Goal: Task Accomplishment & Management: Manage account settings

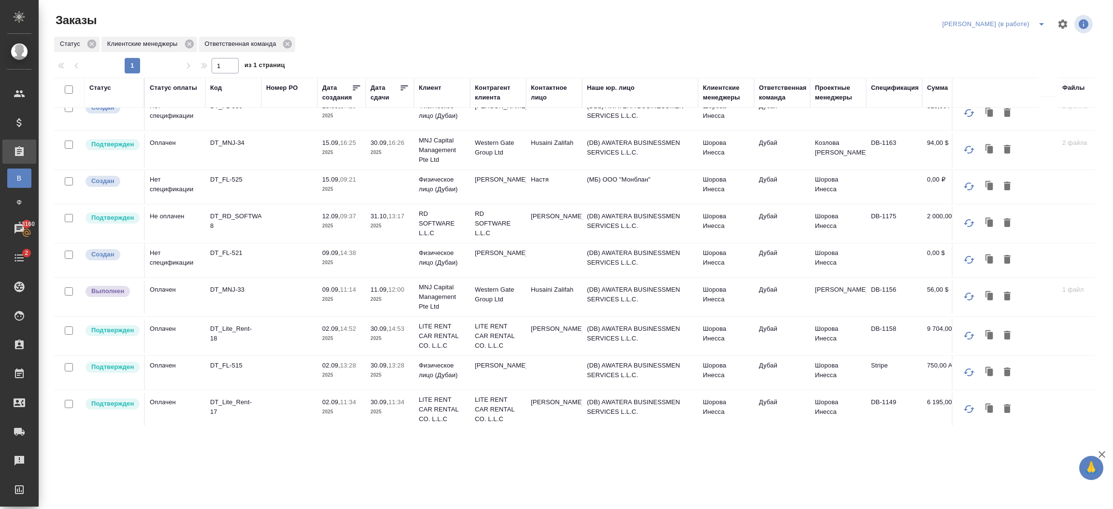
scroll to position [197, 0]
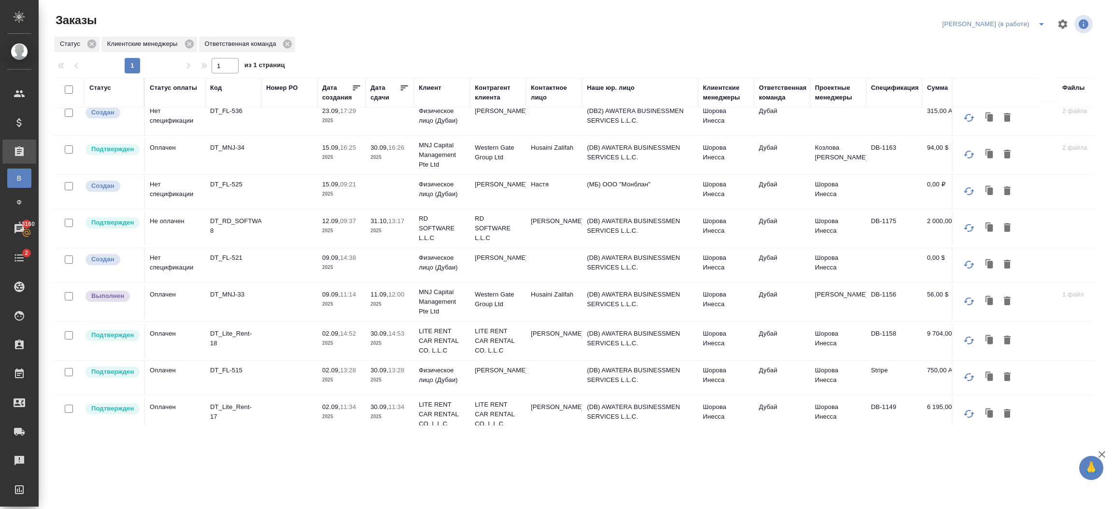
click at [349, 343] on p "2025" at bounding box center [341, 343] width 39 height 10
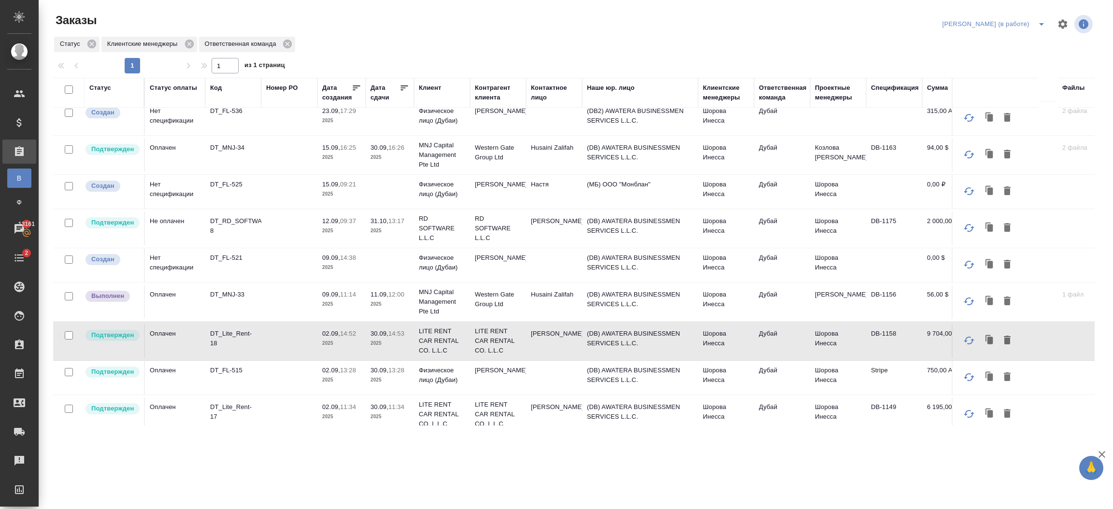
click at [307, 301] on td at bounding box center [289, 302] width 56 height 34
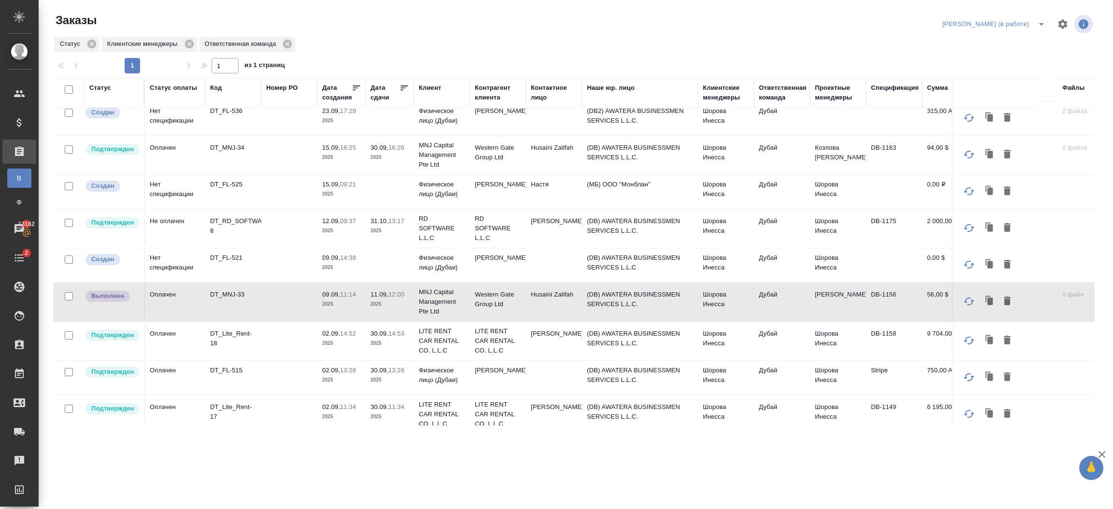
click at [548, 230] on td "[PERSON_NAME]" at bounding box center [554, 229] width 56 height 34
click at [548, 230] on td "Krivosheev Denis" at bounding box center [554, 229] width 56 height 34
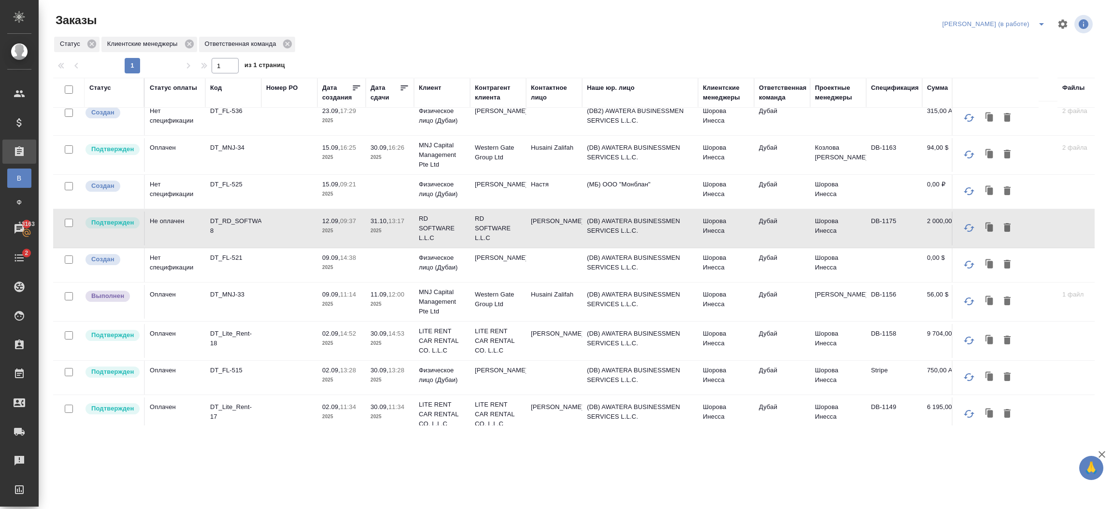
click at [621, 233] on td "(DB) AWATERA BUSINESSMEN SERVICES L.L.C." at bounding box center [640, 229] width 116 height 34
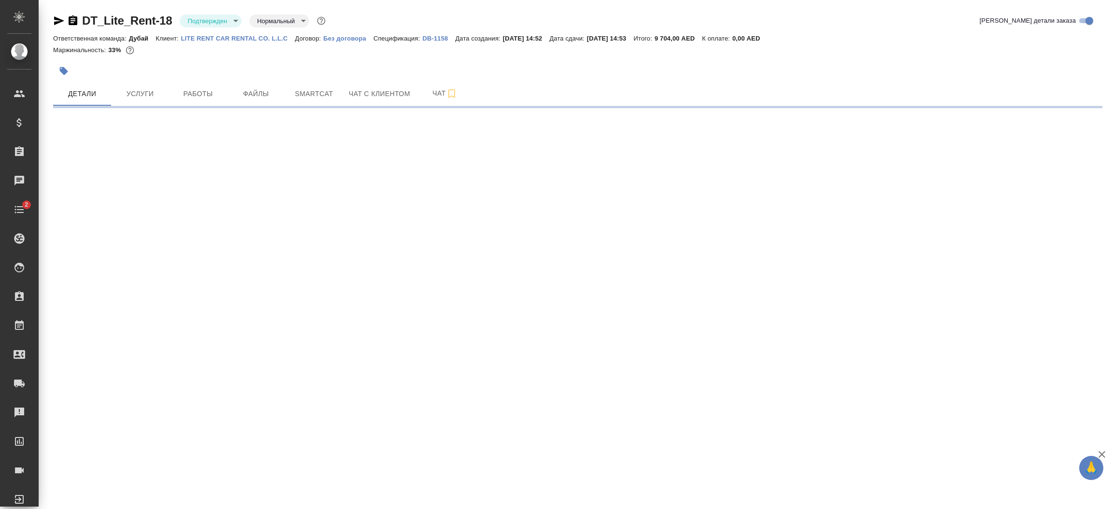
select select "RU"
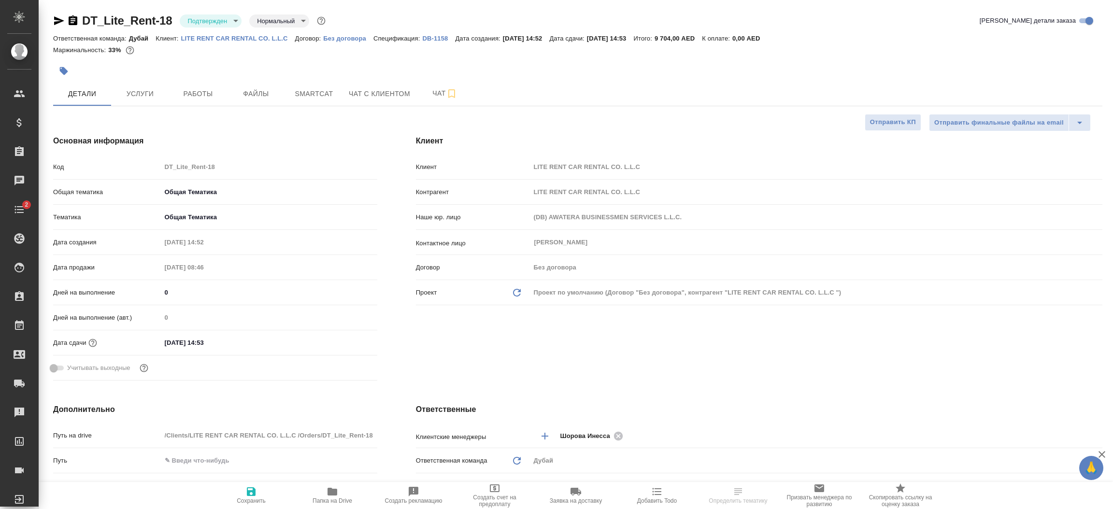
type textarea "x"
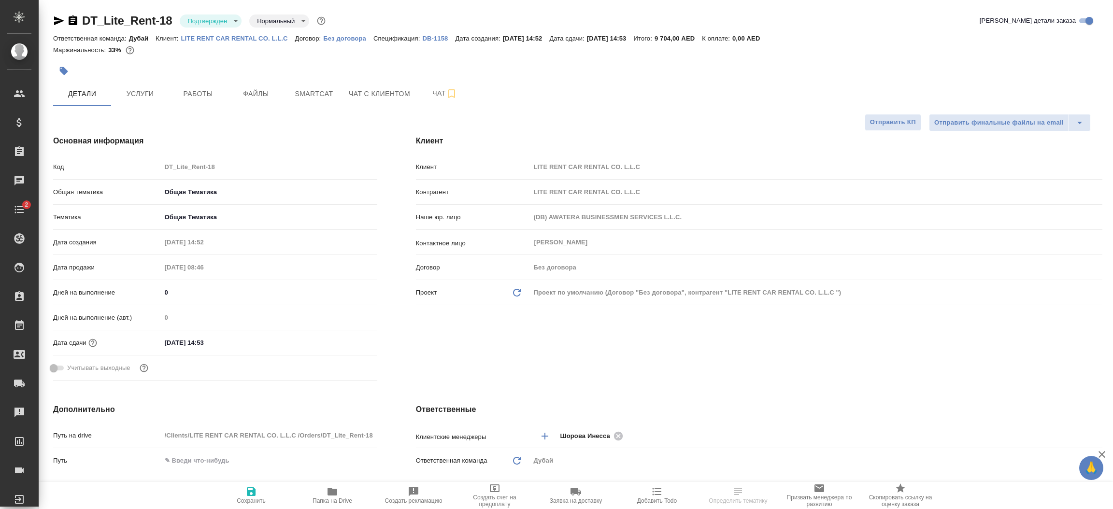
type textarea "x"
click at [768, 381] on div "Клиент Клиент LITE RENT CAR RENTAL CO. L.L.C Контрагент LITE RENT CAR RENTAL CO…" at bounding box center [758, 260] width 725 height 288
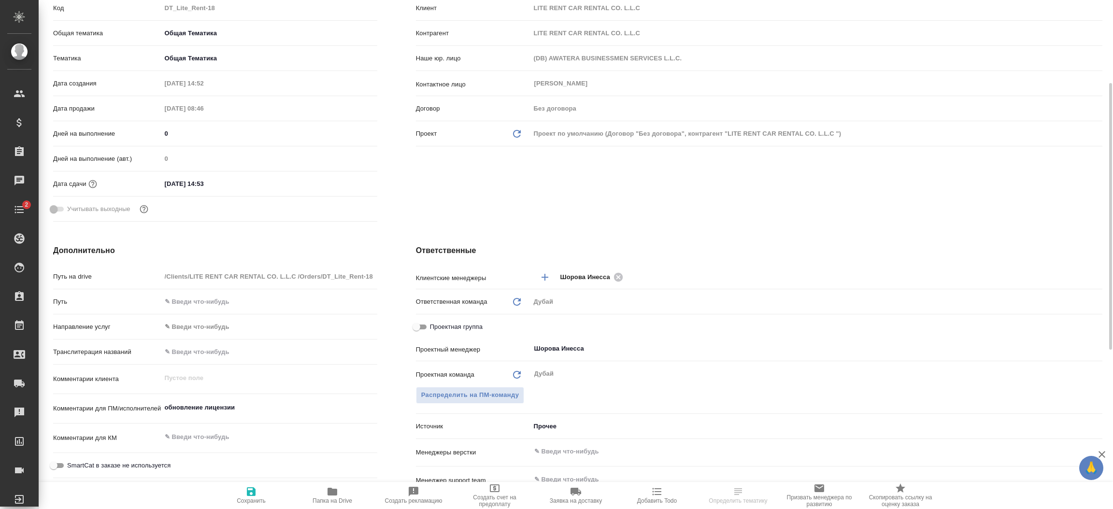
scroll to position [173, 0]
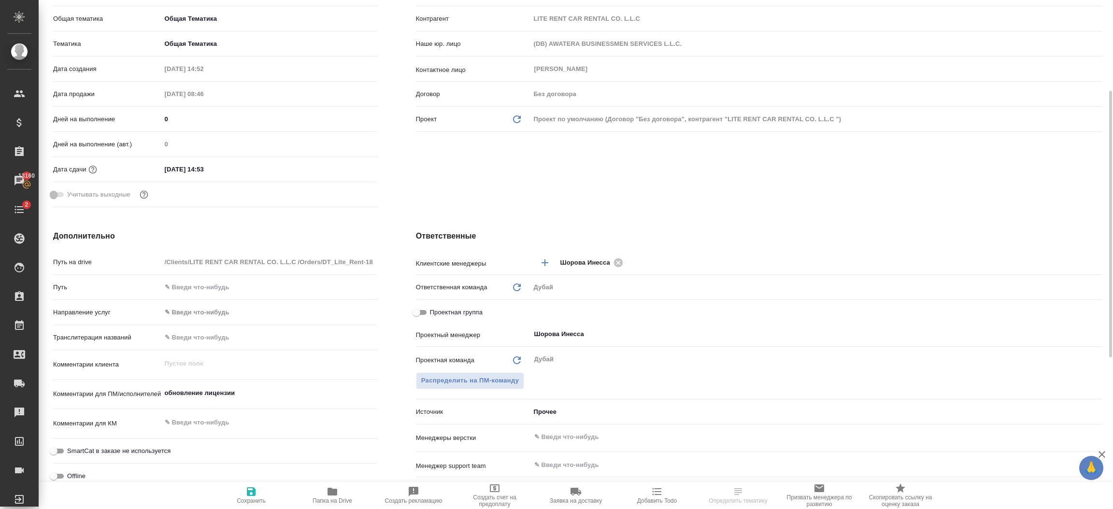
select select "RU"
type textarea "x"
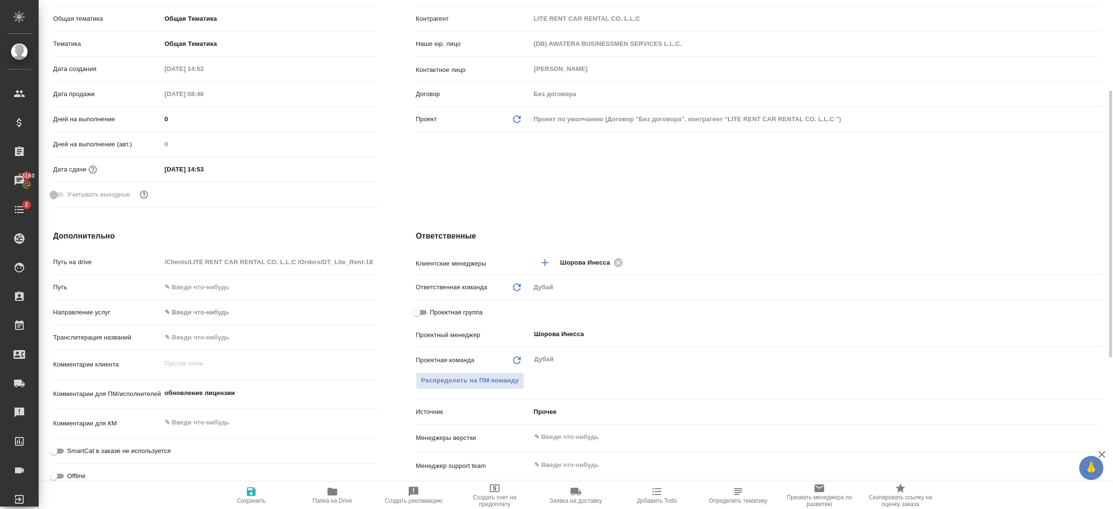
type textarea "x"
click at [564, 408] on body "🙏 .cls-1 fill:#fff; AWATERA Шорова Инесса i.shorova_kiev Клиенты Спецификации З…" at bounding box center [556, 254] width 1113 height 509
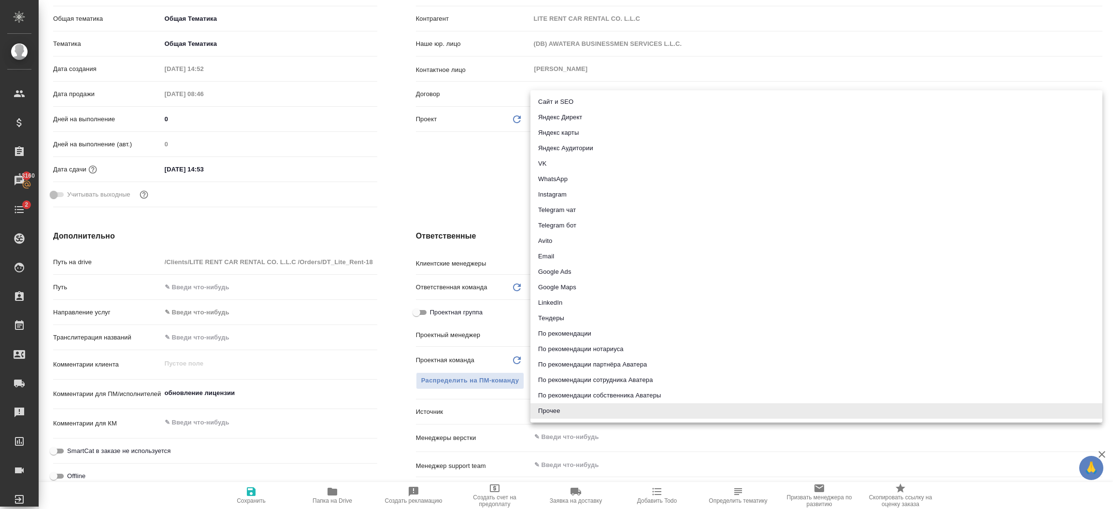
click at [423, 184] on div at bounding box center [556, 254] width 1113 height 509
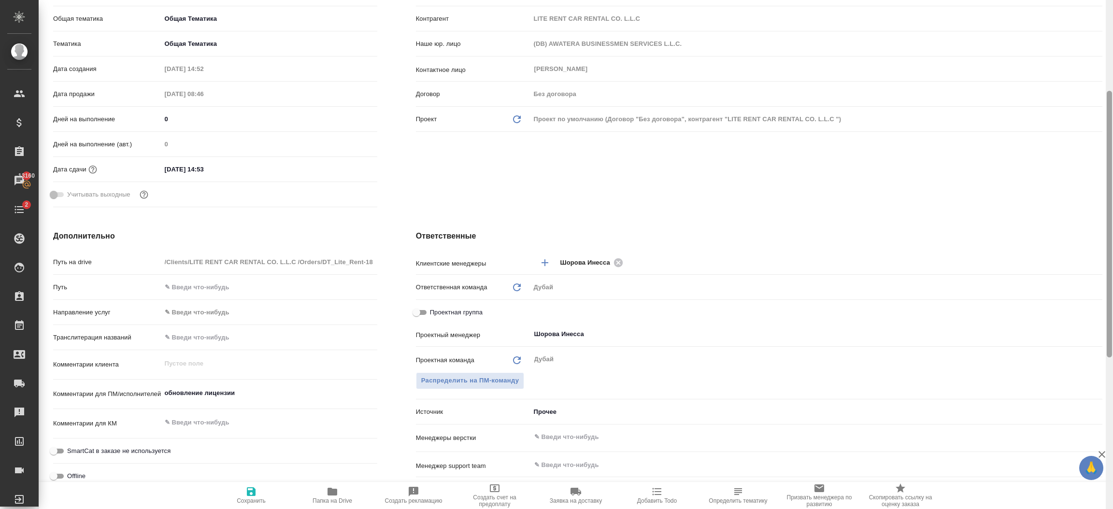
scroll to position [0, 0]
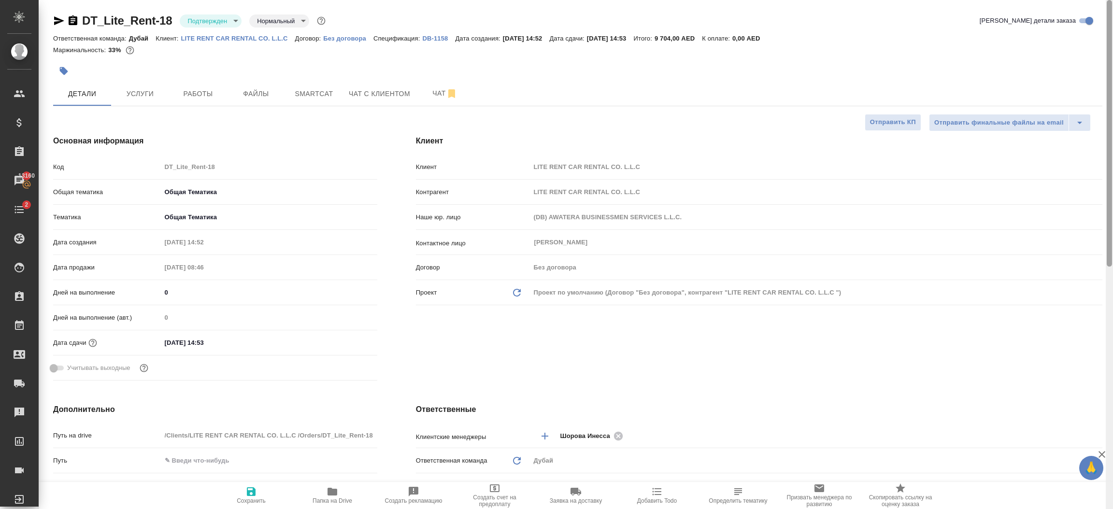
click at [1110, 11] on div at bounding box center [1108, 254] width 7 height 509
click at [248, 36] on p "LITE RENT CAR RENTAL CO. L.L.C" at bounding box center [238, 38] width 114 height 7
type textarea "x"
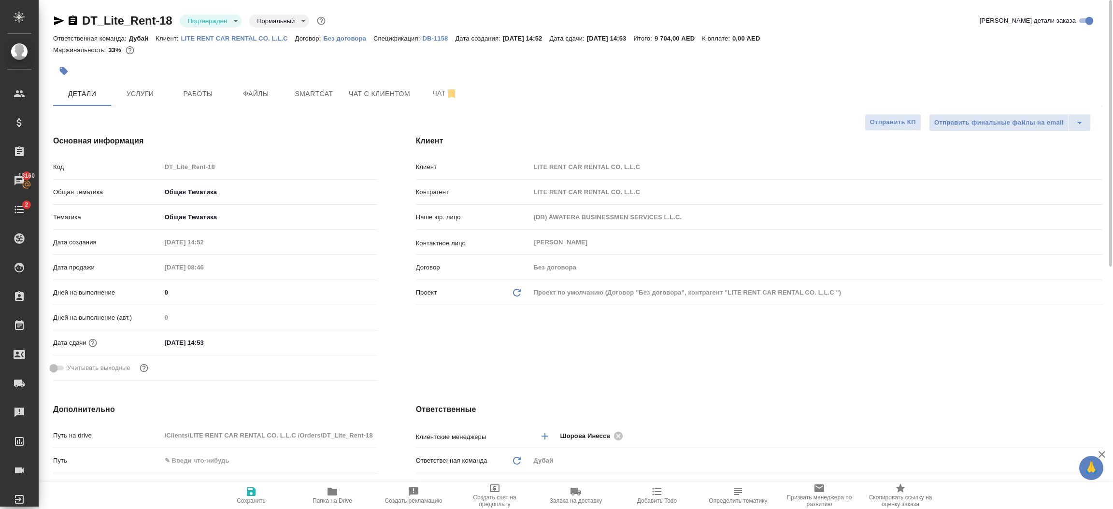
type textarea "x"
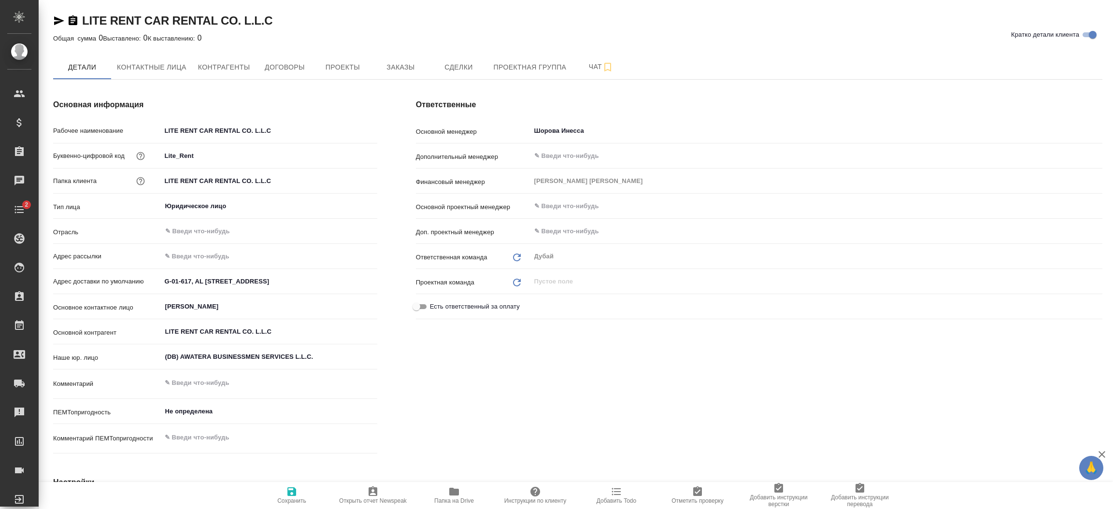
type textarea "x"
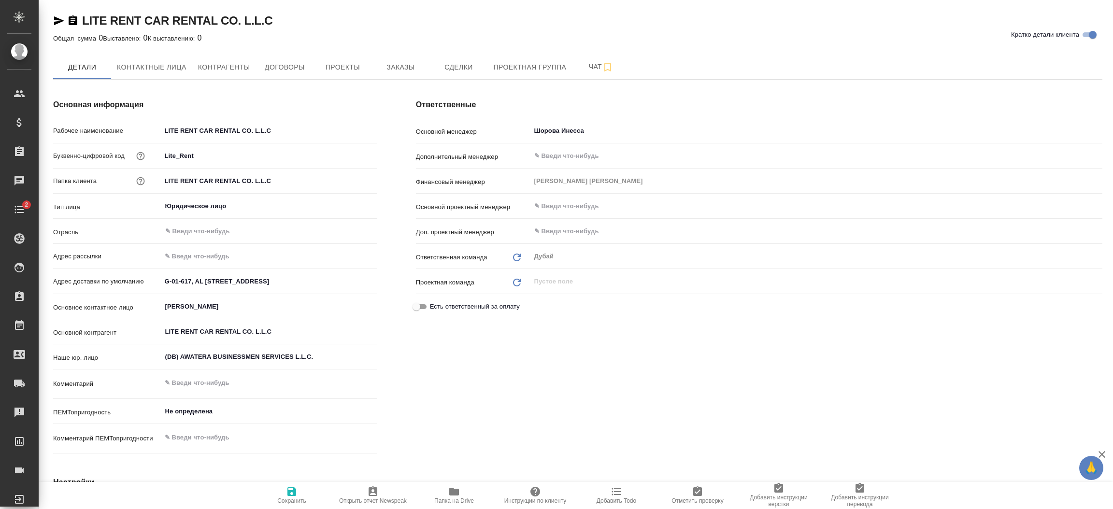
type textarea "x"
click at [594, 408] on div "Ответственные Основной менеджер Шорова Инесса ​ Дополнительный менеджер ​ Финан…" at bounding box center [758, 278] width 725 height 397
click at [225, 63] on span "Контрагенты" at bounding box center [224, 67] width 52 height 12
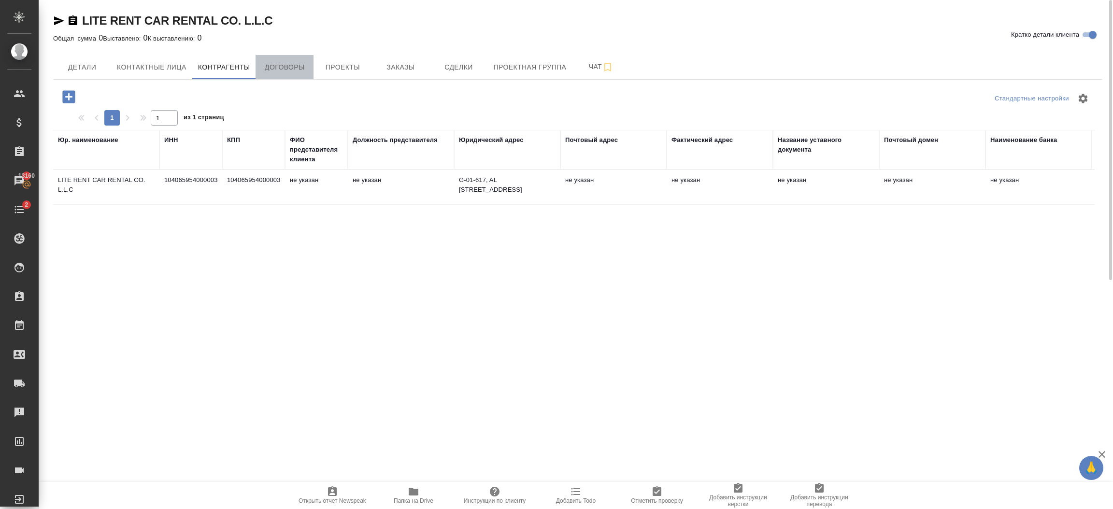
click at [274, 66] on span "Договоры" at bounding box center [284, 67] width 46 height 12
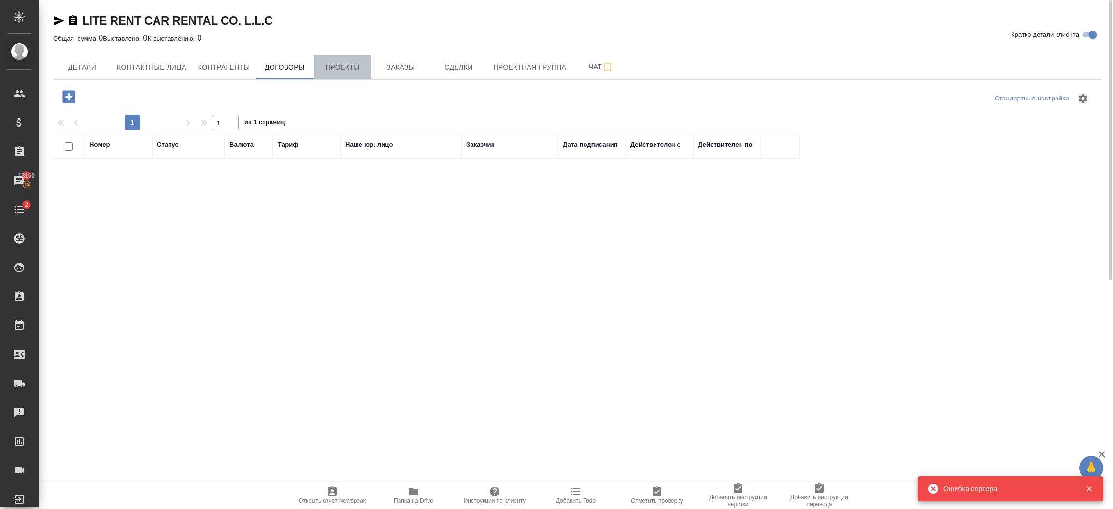
click at [346, 78] on button "Проекты" at bounding box center [342, 67] width 58 height 24
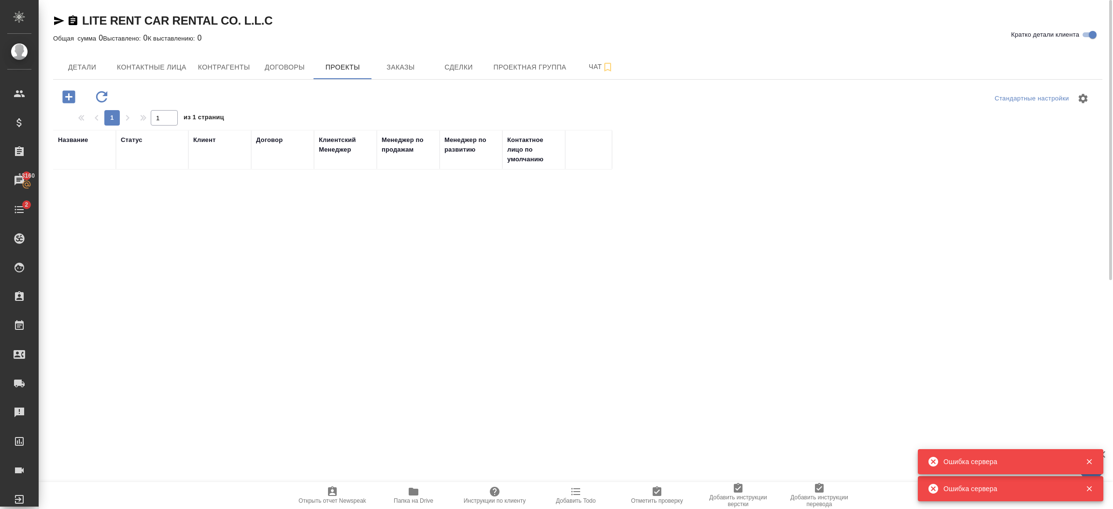
click at [65, 98] on icon "button" at bounding box center [68, 96] width 13 height 13
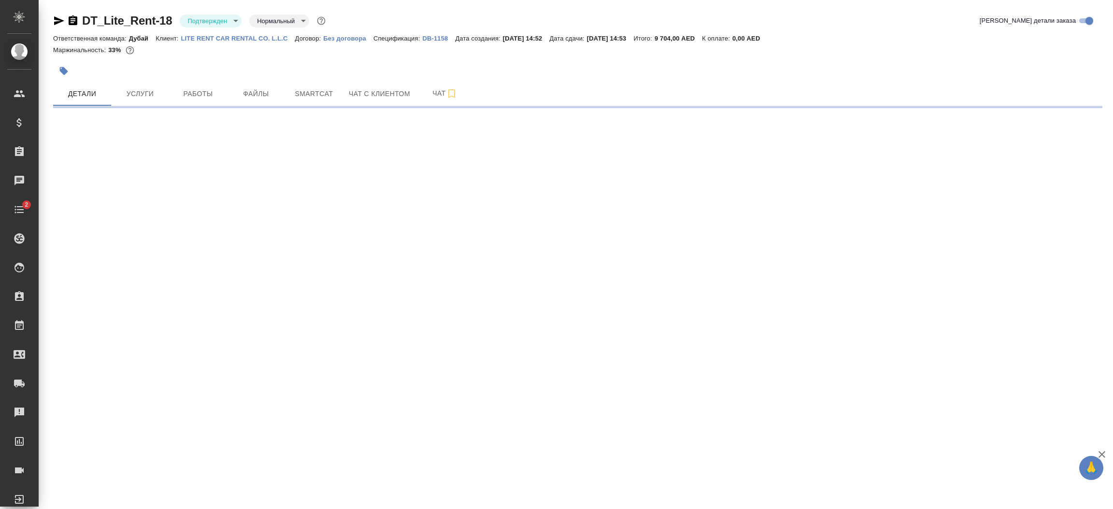
select select "RU"
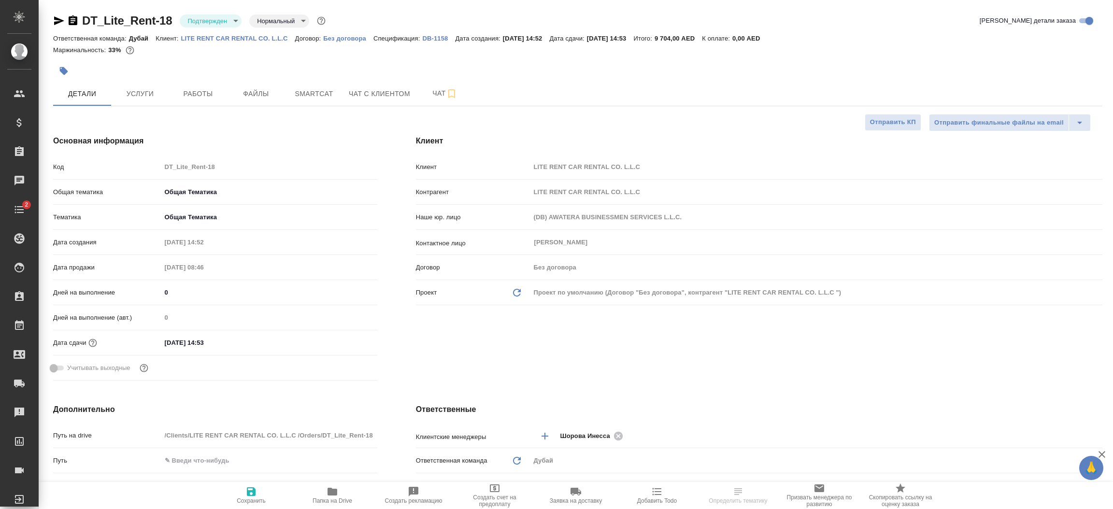
type textarea "x"
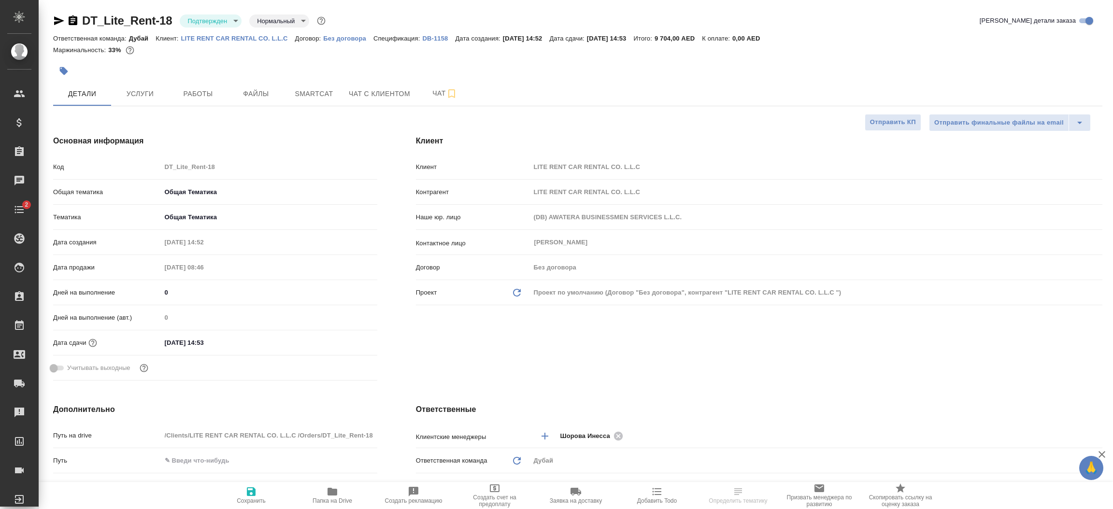
type textarea "x"
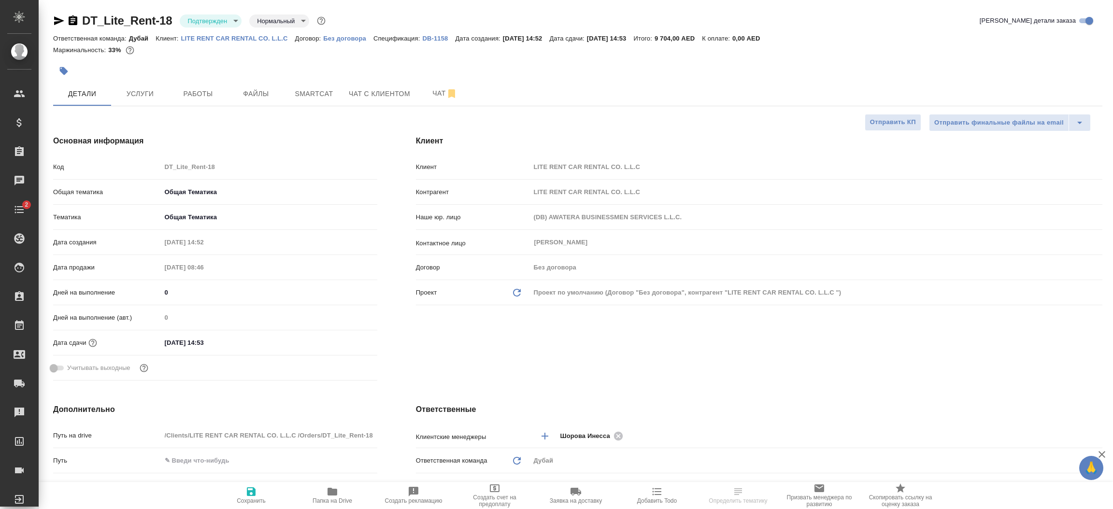
type textarea "x"
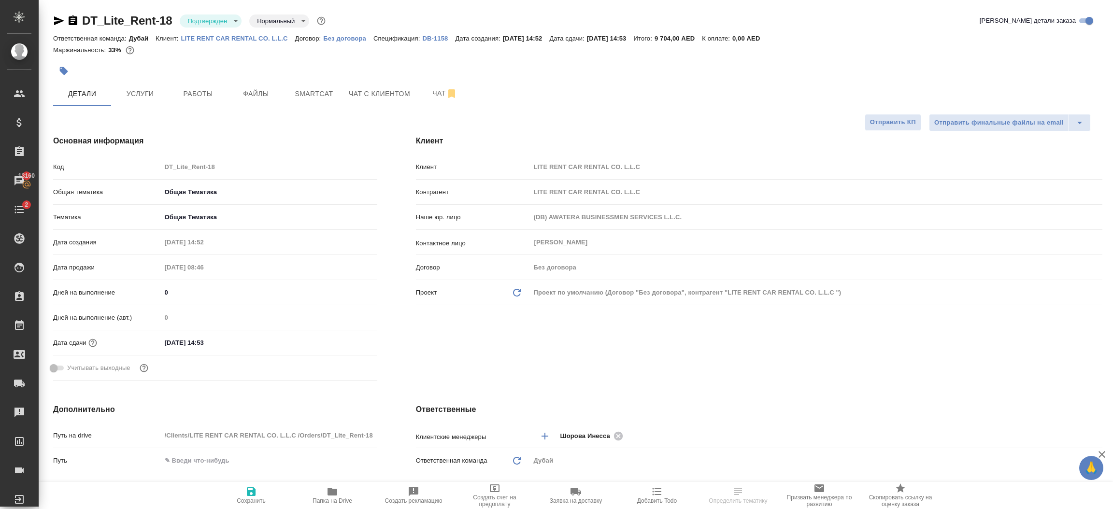
click at [263, 42] on p "LITE RENT CAR RENTAL CO. L.L.C" at bounding box center [238, 38] width 114 height 7
select select "RU"
type textarea "x"
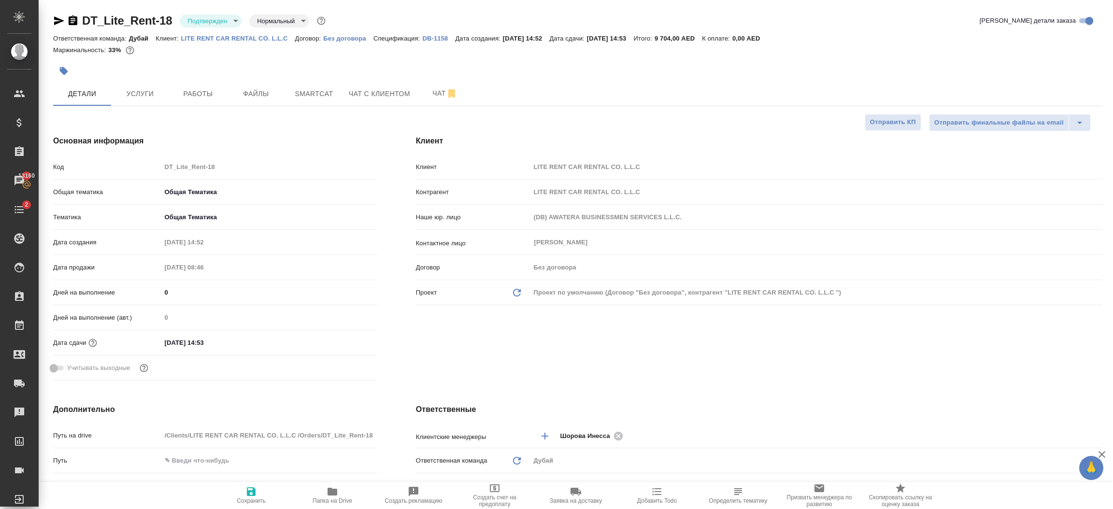
type textarea "x"
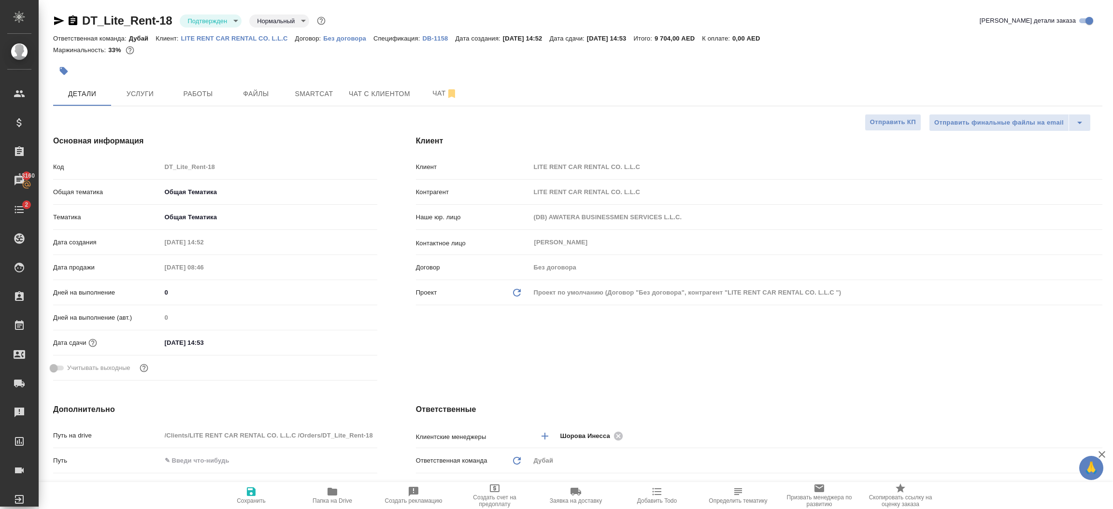
type textarea "x"
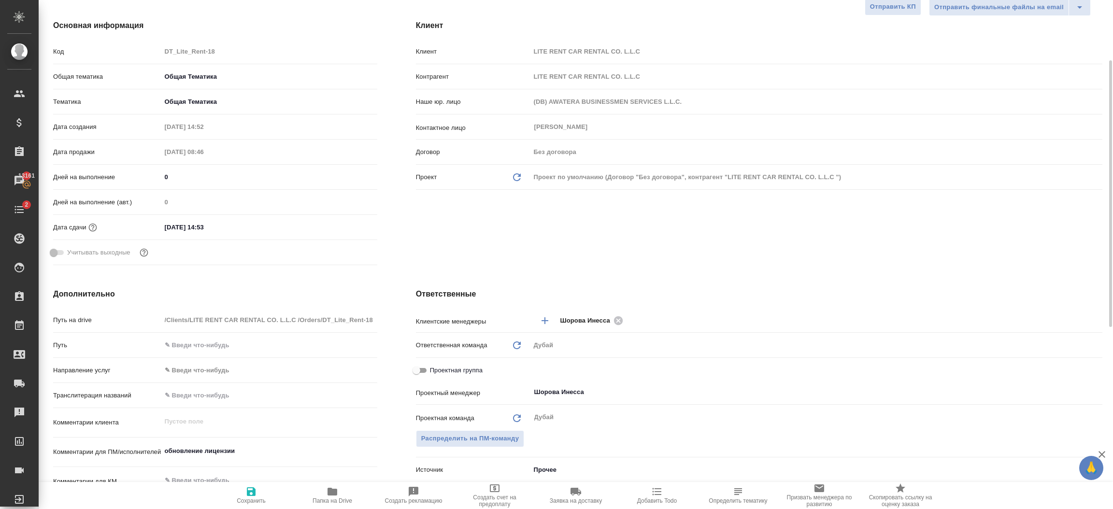
scroll to position [188, 0]
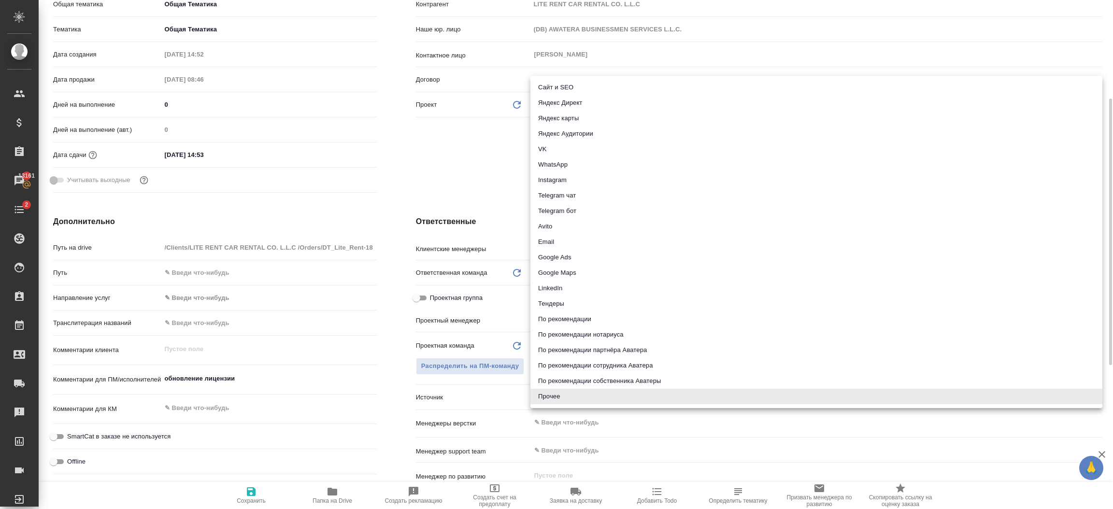
click at [581, 394] on body "🙏 .cls-1 fill:#fff; AWATERA Шорова Инесса i.shorova_kiev Клиенты Спецификации З…" at bounding box center [556, 254] width 1113 height 509
click at [565, 86] on li "Сайт и SEO" at bounding box center [816, 87] width 572 height 15
type textarea "x"
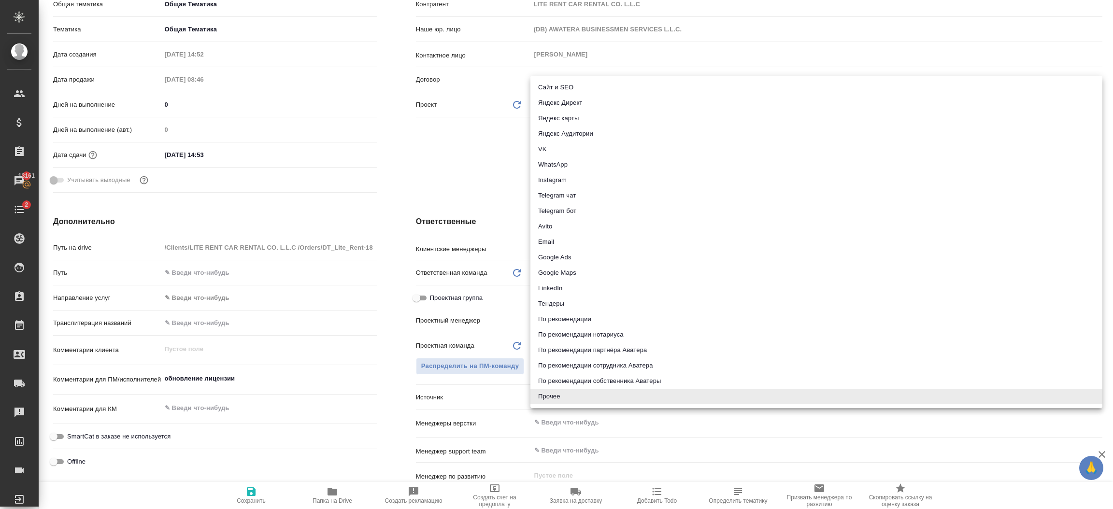
type input "seo"
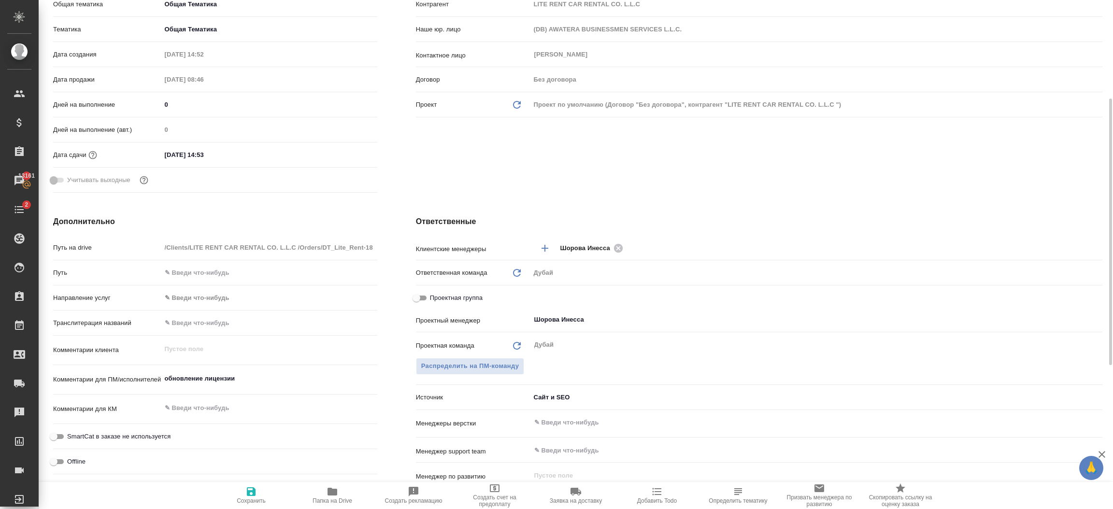
click at [244, 498] on span "Сохранить" at bounding box center [251, 500] width 29 height 7
type textarea "x"
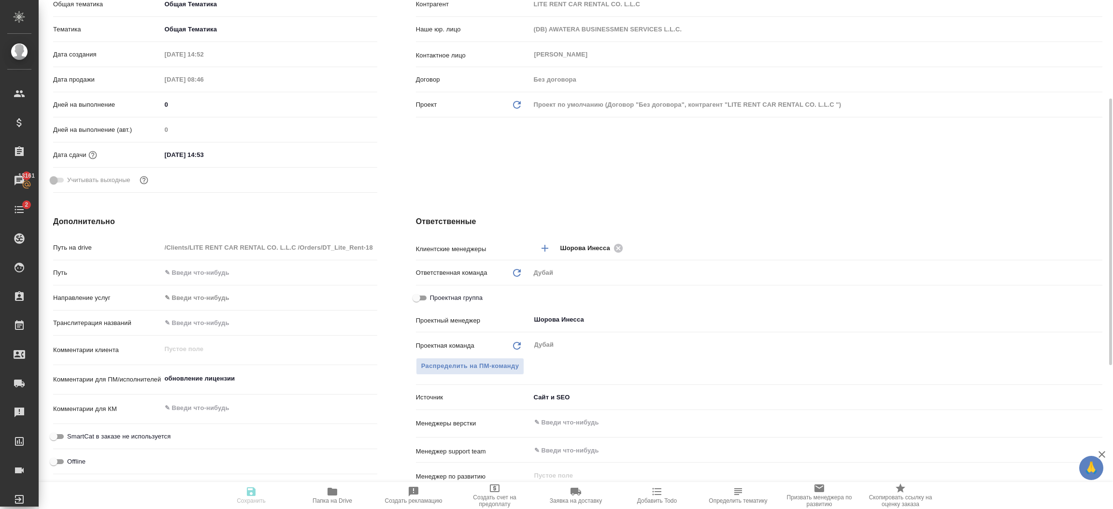
type textarea "x"
select select "RU"
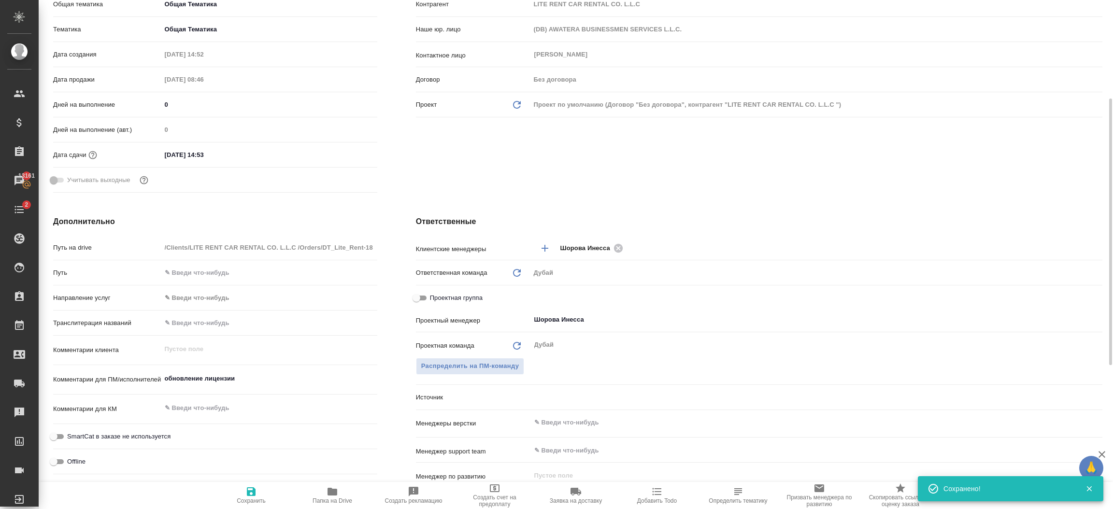
type textarea "x"
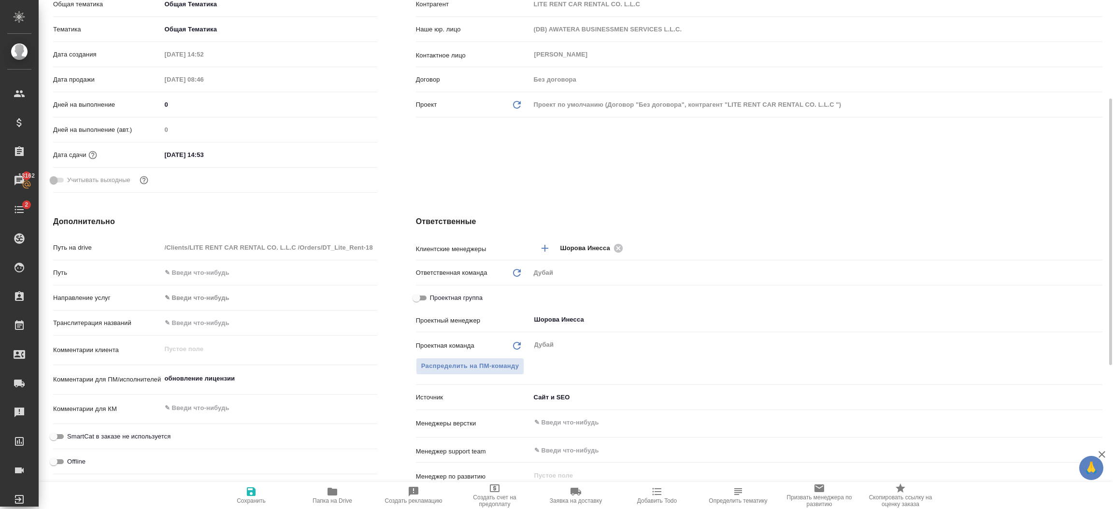
type textarea "x"
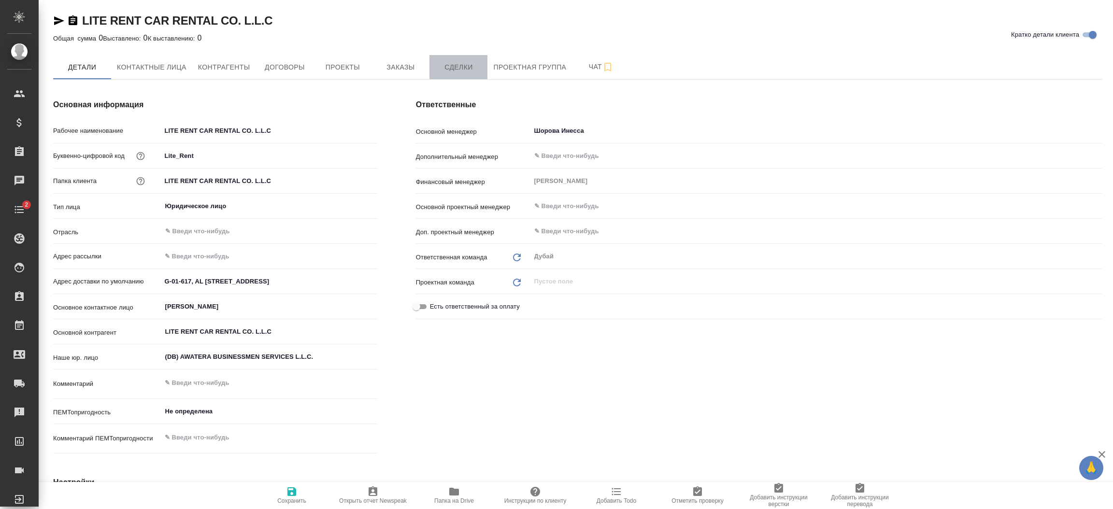
click at [465, 74] on button "Сделки" at bounding box center [458, 67] width 58 height 24
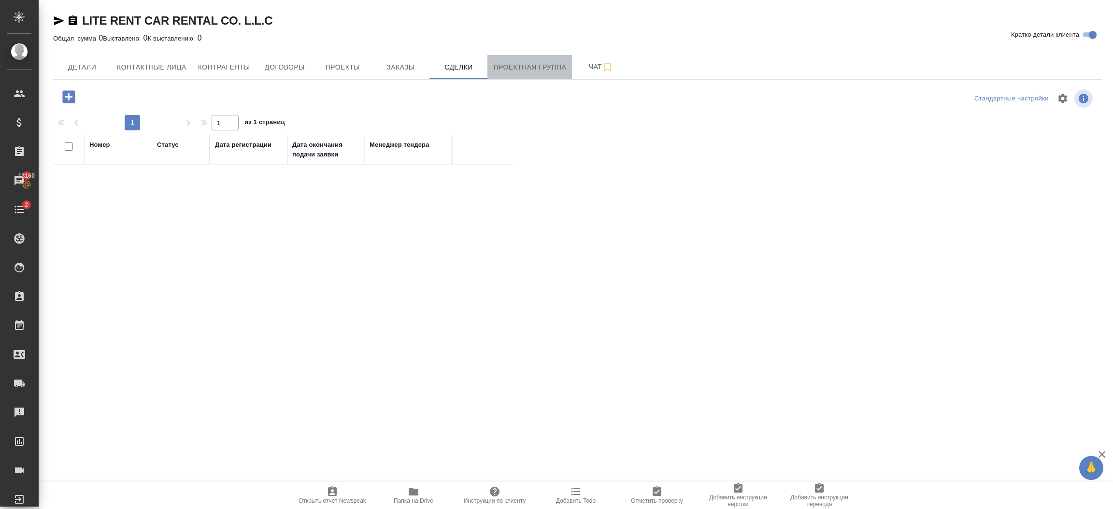
click at [538, 66] on span "Проектная группа" at bounding box center [529, 67] width 73 height 12
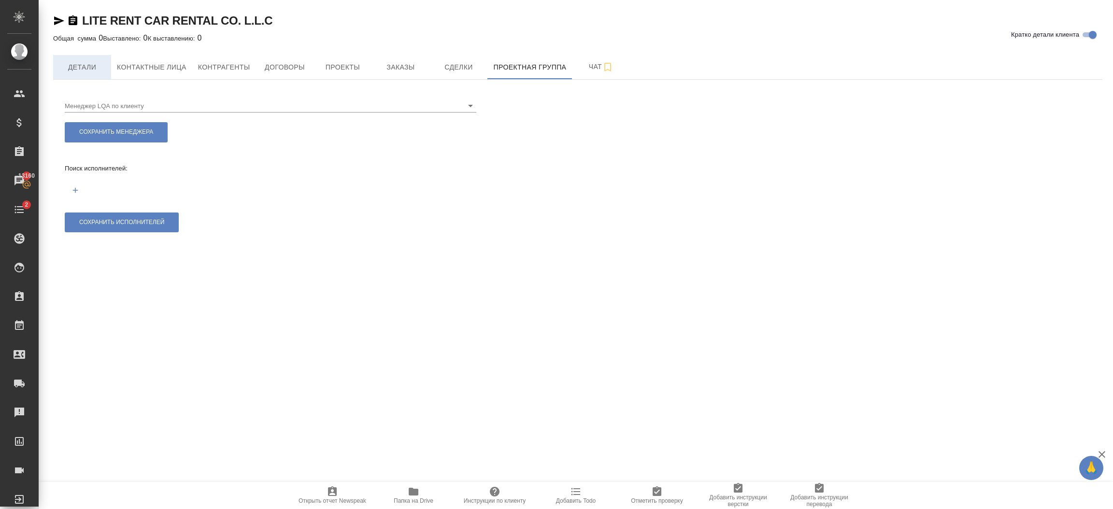
click at [80, 69] on span "Детали" at bounding box center [82, 67] width 46 height 12
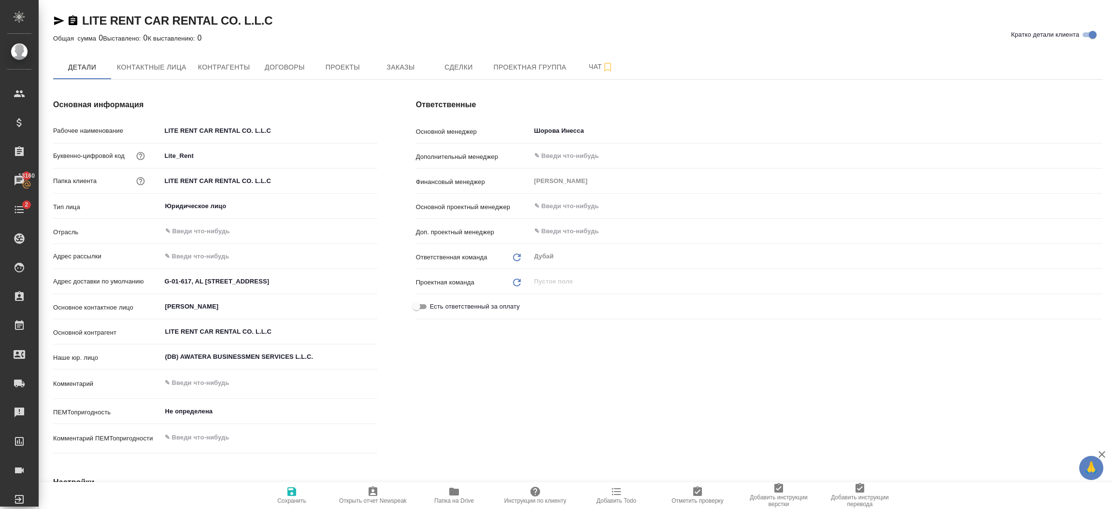
type textarea "x"
click at [563, 371] on div "Ответственные Основной менеджер [PERSON_NAME] ​ Дополнительный менеджер ​ Финан…" at bounding box center [758, 278] width 725 height 397
type textarea "x"
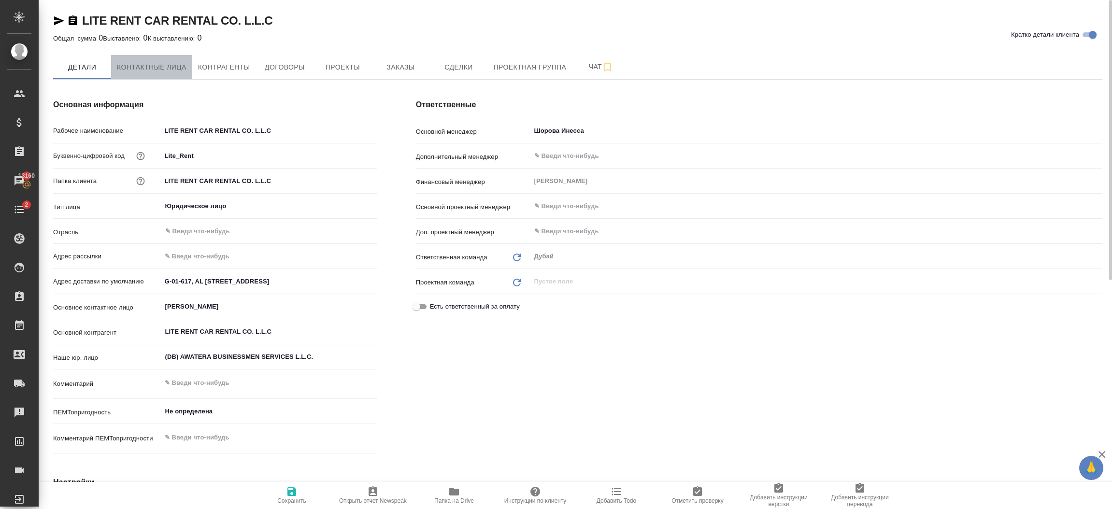
click at [160, 67] on span "Контактные лица" at bounding box center [152, 67] width 70 height 12
select select "RU"
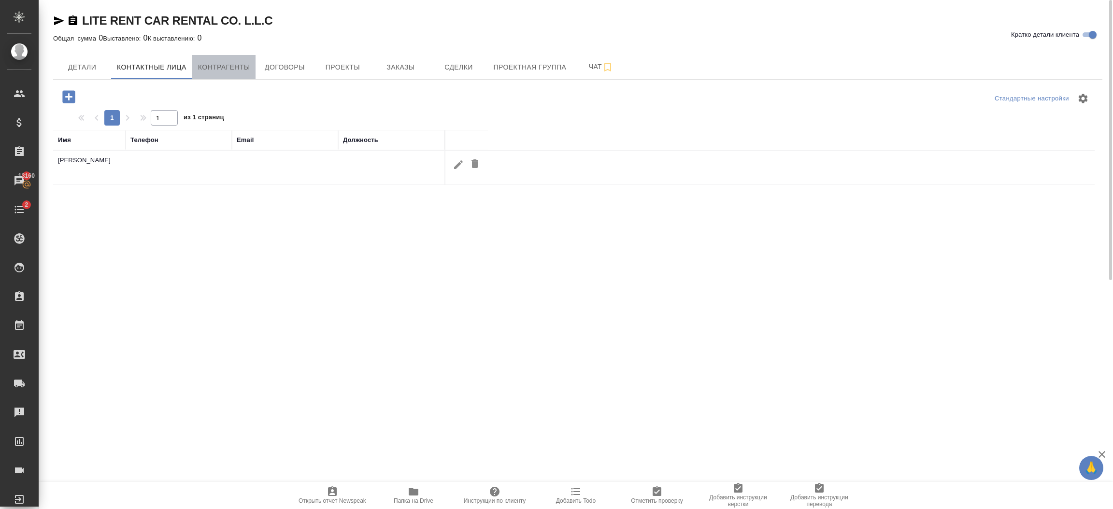
click at [201, 61] on span "Контрагенты" at bounding box center [224, 67] width 52 height 12
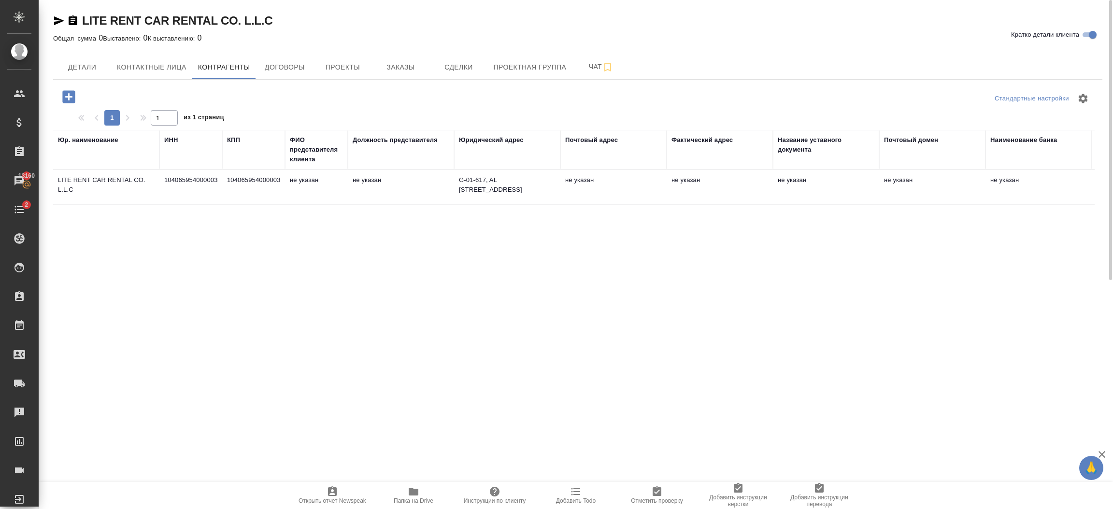
click at [494, 194] on td "G-01-617, AL KHABEESI BUILDING, Al Khabeesi, Dubai, UAE" at bounding box center [507, 187] width 106 height 34
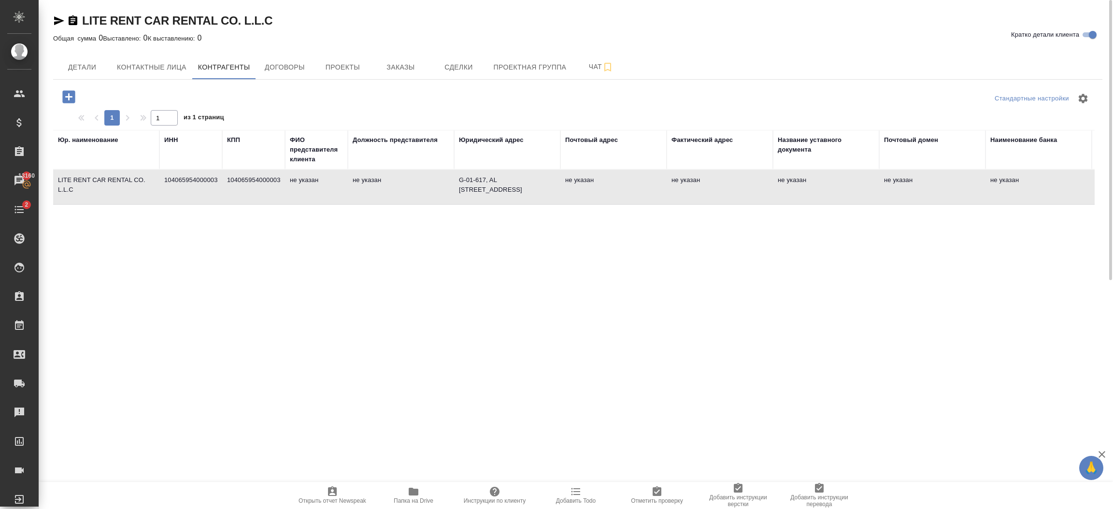
click at [494, 194] on td "G-01-617, AL KHABEESI BUILDING, Al Khabeesi, Dubai, UAE" at bounding box center [507, 187] width 106 height 34
type textarea "LITE RENT CAR RENTAL CO. L.L.C"
type input "104065954000003"
type textarea "G-01-617, AL KHABEESI BUILDING, Al Khabeesi, Dubai, UAE"
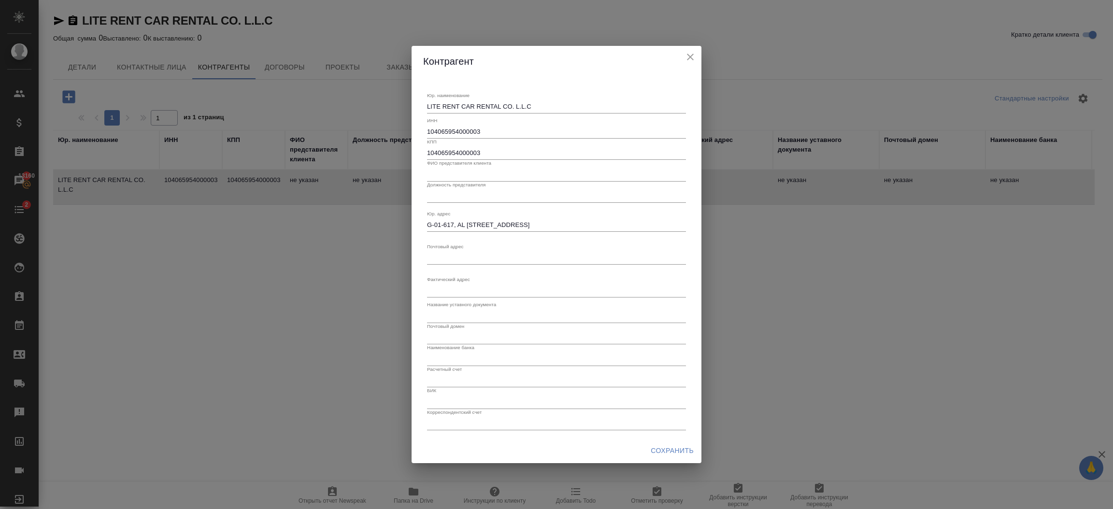
click at [684, 65] on h2 "Контрагент" at bounding box center [556, 61] width 267 height 15
click at [687, 59] on icon "close" at bounding box center [690, 57] width 7 height 7
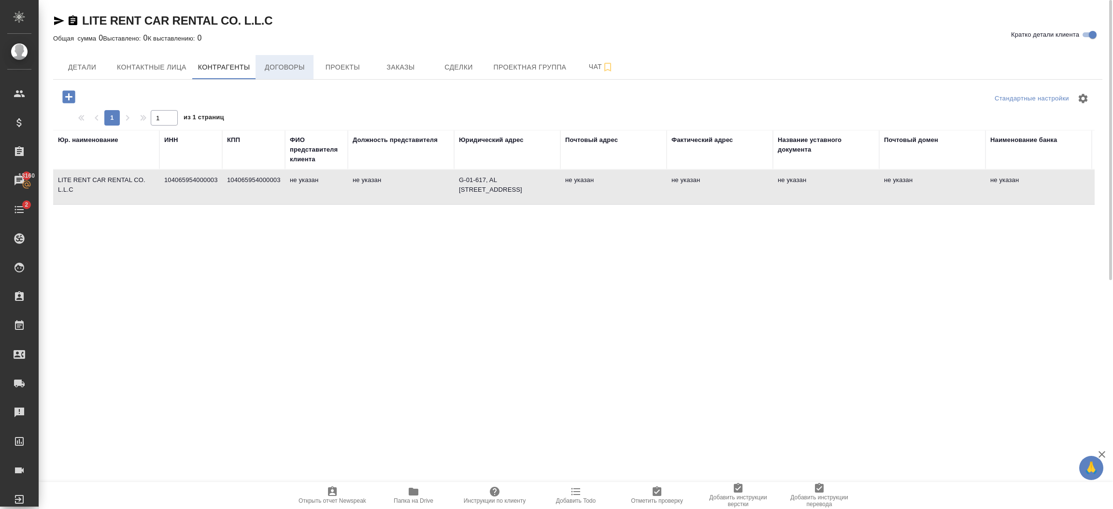
click at [282, 77] on button "Договоры" at bounding box center [284, 67] width 58 height 24
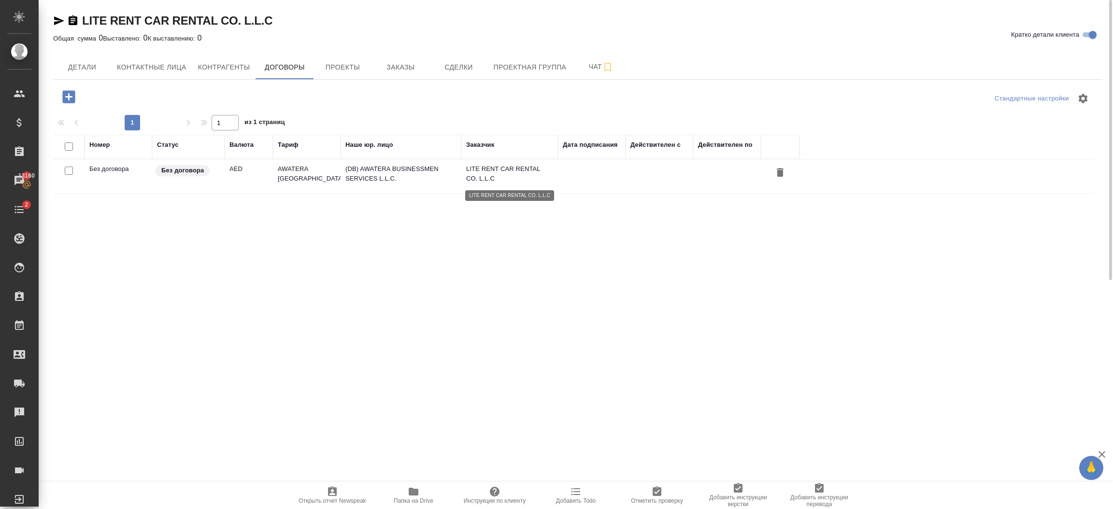
click at [512, 175] on p "LITE RENT CAR RENTAL CO. L.L.C" at bounding box center [509, 173] width 87 height 19
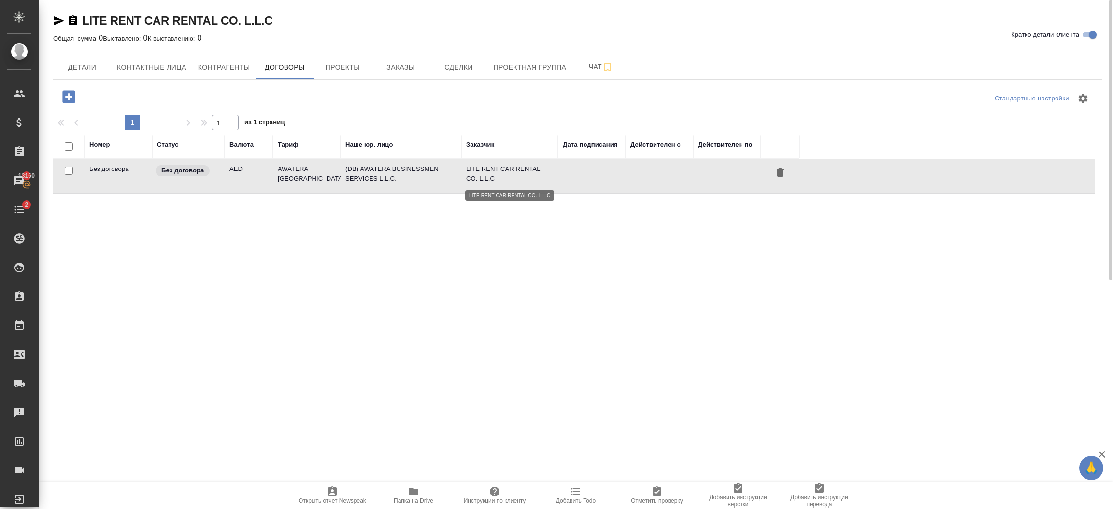
click at [512, 175] on p "LITE RENT CAR RENTAL CO. L.L.C" at bounding box center [509, 173] width 87 height 19
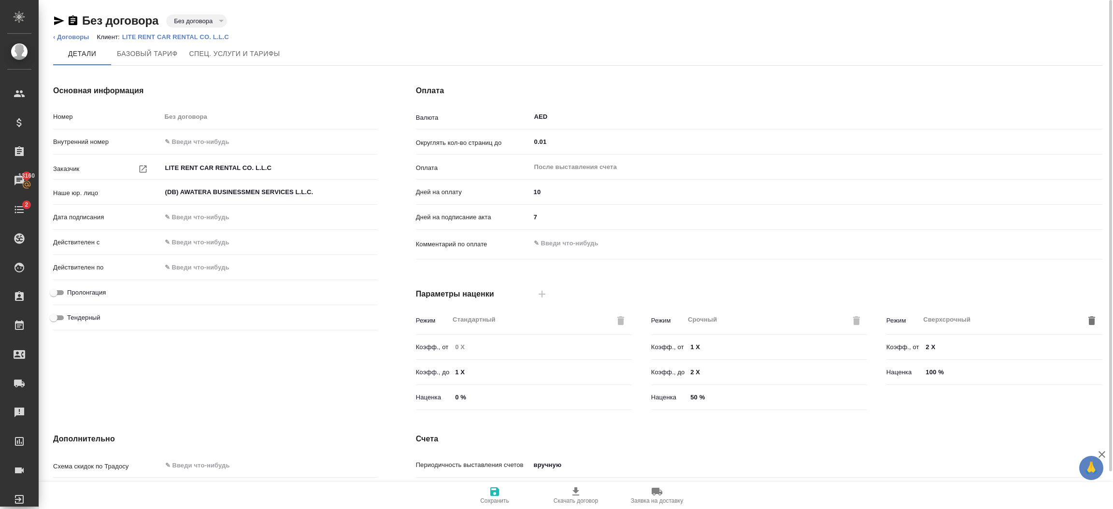
click at [332, 410] on div "Основная информация Номер Без договора Внутренний номер Заказчик LITE RENT CAR …" at bounding box center [215, 249] width 363 height 367
click at [170, 48] on span "Базовый тариф" at bounding box center [147, 54] width 61 height 12
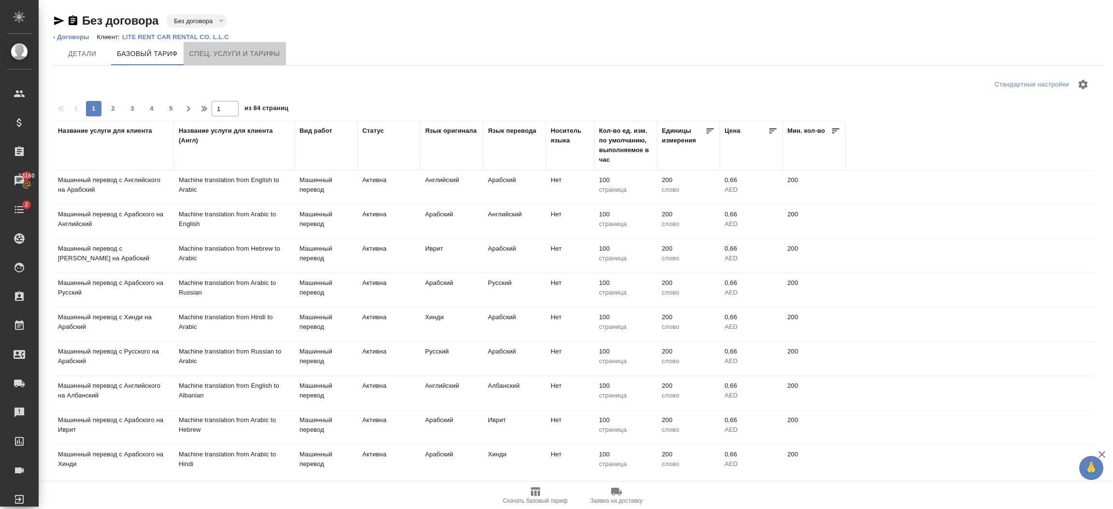
click at [245, 57] on span "Спец. услуги и тарифы" at bounding box center [234, 54] width 91 height 12
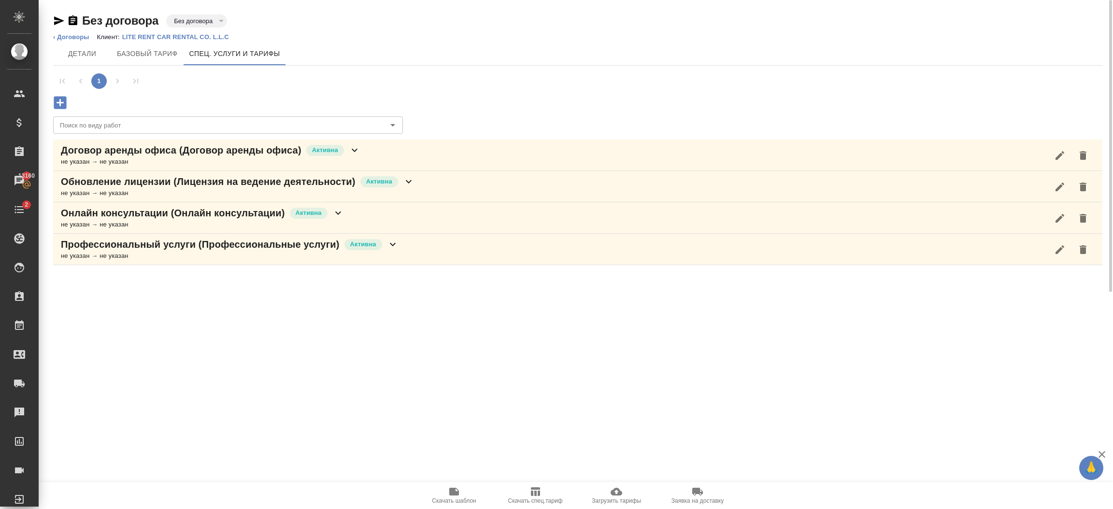
click at [163, 36] on p "LITE RENT CAR RENTAL CO. L.L.C" at bounding box center [179, 36] width 114 height 7
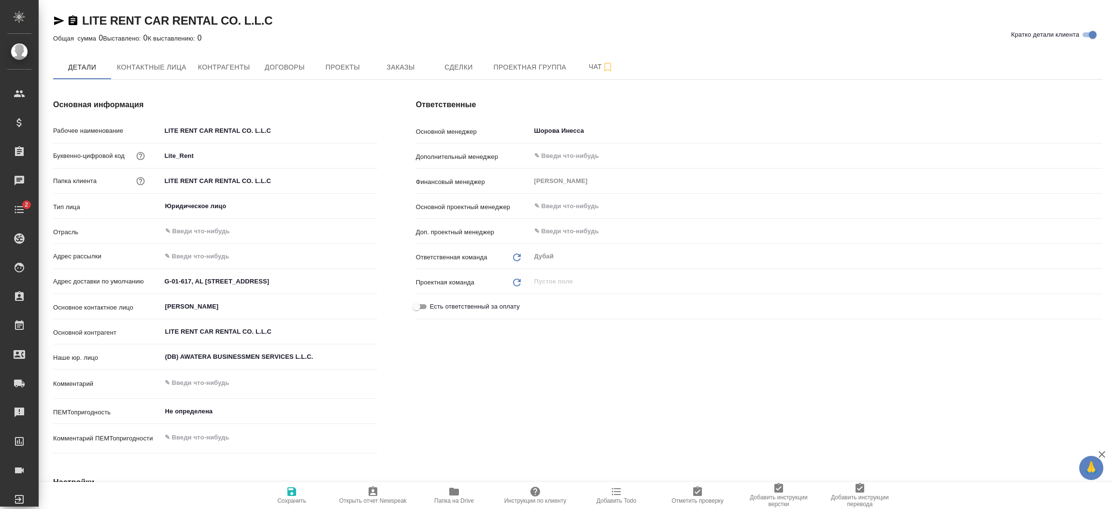
type textarea "x"
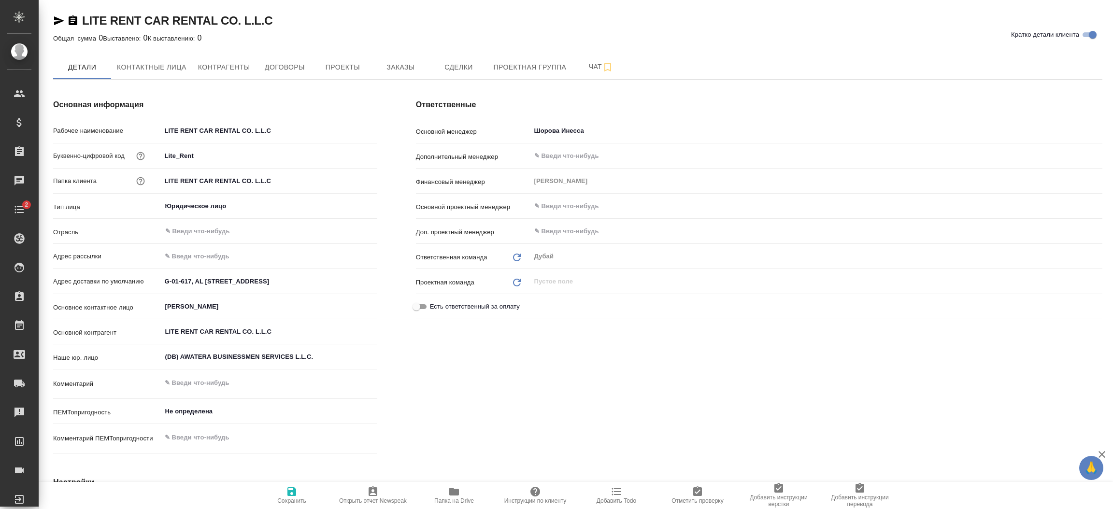
type textarea "x"
click at [289, 75] on button "Договоры" at bounding box center [284, 67] width 58 height 24
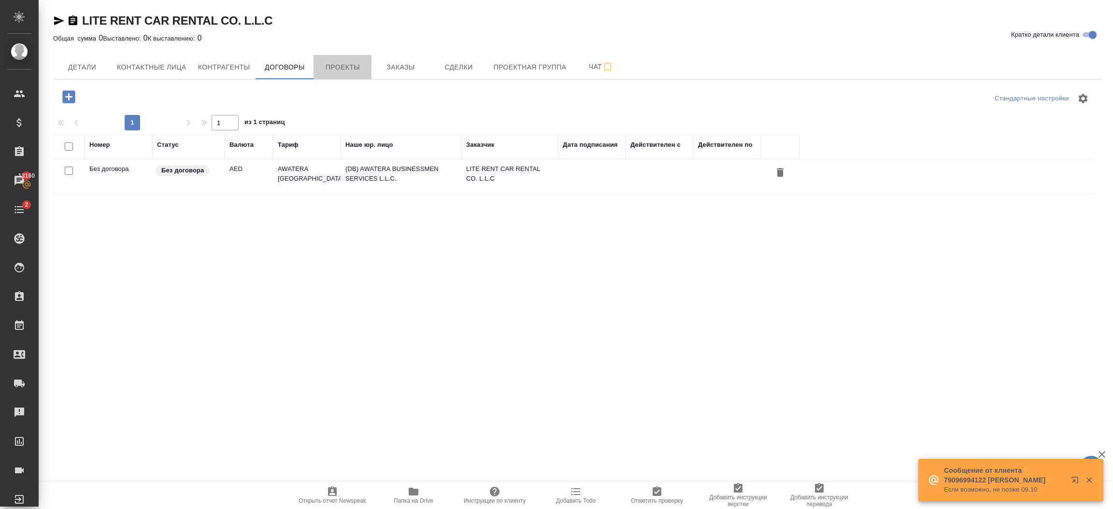
click at [340, 68] on span "Проекты" at bounding box center [342, 67] width 46 height 12
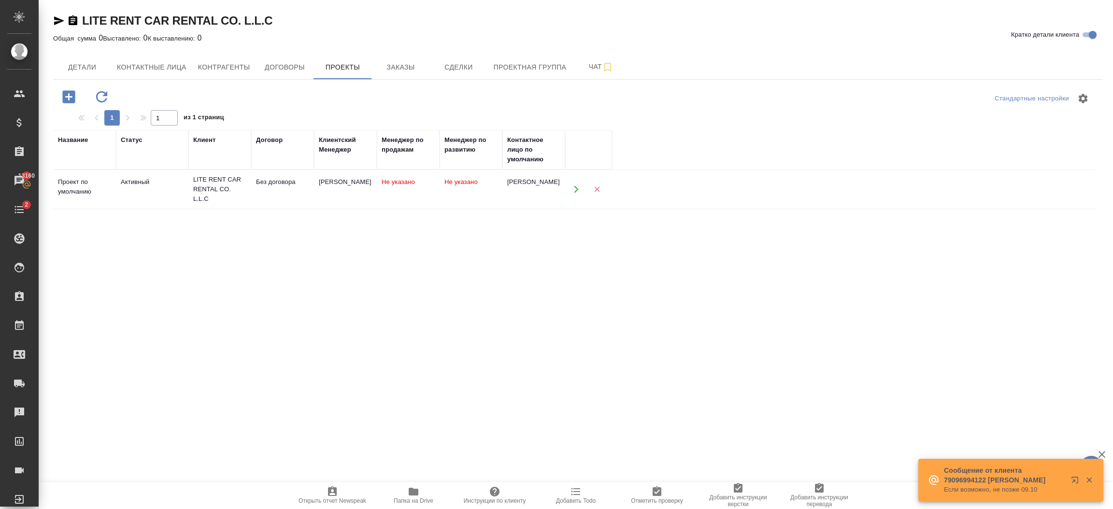
click at [385, 195] on td "Не указано" at bounding box center [408, 189] width 63 height 34
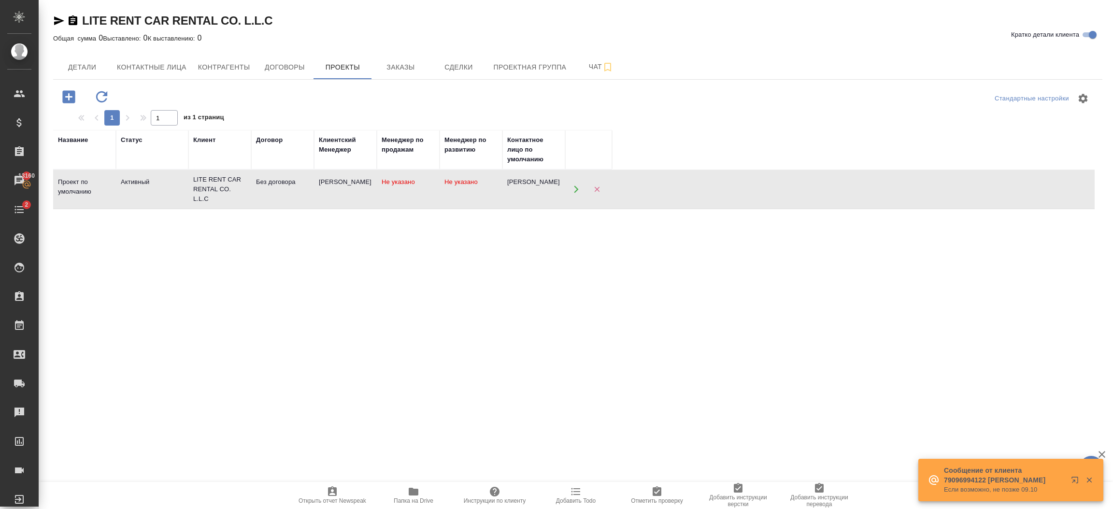
click at [385, 195] on td "Не указано" at bounding box center [408, 189] width 63 height 34
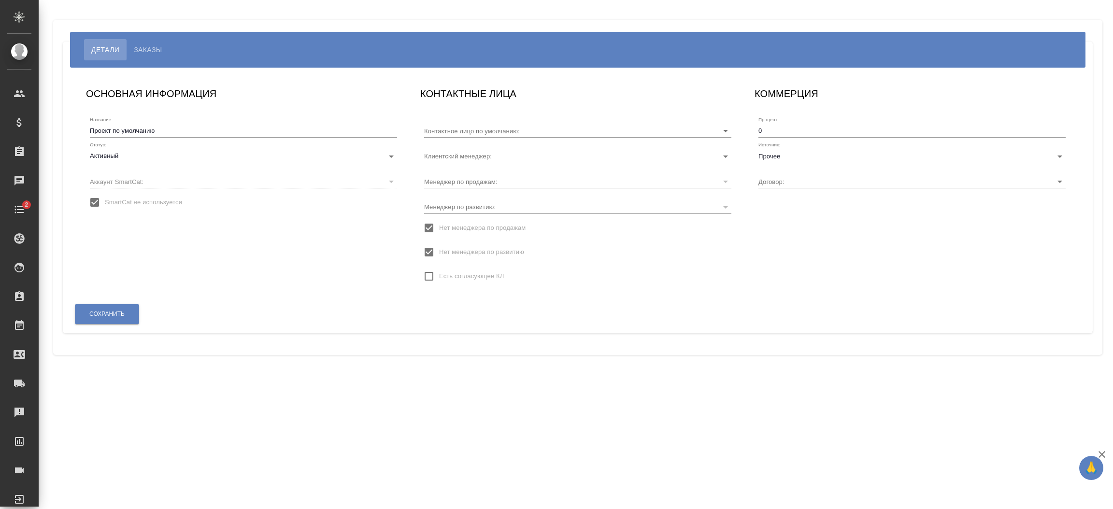
type input "[PERSON_NAME]"
type input "Без договора"
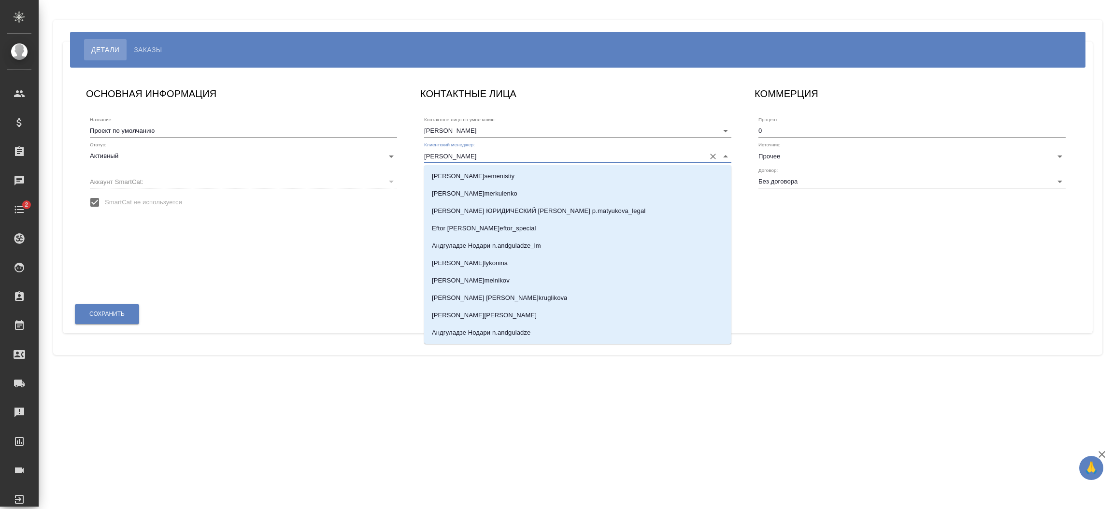
click at [624, 155] on input "[PERSON_NAME]" at bounding box center [562, 155] width 276 height 13
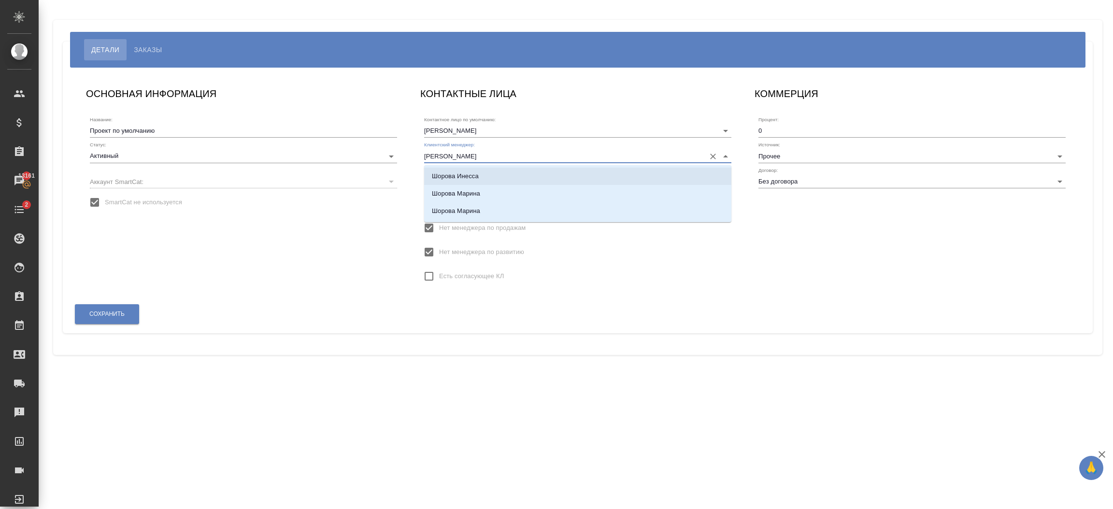
click at [541, 174] on li "Шорова Инесса" at bounding box center [577, 176] width 307 height 17
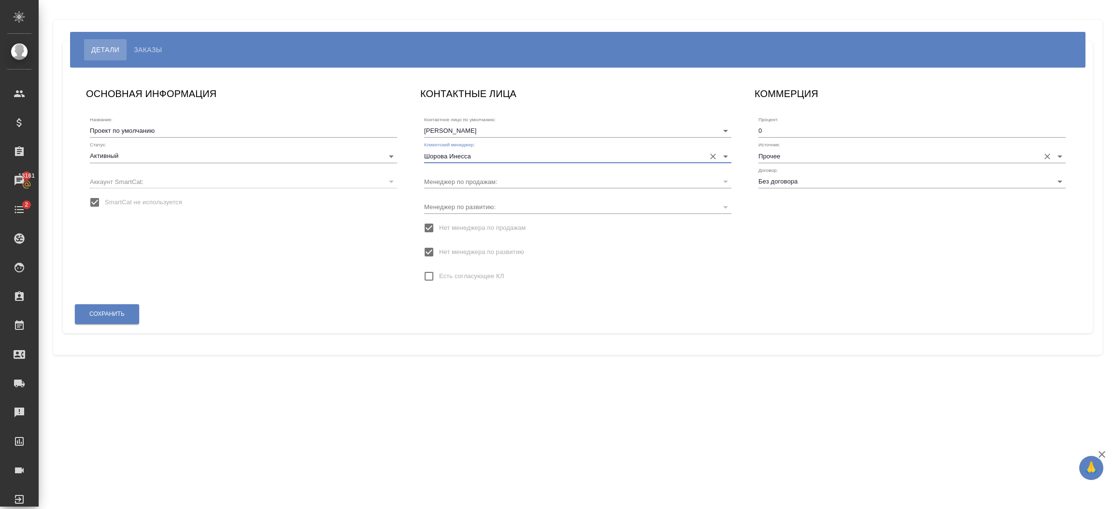
type input "Шорова Инесса"
click at [798, 158] on input "Прочее" at bounding box center [896, 155] width 276 height 13
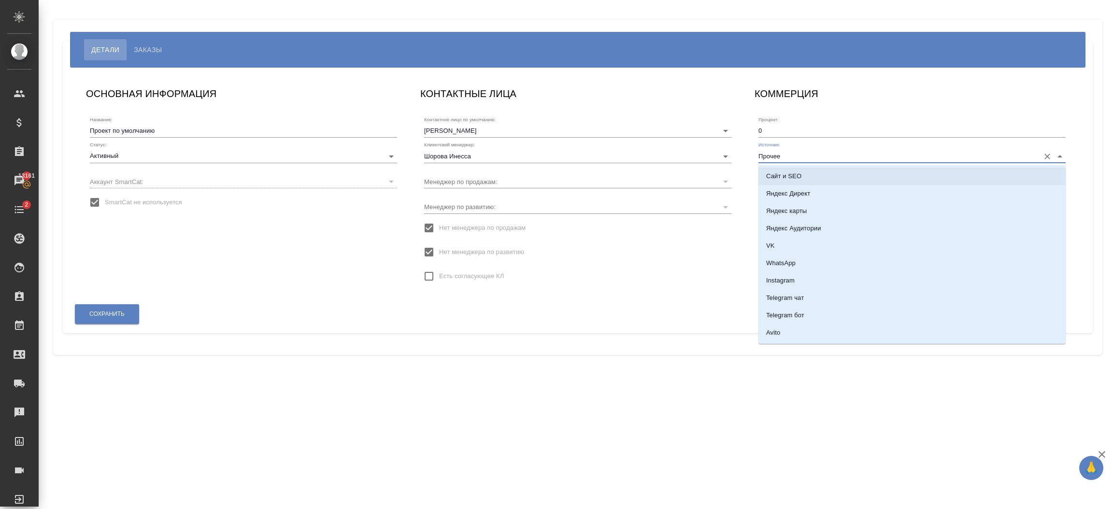
click at [842, 177] on li "Сайт и SEO" at bounding box center [911, 176] width 307 height 17
type input "Сайт и SEO"
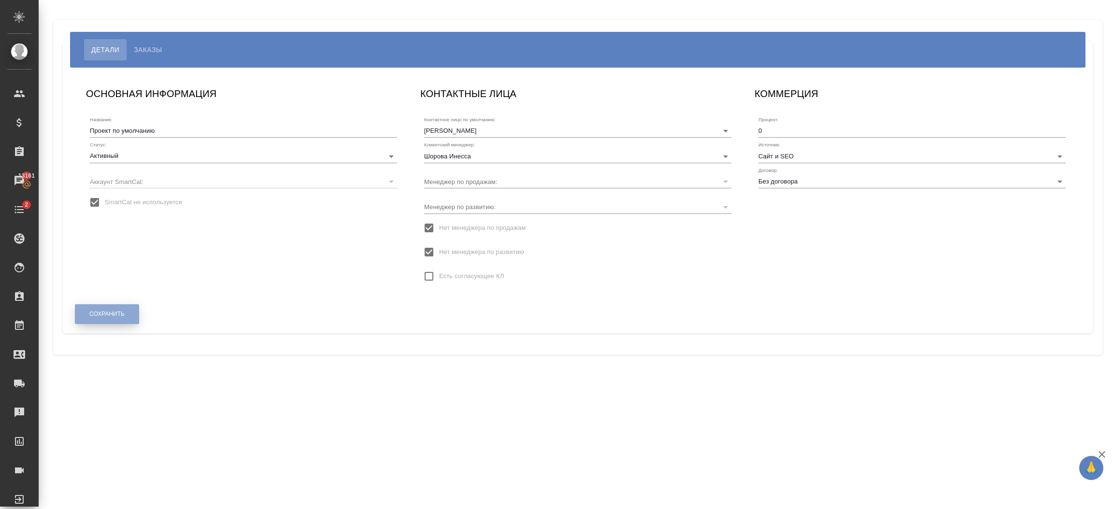
click at [117, 317] on span "Сохранить" at bounding box center [106, 314] width 35 height 8
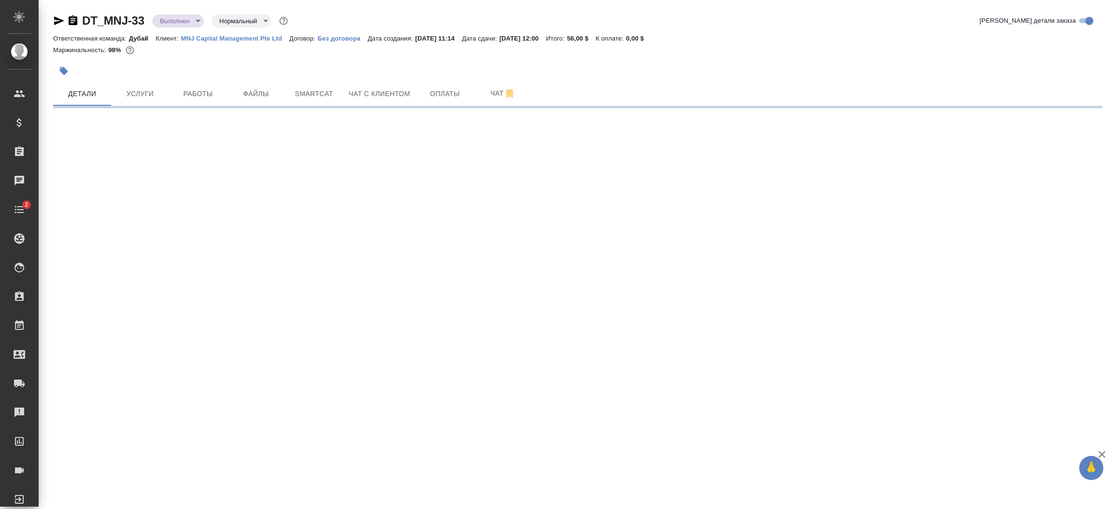
select select "RU"
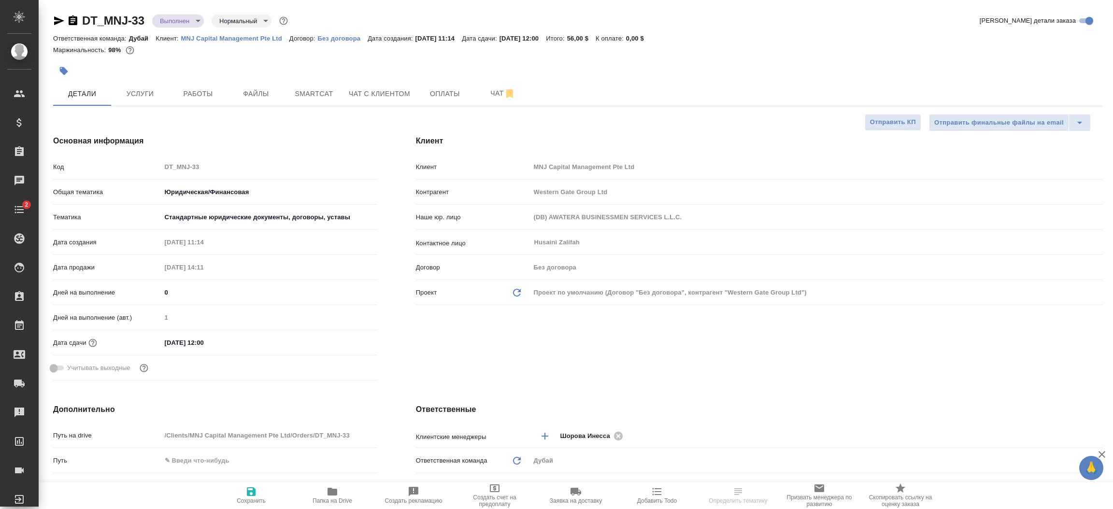
type textarea "x"
click at [632, 348] on div "Клиент Клиент MNJ Capital Management Pte Ltd Контрагент Western Gate Group Ltd …" at bounding box center [758, 260] width 725 height 288
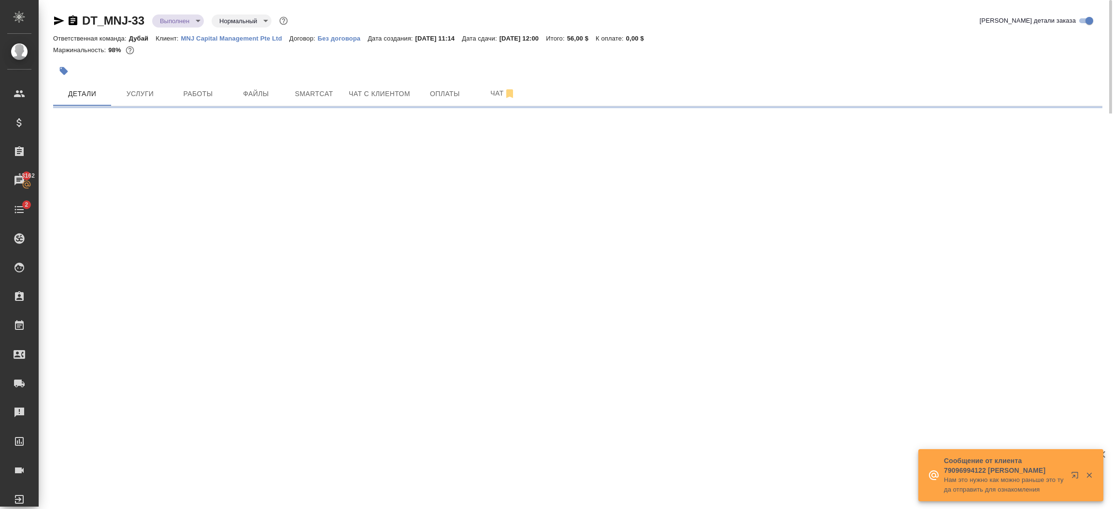
click at [215, 39] on p "MNJ Capital Management Pte Ltd" at bounding box center [235, 38] width 108 height 7
select select "RU"
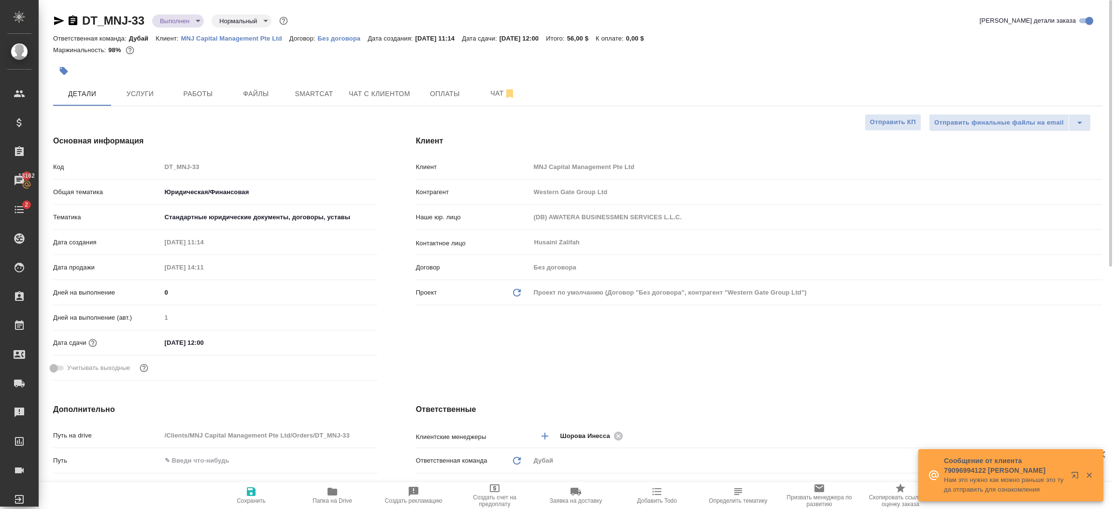
type textarea "x"
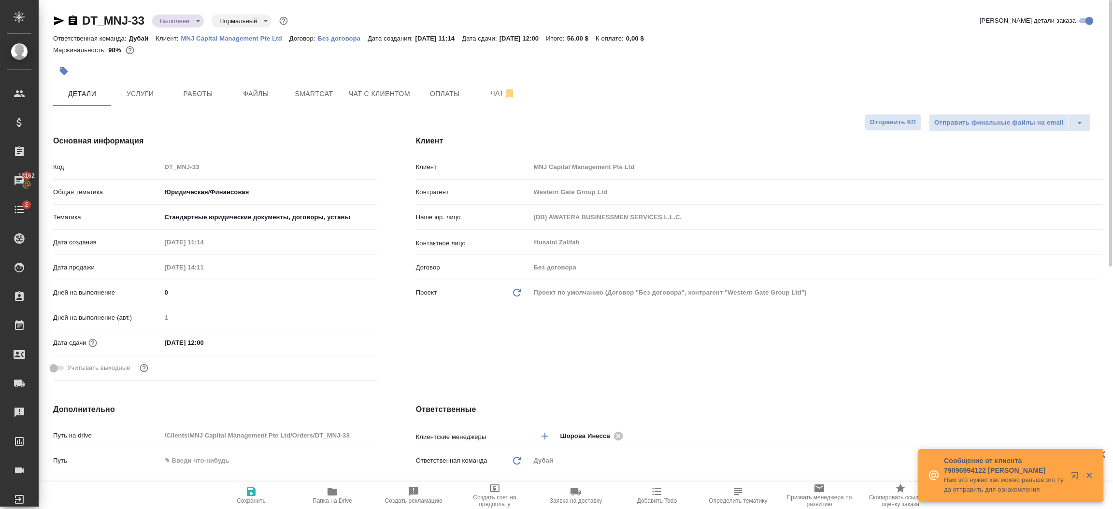
type textarea "x"
click at [679, 345] on div "Клиент Клиент MNJ Capital Management Pte Ltd Контрагент Western Gate Group Ltd …" at bounding box center [758, 260] width 725 height 288
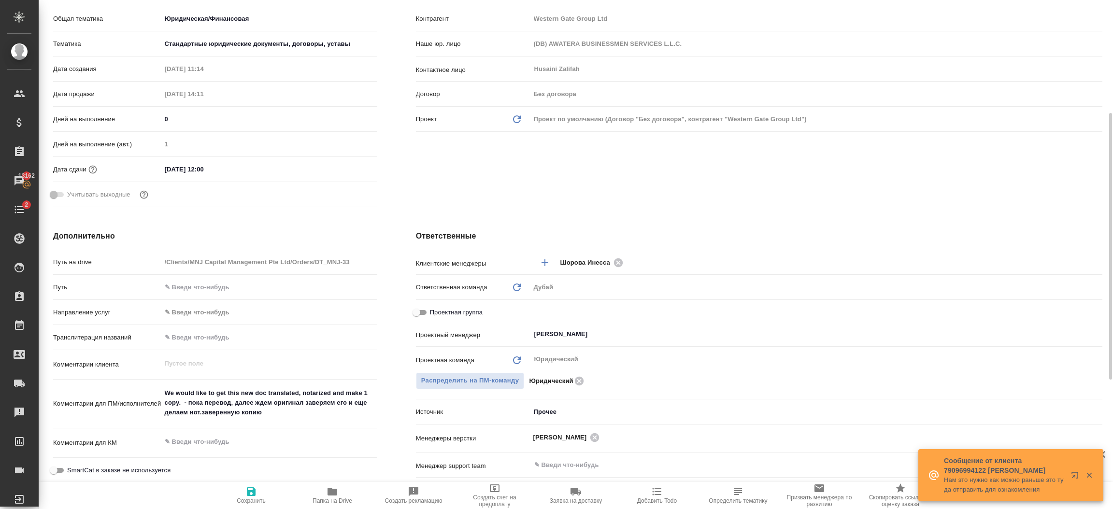
scroll to position [188, 0]
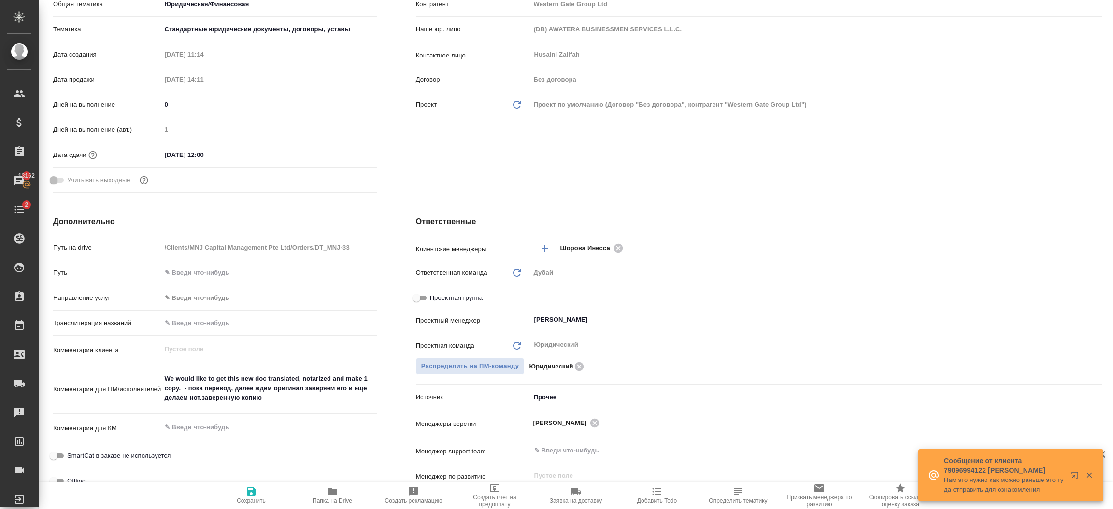
click at [576, 398] on body "🙏 .cls-1 fill:#fff; AWATERA Шорова Инесса i.shorova_kiev Клиенты Спецификации З…" at bounding box center [556, 254] width 1113 height 509
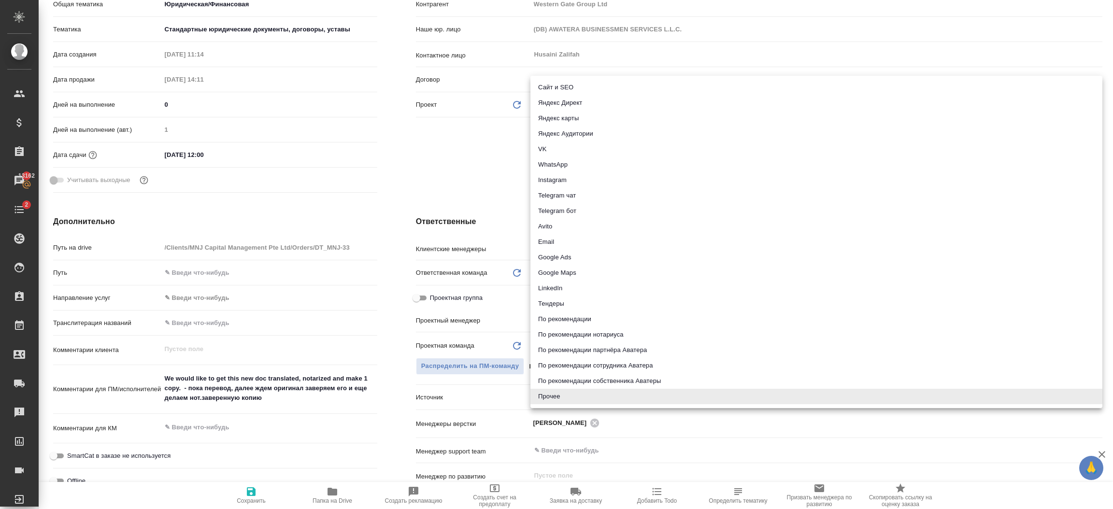
click at [567, 83] on li "Сайт и SEO" at bounding box center [816, 87] width 572 height 15
type textarea "x"
type input "seo"
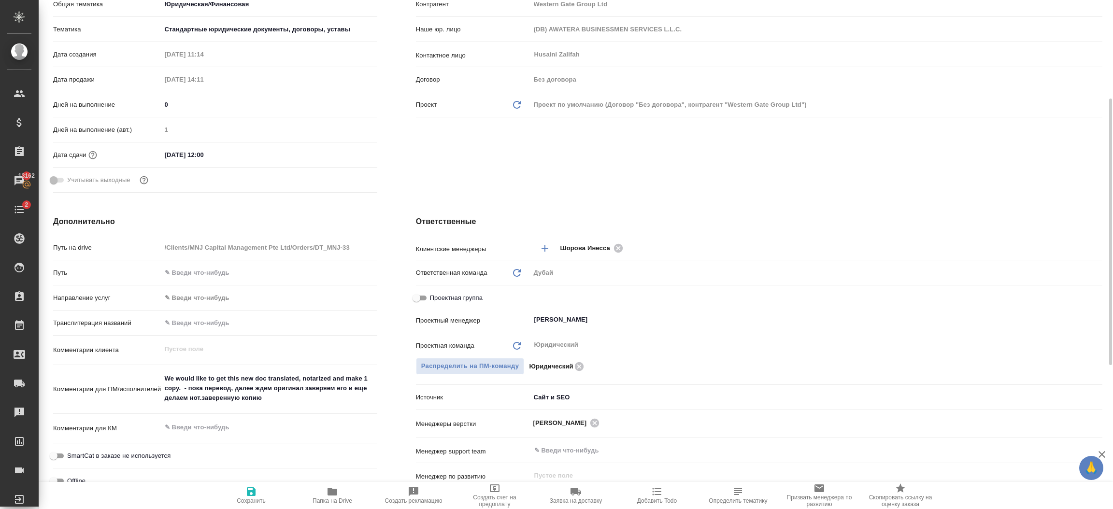
click at [240, 498] on span "Сохранить" at bounding box center [251, 500] width 29 height 7
type textarea "x"
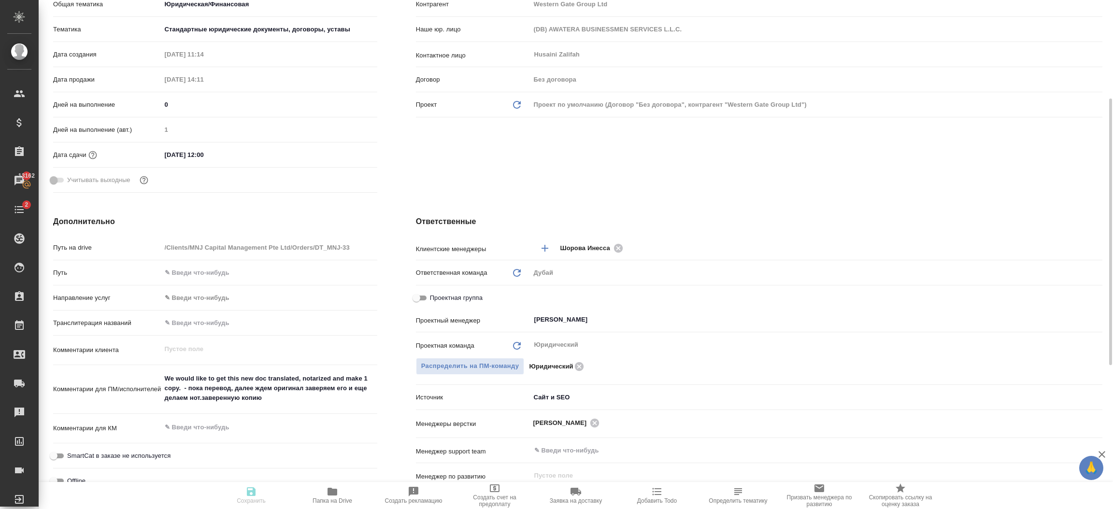
type textarea "x"
select select "RU"
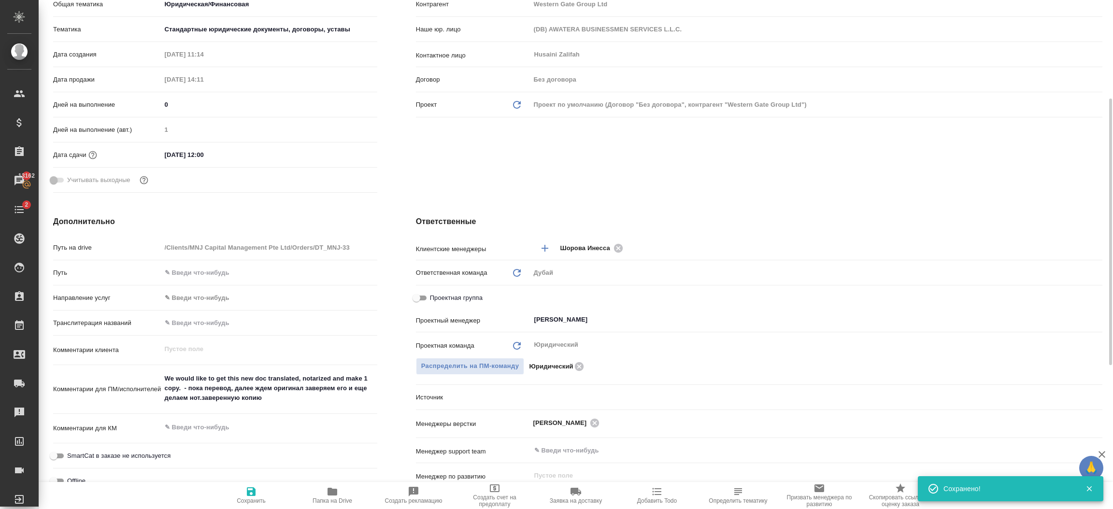
type textarea "x"
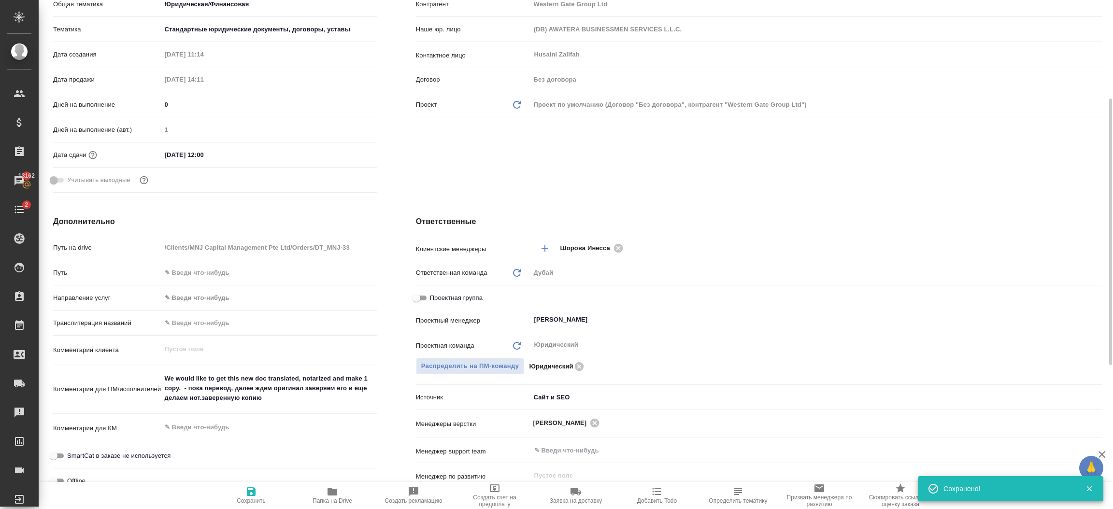
type textarea "x"
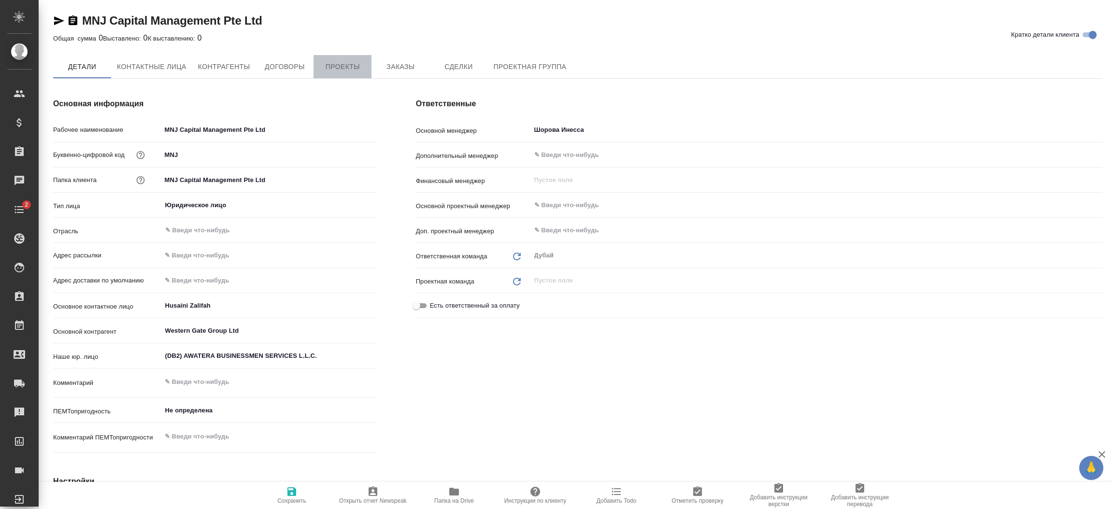
type textarea "x"
click at [340, 61] on span "Проекты" at bounding box center [342, 67] width 46 height 12
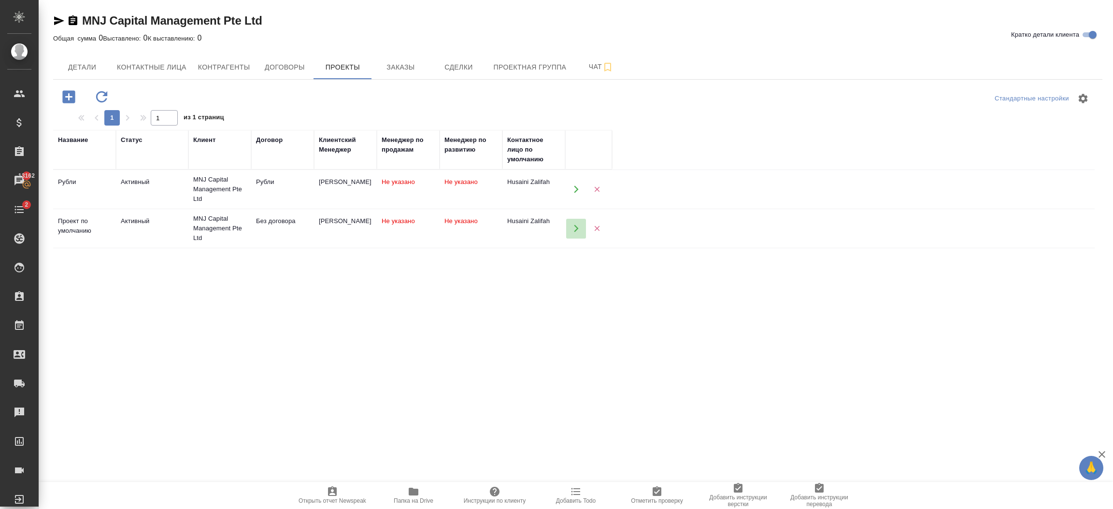
click at [566, 233] on button "button" at bounding box center [576, 229] width 20 height 20
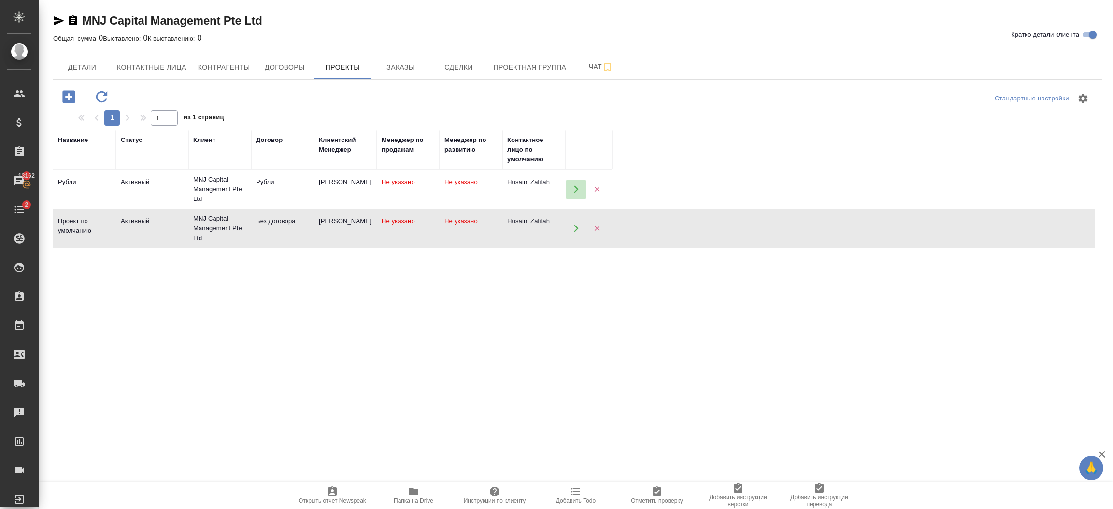
click at [569, 190] on button "button" at bounding box center [576, 190] width 20 height 20
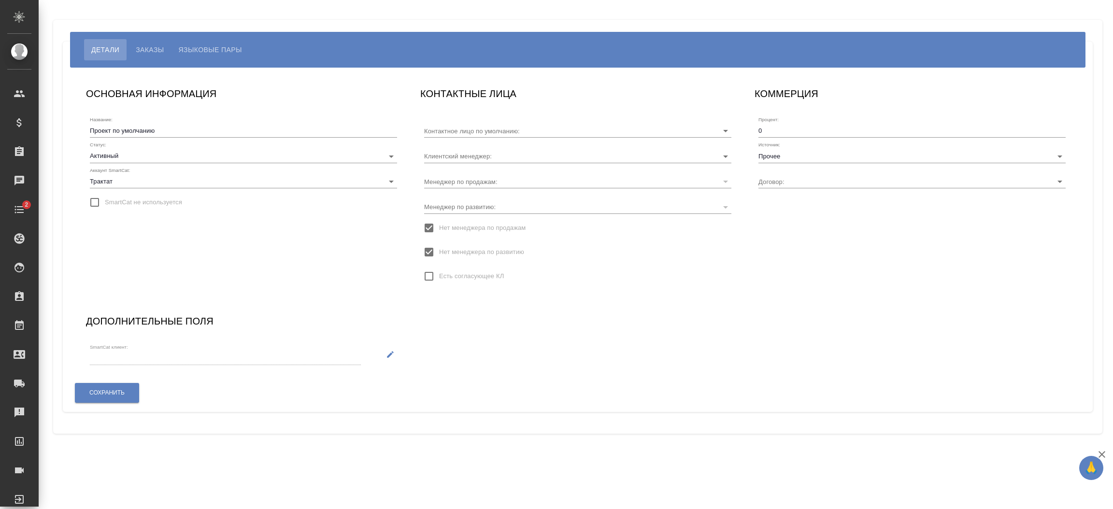
type input "Husaini Zalifah"
type input "Без договора"
type input "[PERSON_NAME]"
click at [796, 150] on input "Прочее" at bounding box center [896, 155] width 276 height 13
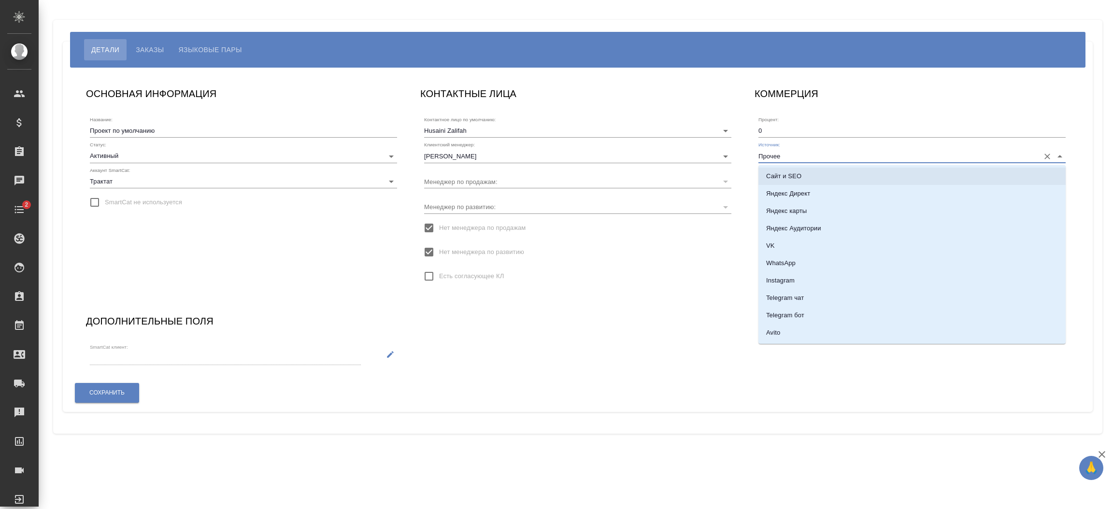
click at [790, 168] on li "Сайт и SEO" at bounding box center [911, 176] width 307 height 17
type input "Сайт и SEO"
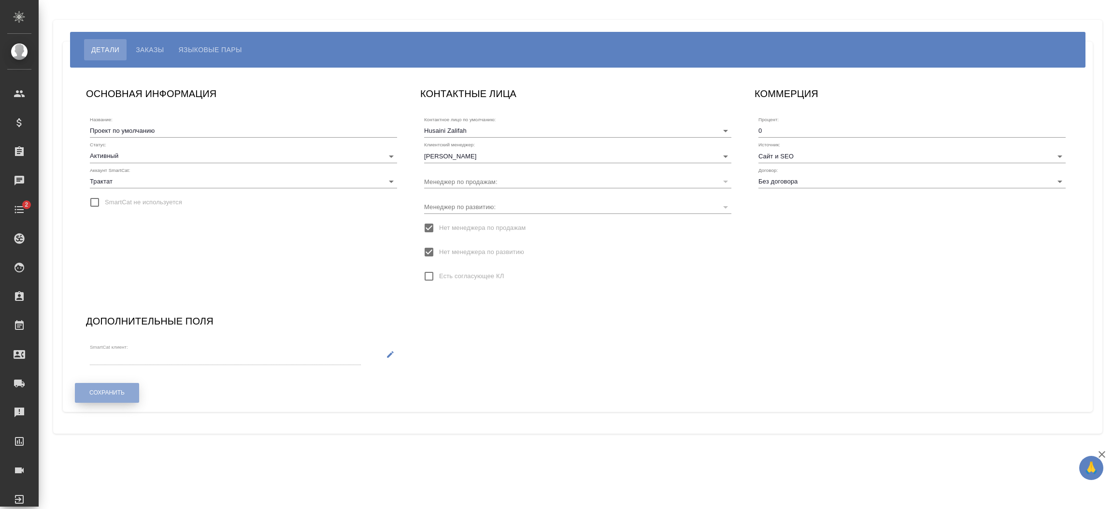
click at [121, 396] on span "Сохранить" at bounding box center [106, 393] width 35 height 8
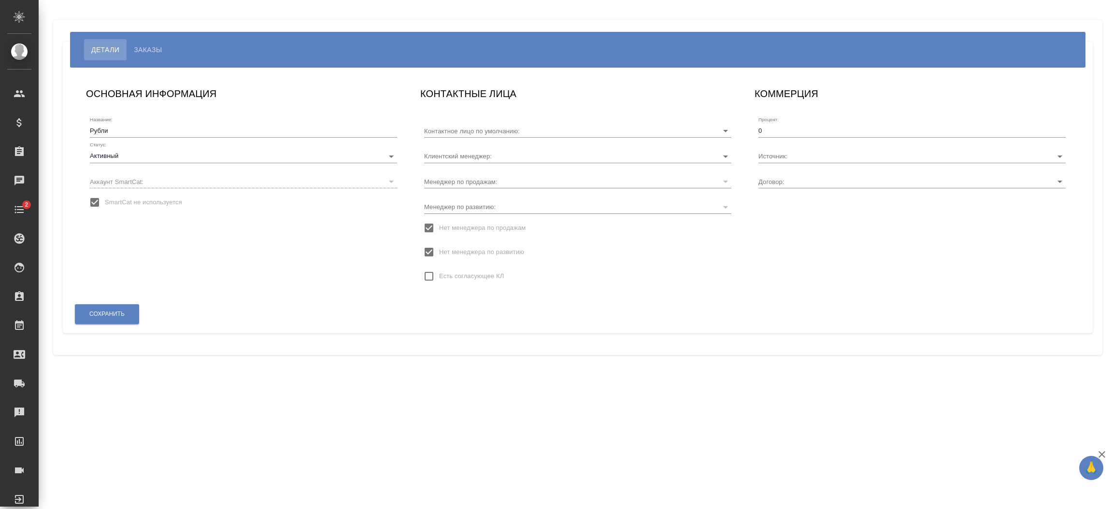
type input "Рубли"
type input "Husaini Zalifah"
type input "[PERSON_NAME]"
click at [802, 156] on input "Источник:" at bounding box center [896, 155] width 276 height 13
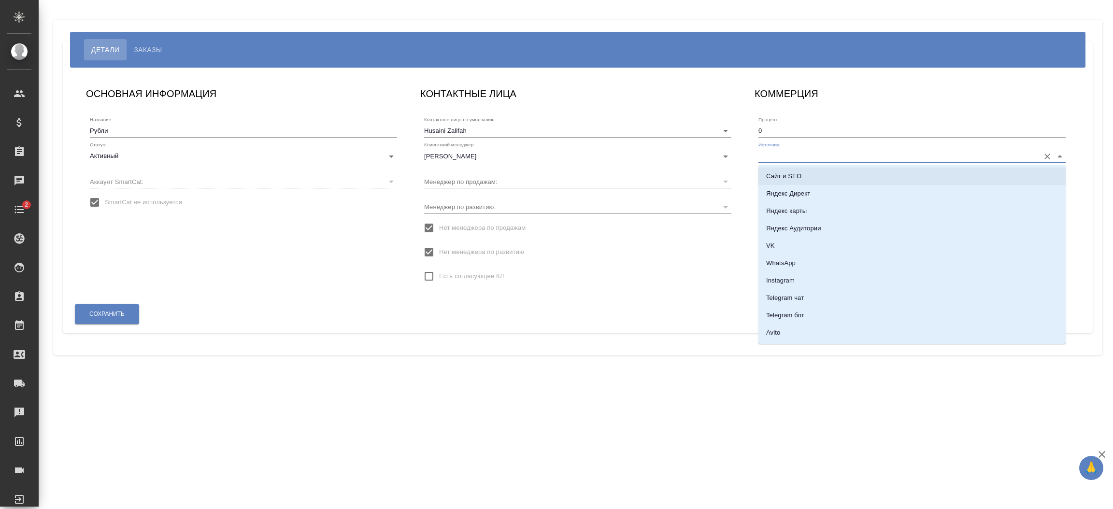
click at [794, 172] on p "Сайт и SEO" at bounding box center [783, 176] width 35 height 10
type input "Сайт и SEO"
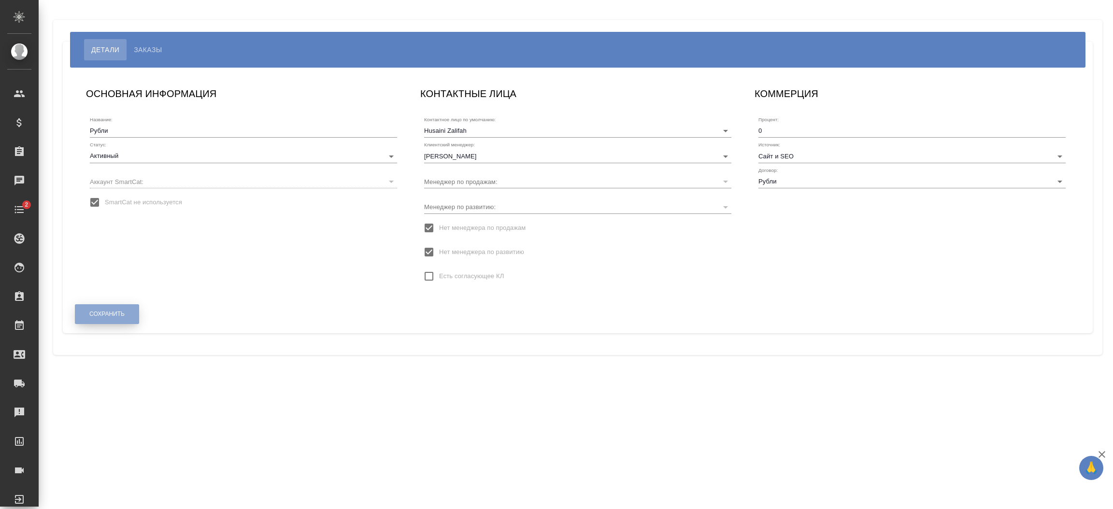
click at [111, 311] on span "Сохранить" at bounding box center [106, 314] width 35 height 8
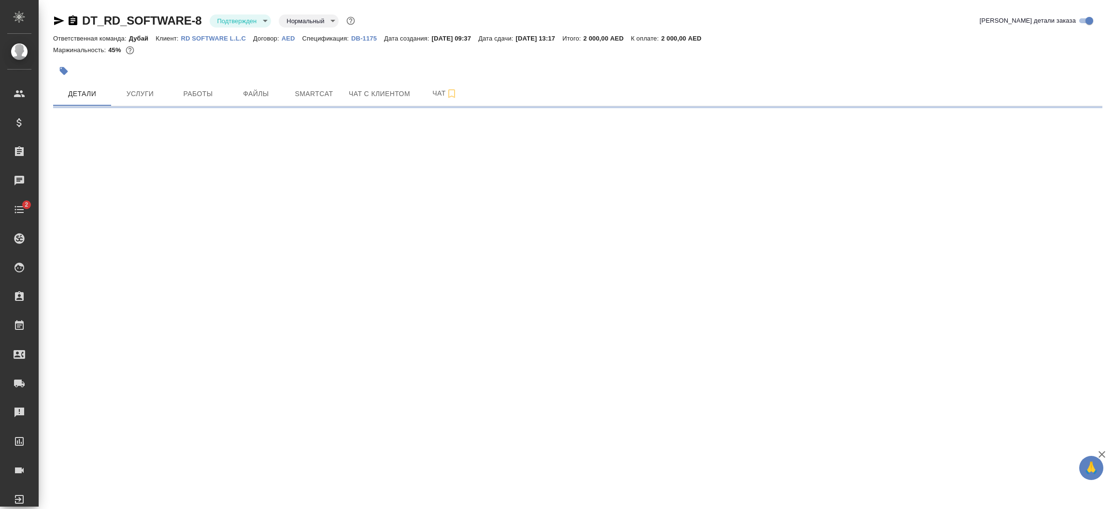
select select "RU"
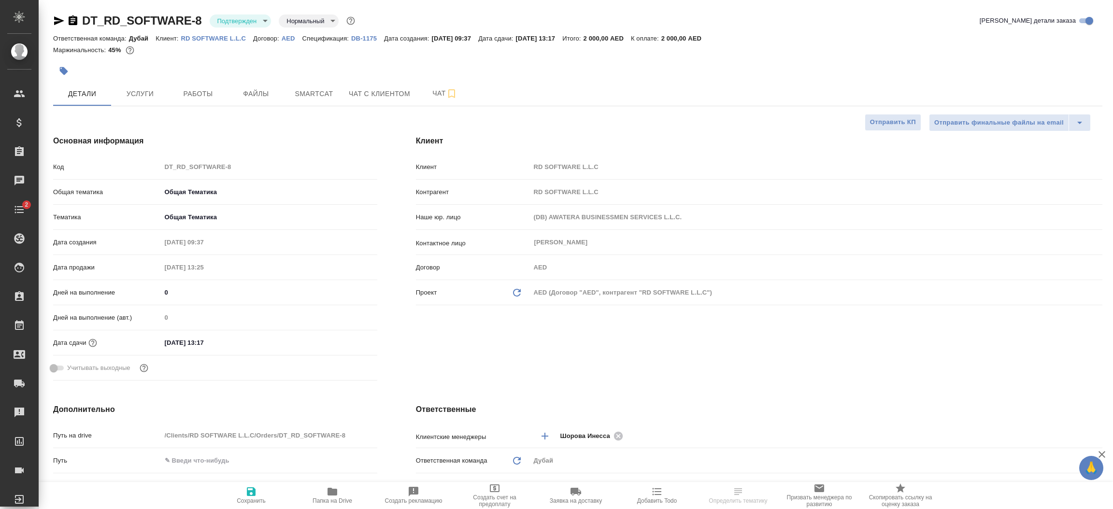
type textarea "x"
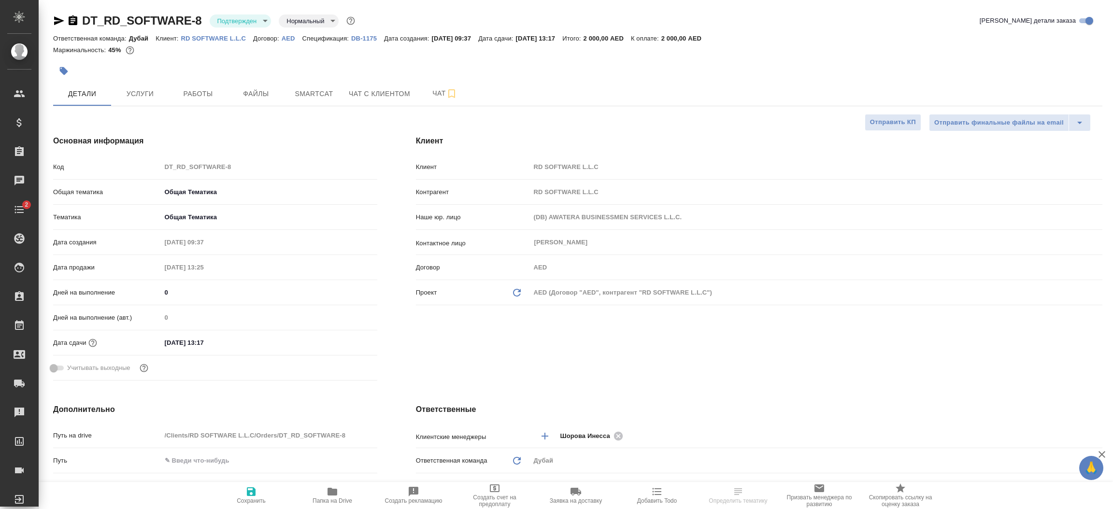
type textarea "x"
click at [708, 362] on div "Клиент Клиент RD SOFTWARE L.L.C Контрагент RD SOFTWARE L.L.C Наше юр. лицо (DB)…" at bounding box center [758, 260] width 725 height 288
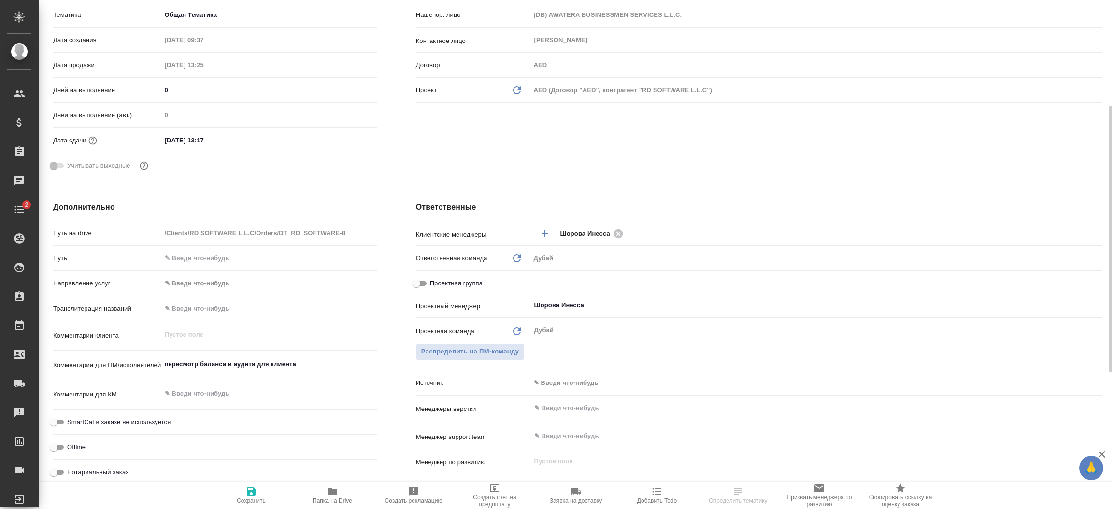
scroll to position [217, 0]
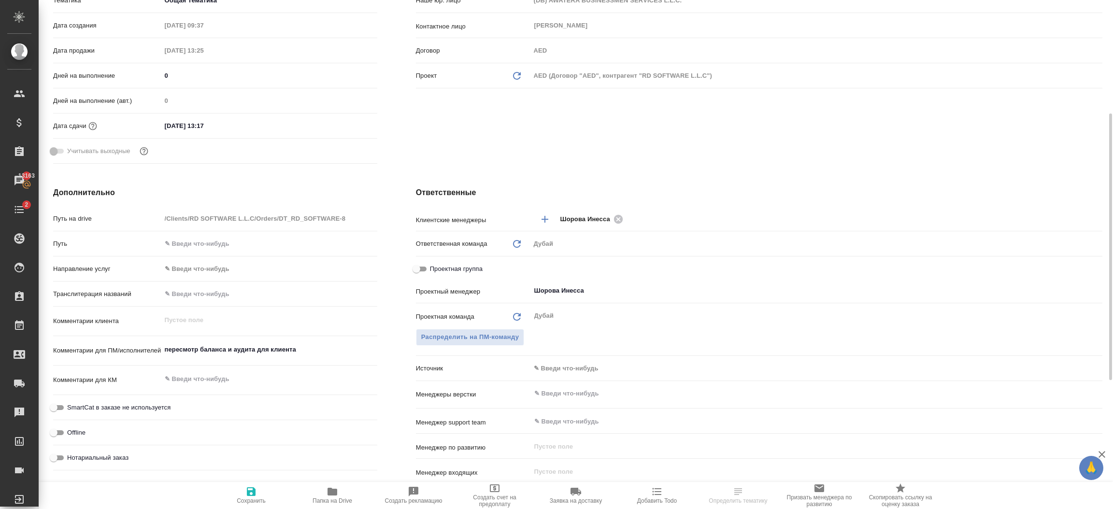
click at [589, 369] on body "🙏 .cls-1 fill:#fff; AWATERA Шорова Инесса i.shorova_kiev Клиенты Спецификации З…" at bounding box center [556, 254] width 1113 height 509
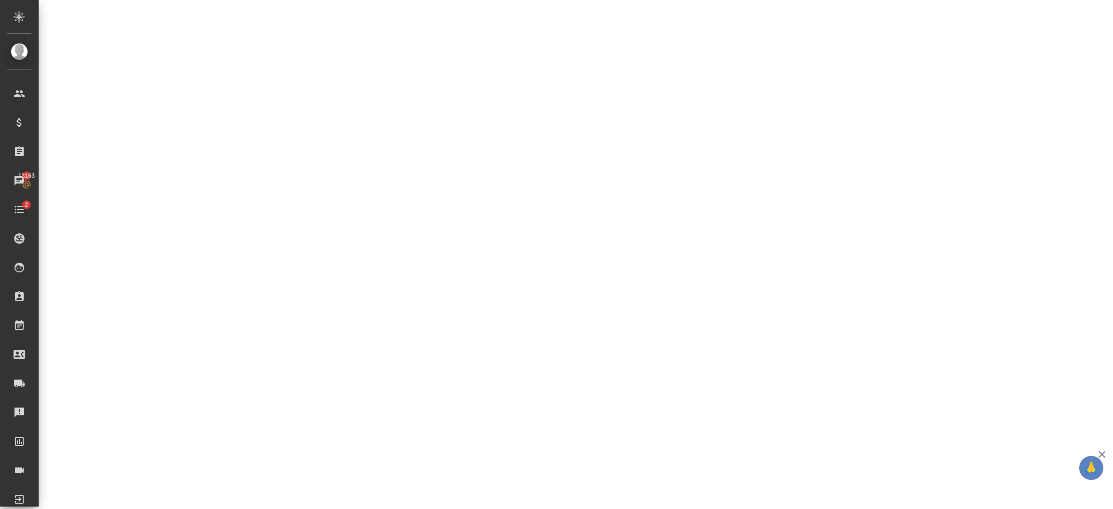
select select "RU"
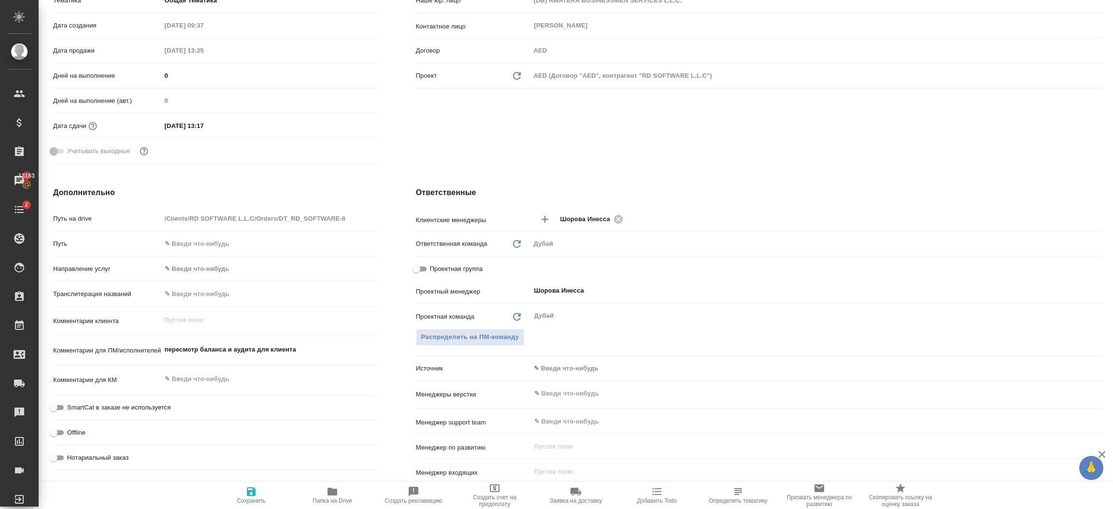
type textarea "x"
click at [565, 369] on body "🙏 .cls-1 fill:#fff; AWATERA Шорова Инесса i.shorova_kiev Клиенты Спецификации З…" at bounding box center [556, 254] width 1113 height 509
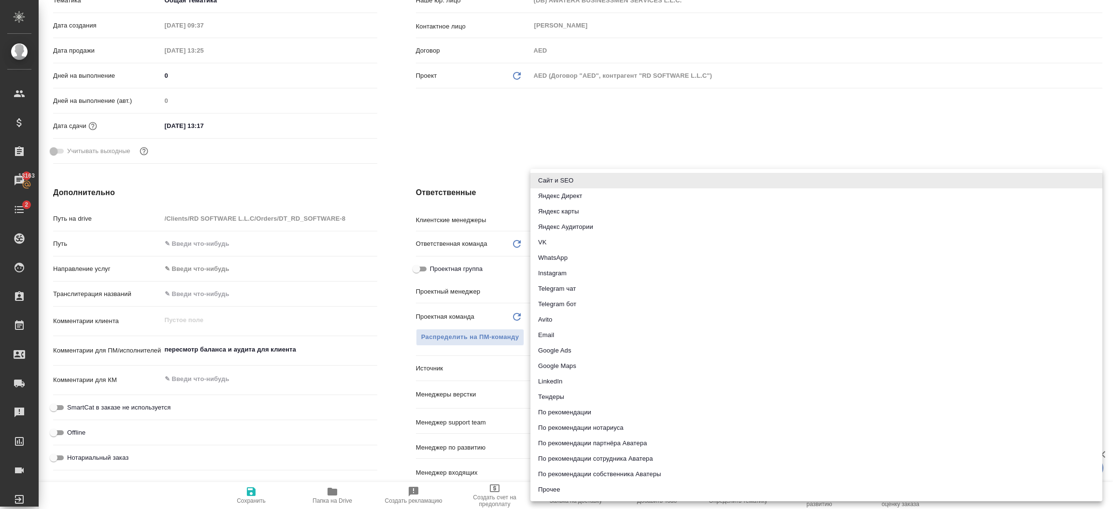
click at [605, 459] on li "По рекомендации сотрудника Аватера" at bounding box center [816, 458] width 572 height 15
type textarea "x"
type input "employeeRecommendation"
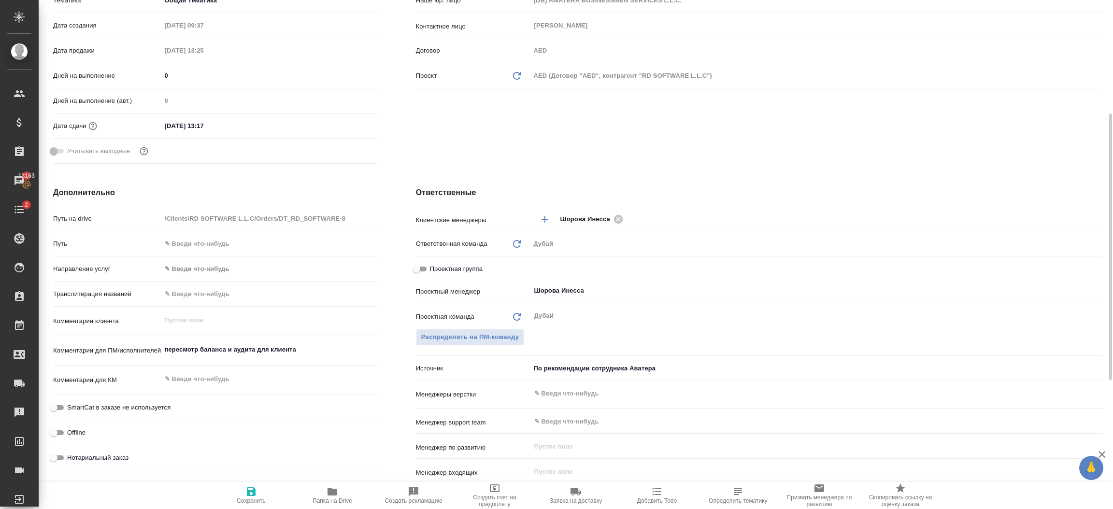
click at [251, 504] on span "Сохранить" at bounding box center [251, 500] width 29 height 7
type textarea "x"
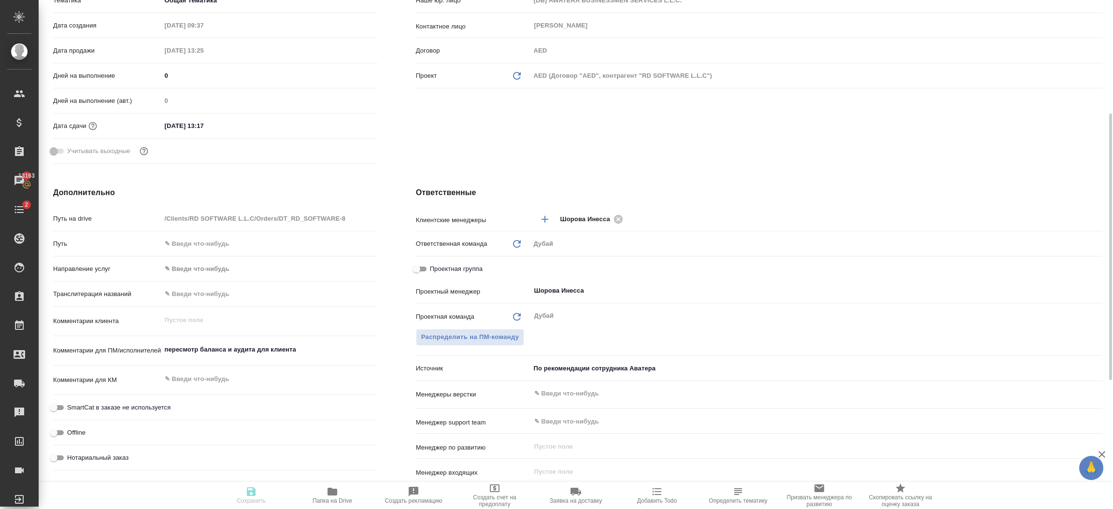
type textarea "x"
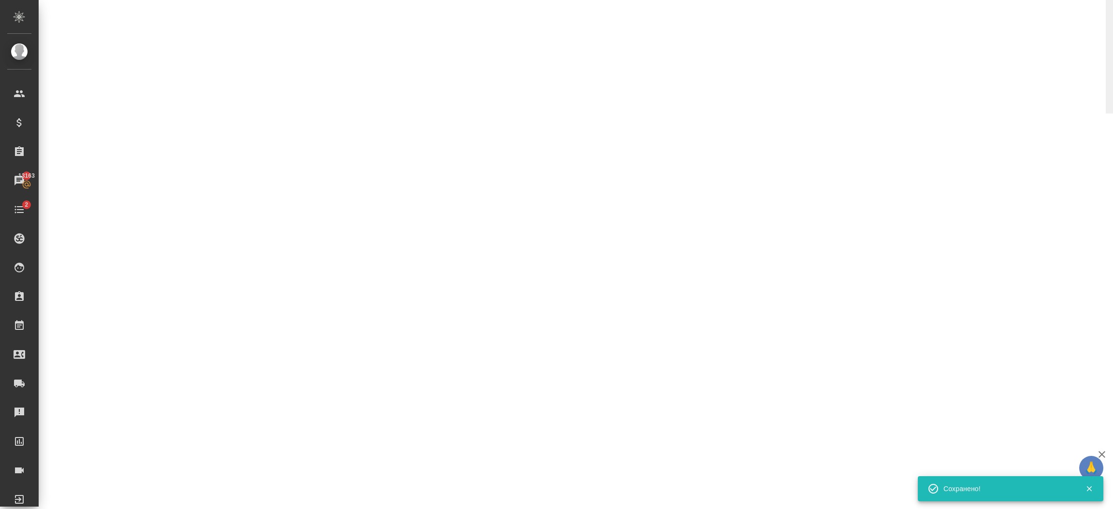
select select "RU"
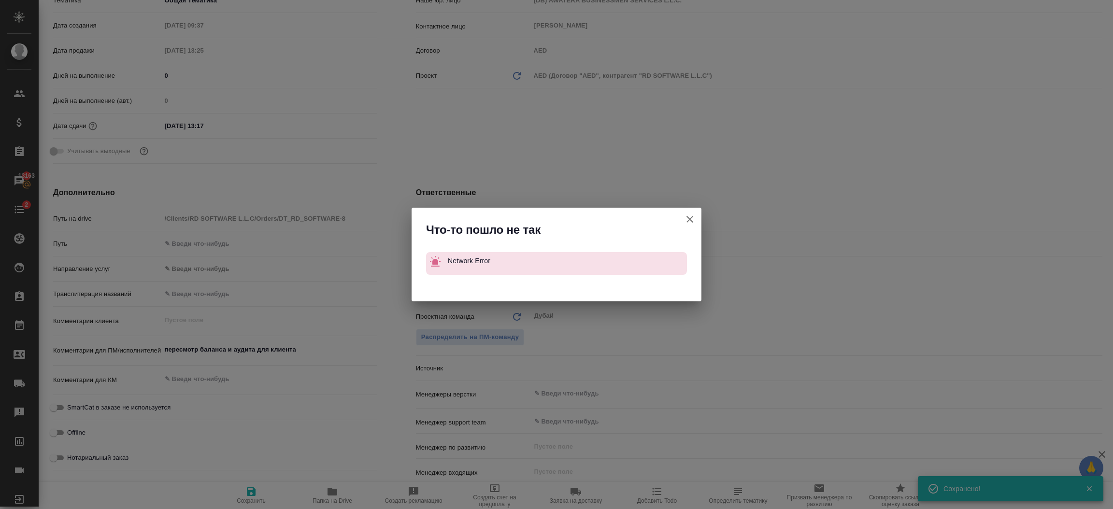
click at [692, 217] on icon "button" at bounding box center [690, 219] width 12 height 12
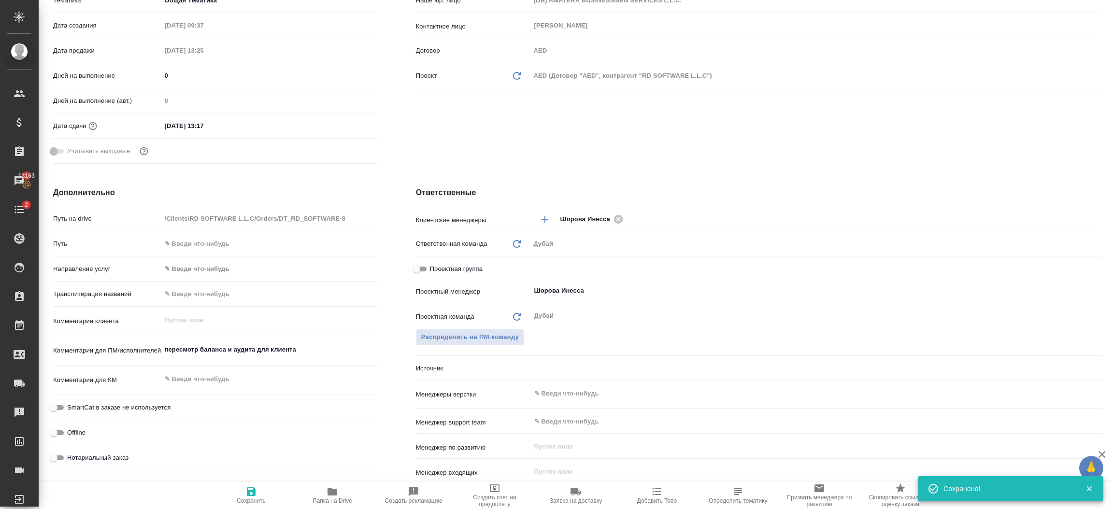
type textarea "x"
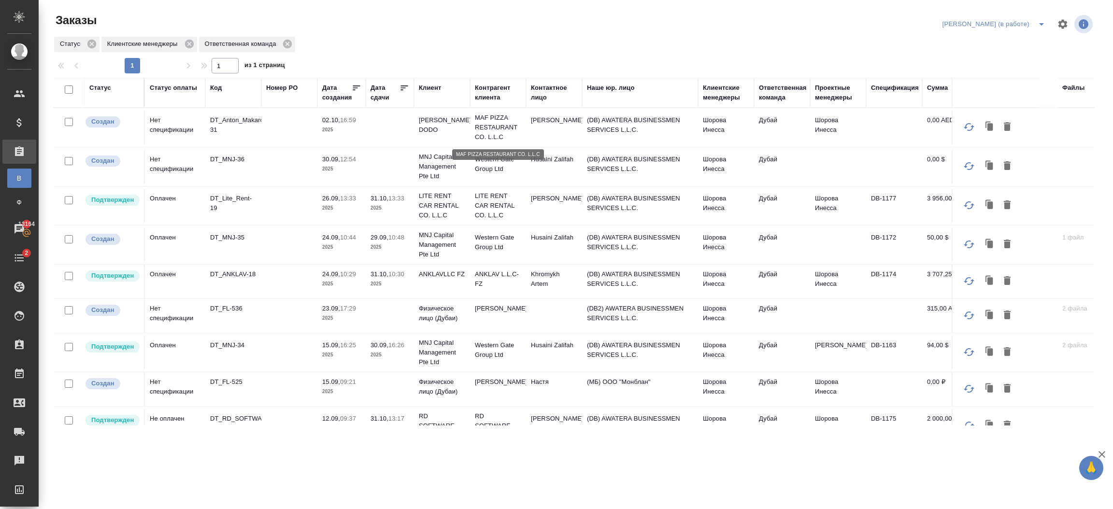
click at [476, 138] on p "MAF PIZZA RESTAURANT CO. L.L.C" at bounding box center [498, 127] width 46 height 29
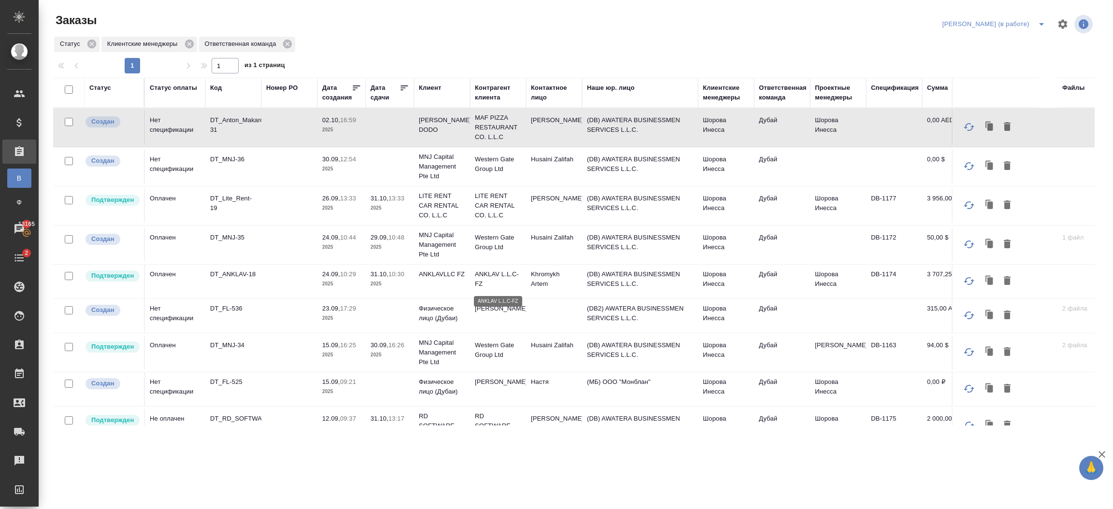
click at [517, 285] on p "ANKLAV L.L.C-FZ" at bounding box center [498, 278] width 46 height 19
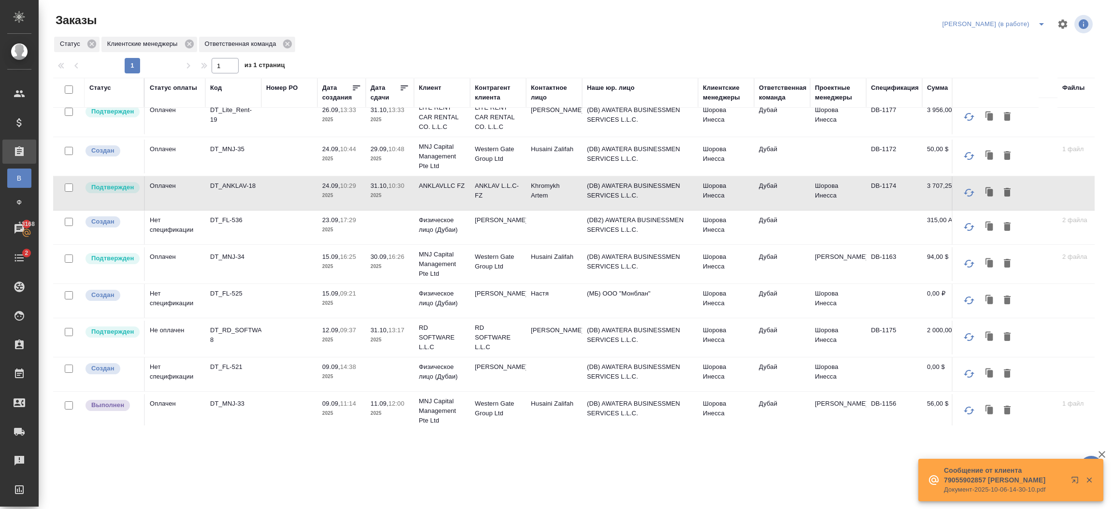
scroll to position [93, 0]
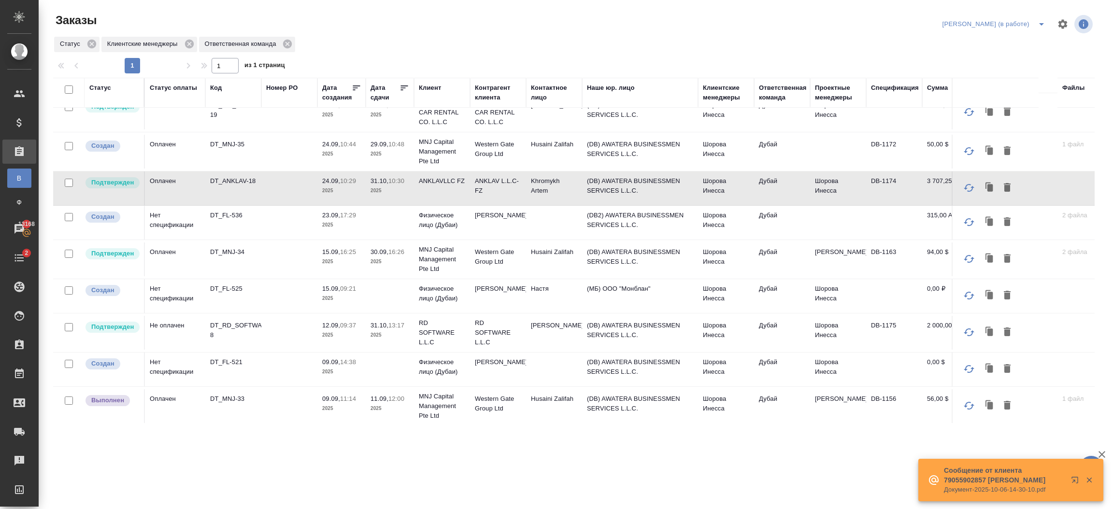
click at [627, 324] on td "(DB) AWATERA BUSINESSMEN SERVICES L.L.C." at bounding box center [640, 333] width 116 height 34
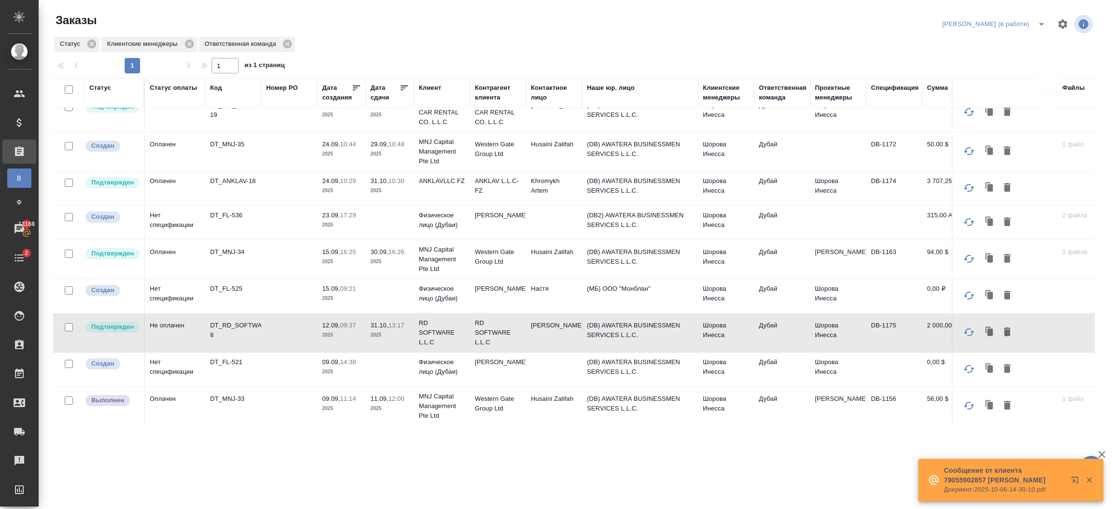
click at [671, 399] on td "(DB) AWATERA BUSINESSMEN SERVICES L.L.C." at bounding box center [640, 406] width 116 height 34
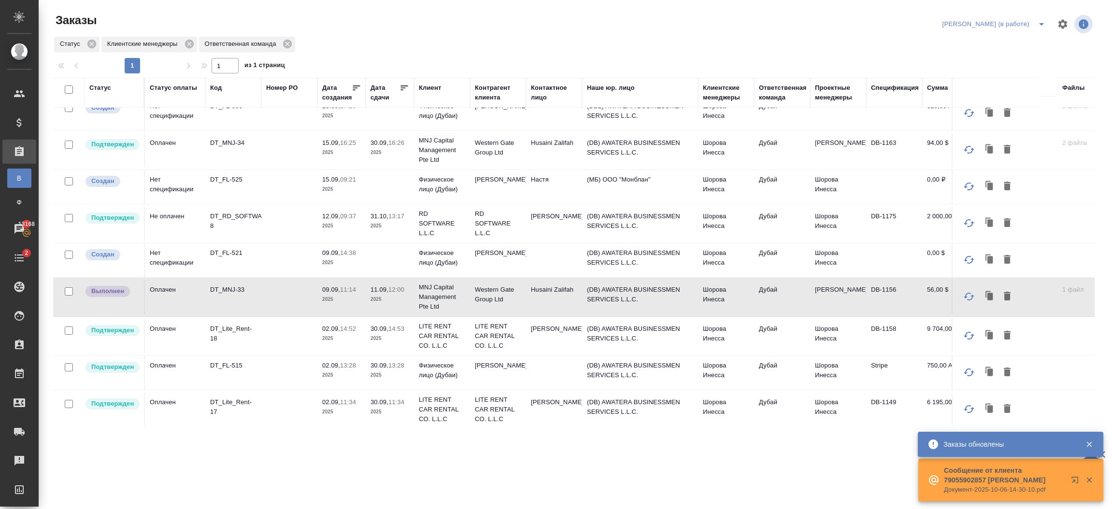
scroll to position [209, 0]
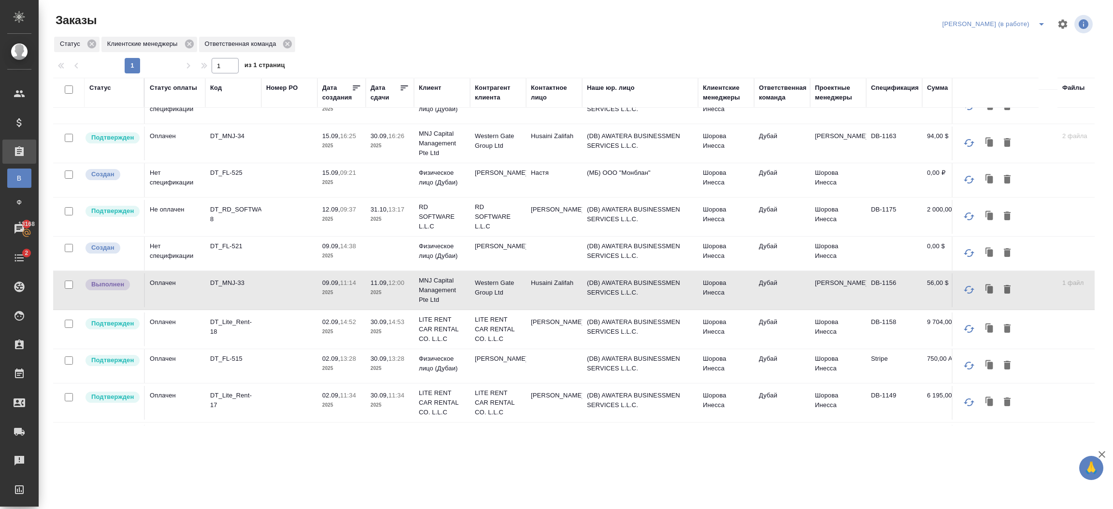
click at [618, 329] on td "(DB) AWATERA BUSINESSMEN SERVICES L.L.C." at bounding box center [640, 329] width 116 height 34
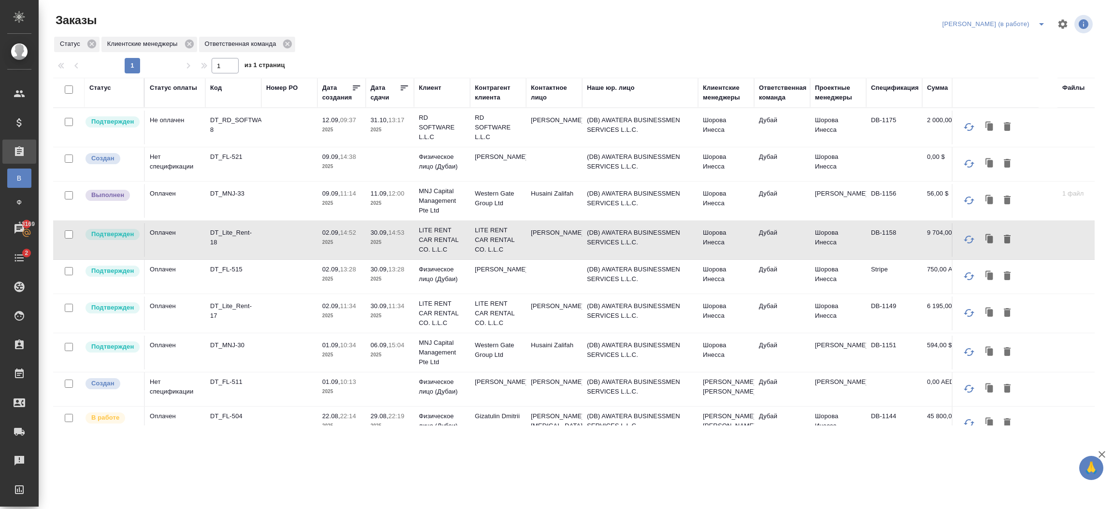
scroll to position [308, 0]
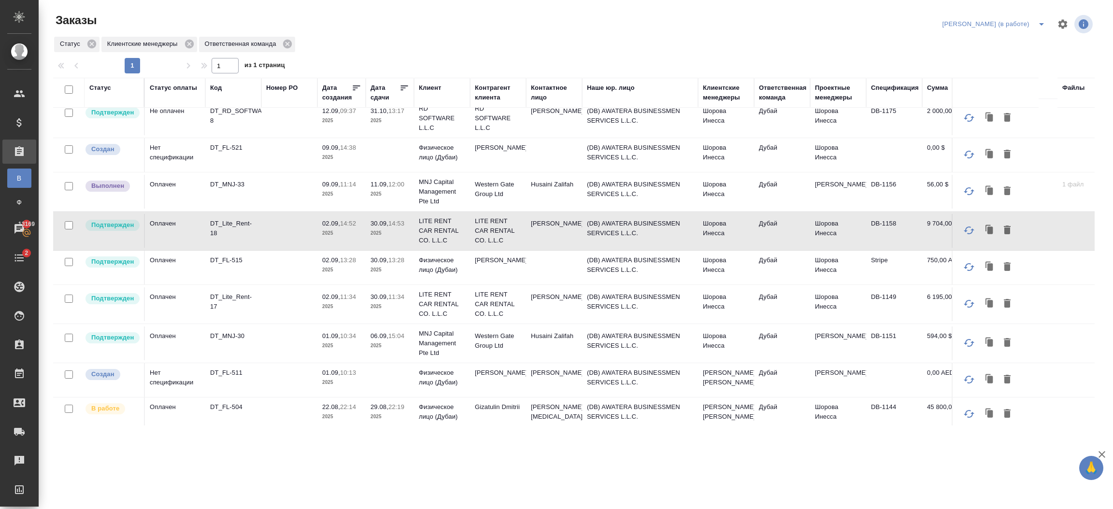
click at [915, 263] on td "Stripe" at bounding box center [894, 268] width 56 height 34
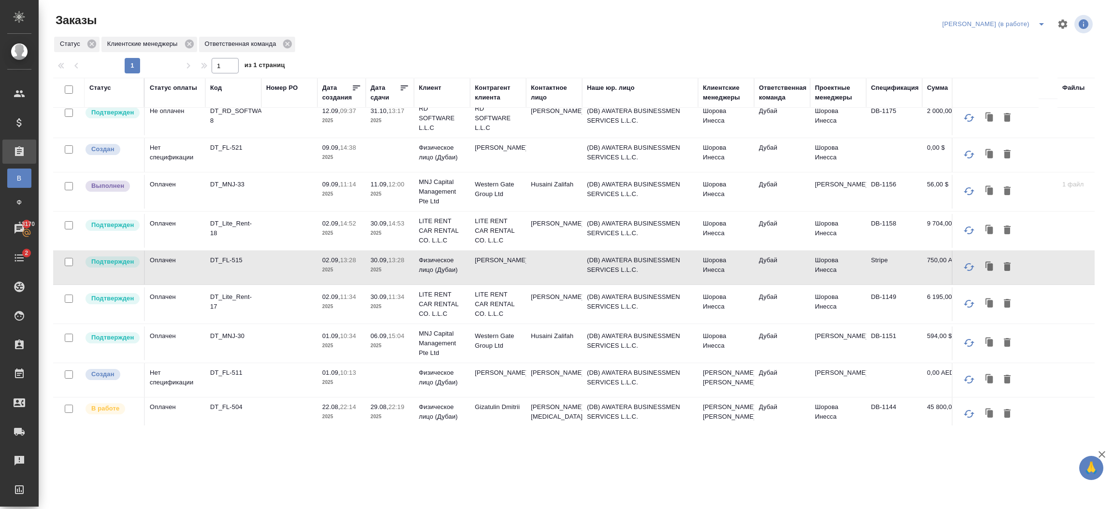
click at [659, 311] on td "(DB) AWATERA BUSINESSMEN SERVICES L.L.C." at bounding box center [640, 304] width 116 height 34
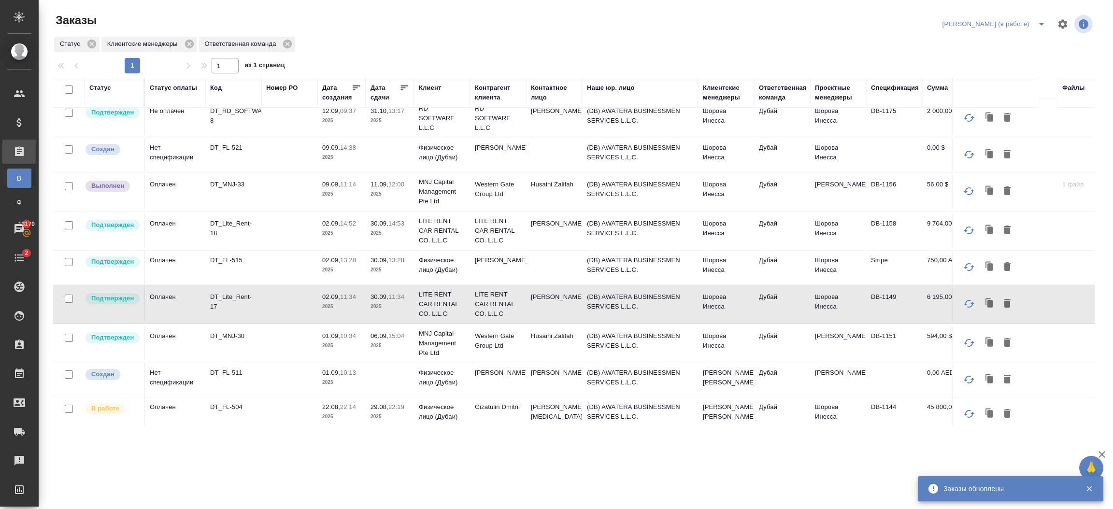
click at [630, 352] on td "(DB) AWATERA BUSINESSMEN SERVICES L.L.C." at bounding box center [640, 343] width 116 height 34
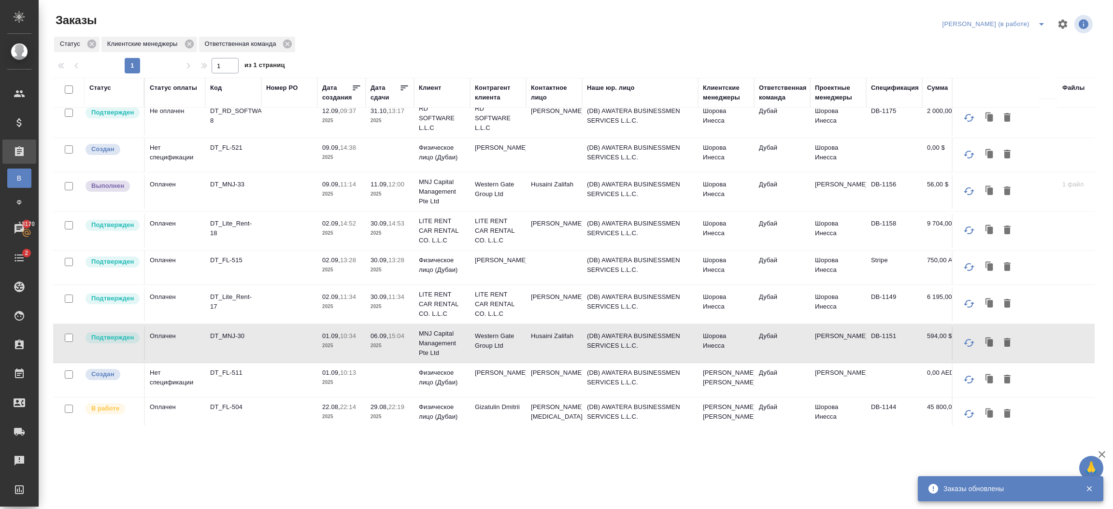
scroll to position [0, 0]
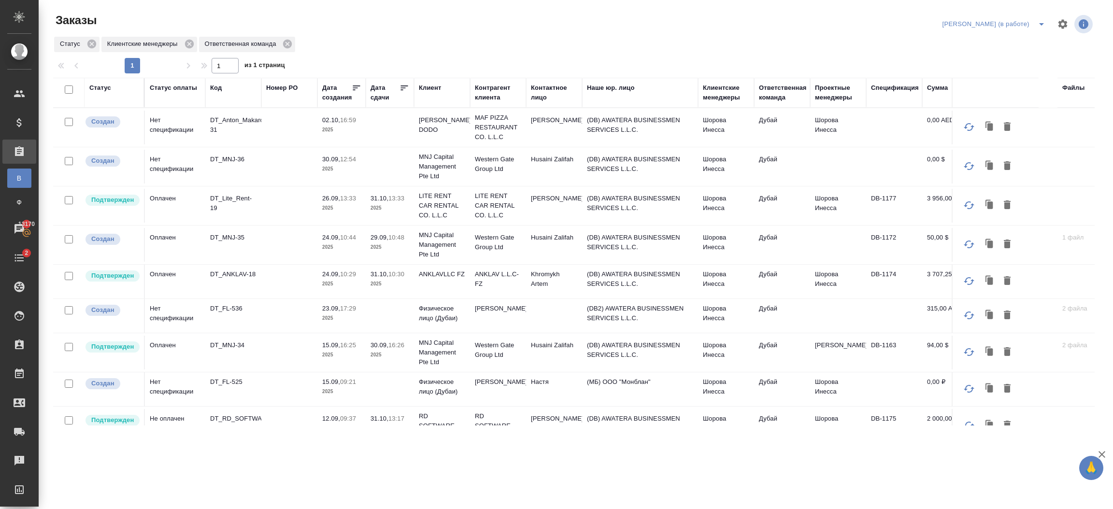
click at [414, 164] on td "MNJ Capital Management Pte Ltd" at bounding box center [442, 166] width 56 height 39
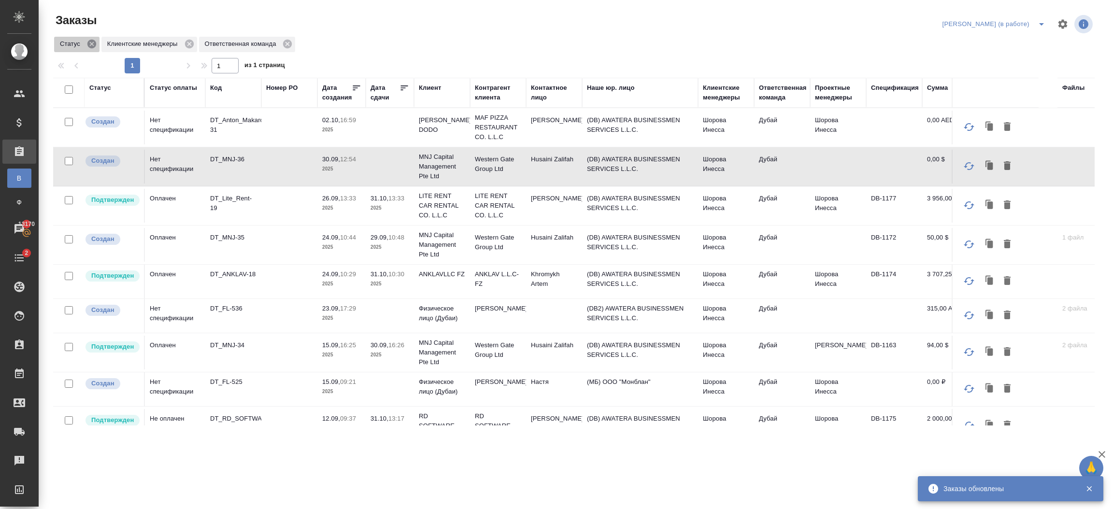
click at [91, 47] on icon at bounding box center [91, 44] width 9 height 9
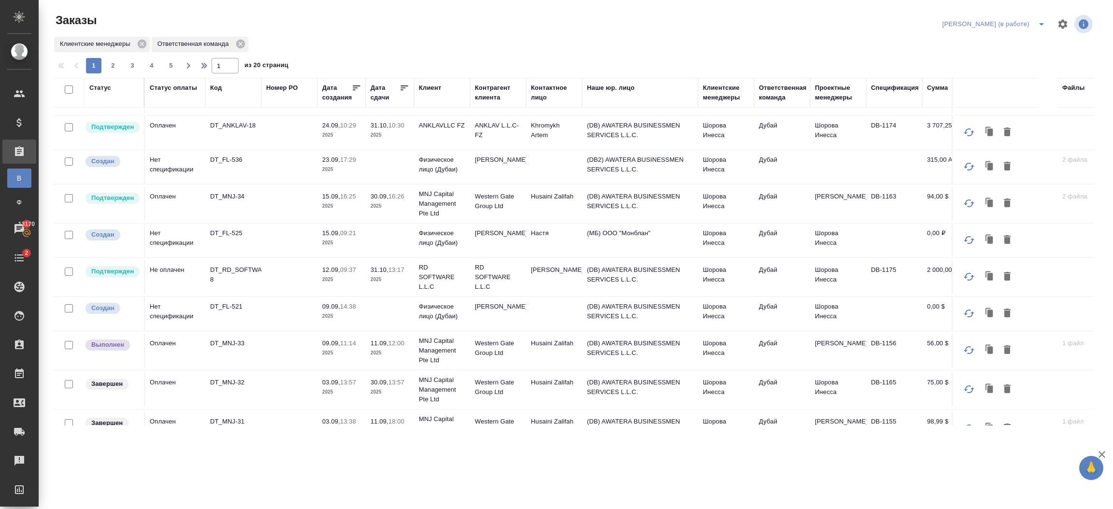
scroll to position [230, 0]
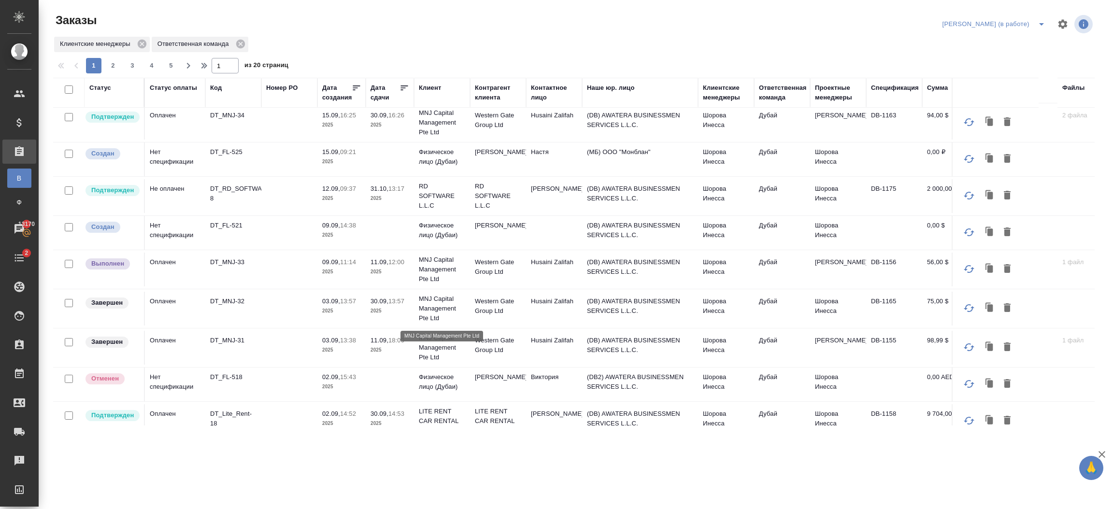
click at [430, 309] on p "MNJ Capital Management Pte Ltd" at bounding box center [442, 308] width 46 height 29
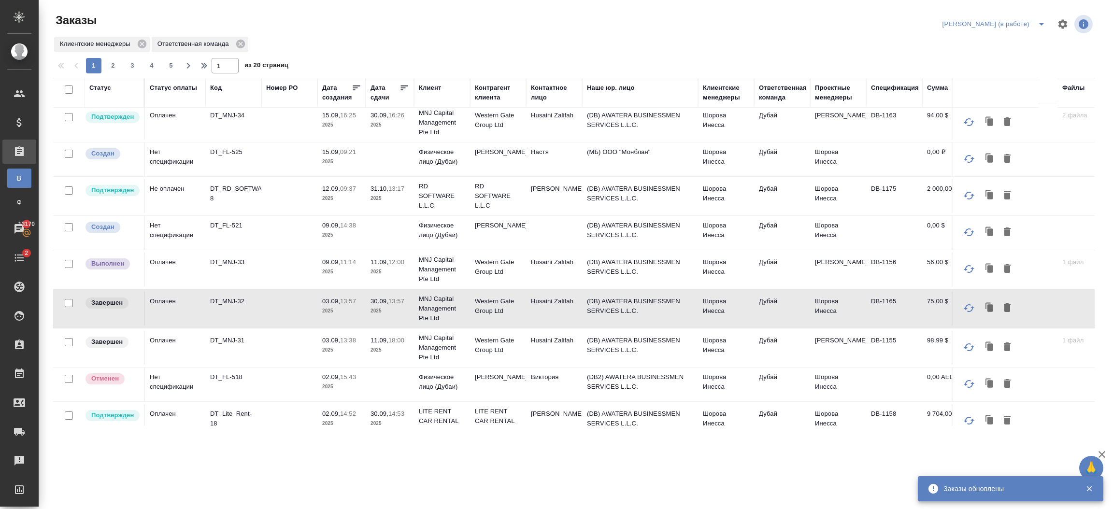
click at [529, 353] on td "Husaini Zalifah" at bounding box center [554, 348] width 56 height 34
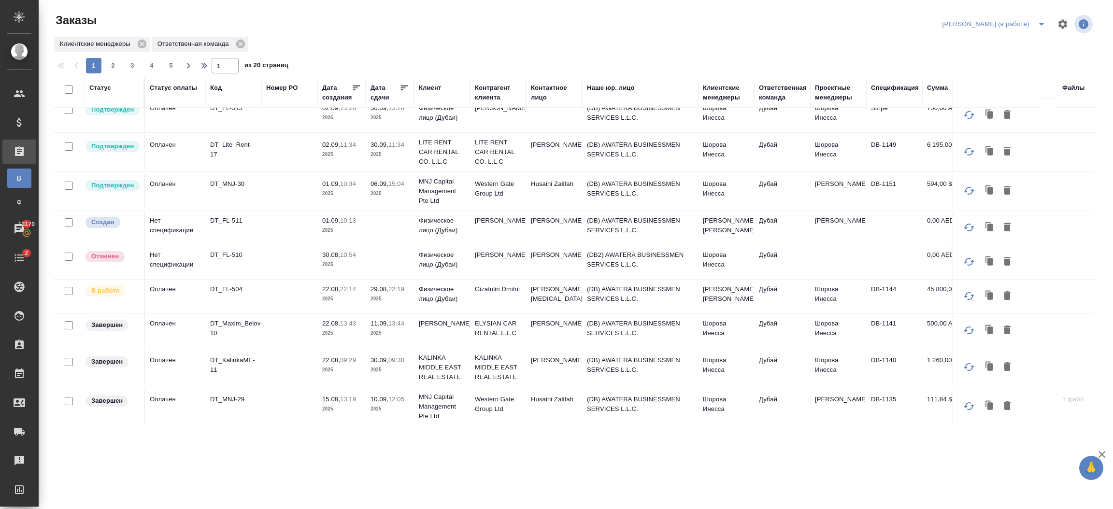
scroll to position [574, 0]
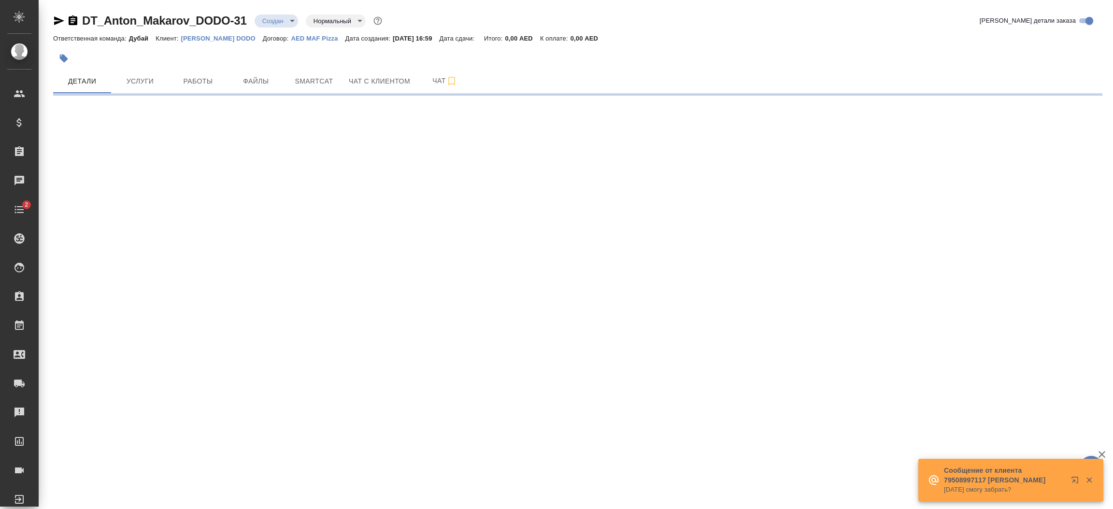
select select "RU"
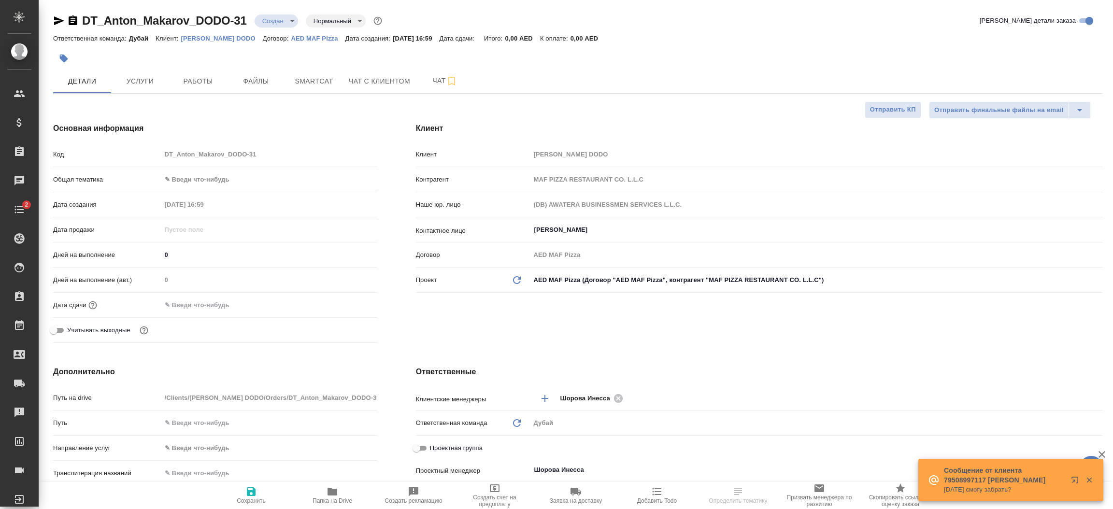
type textarea "x"
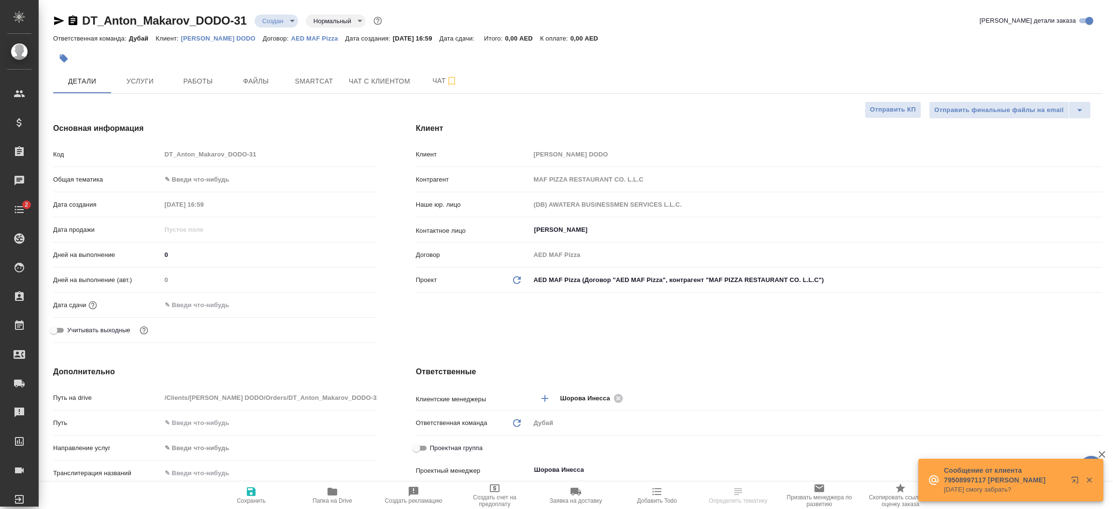
type textarea "x"
click at [621, 331] on div "[PERSON_NAME] [PERSON_NAME] DODO Контрагент MAF PIZZA RESTAURANT CO. L.L.C Наше…" at bounding box center [758, 234] width 725 height 263
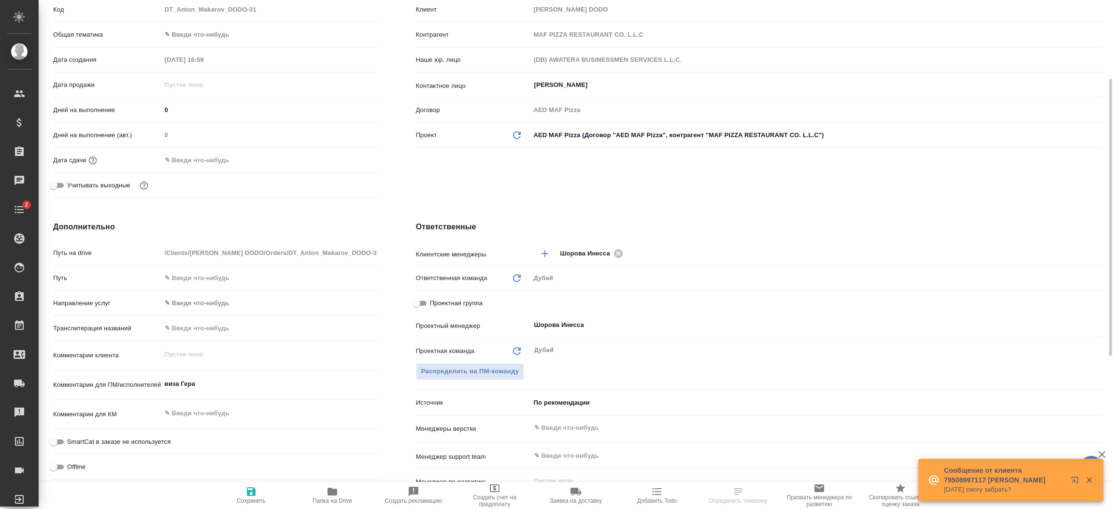
scroll to position [159, 0]
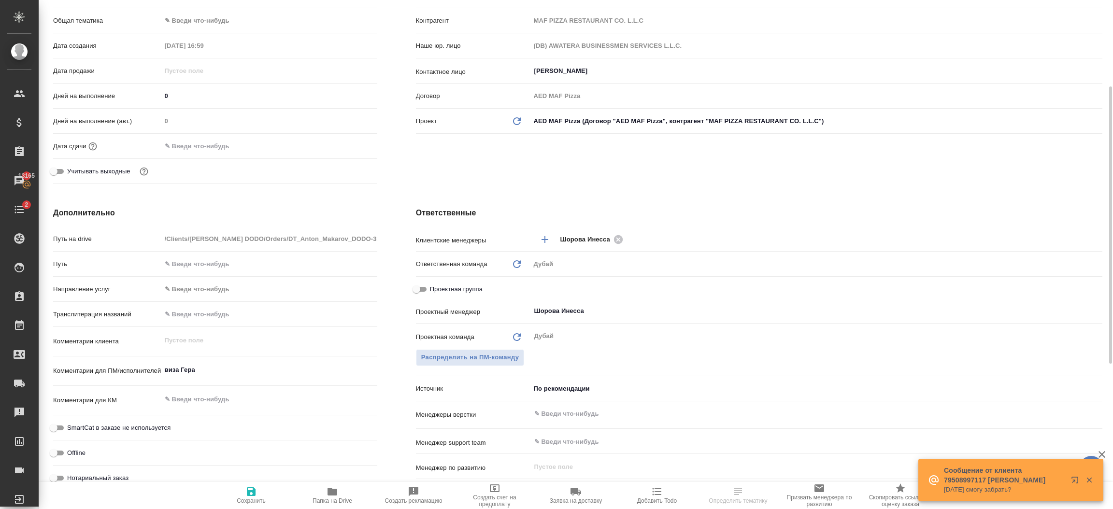
click at [580, 387] on body "🙏 .cls-1 fill:#fff; AWATERA [PERSON_NAME].shorova_kiev Клиенты Спецификации Зак…" at bounding box center [556, 254] width 1113 height 509
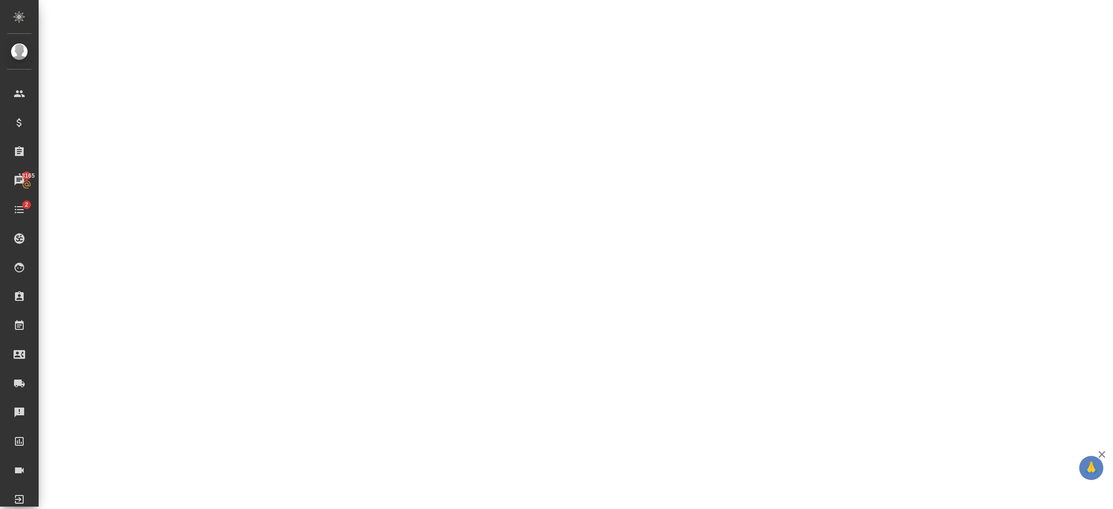
click at [479, 198] on div ".cls-1 fill:#fff; AWATERA [PERSON_NAME].shorova_kiev Клиенты Спецификации Заказ…" at bounding box center [556, 254] width 1113 height 509
select select "RU"
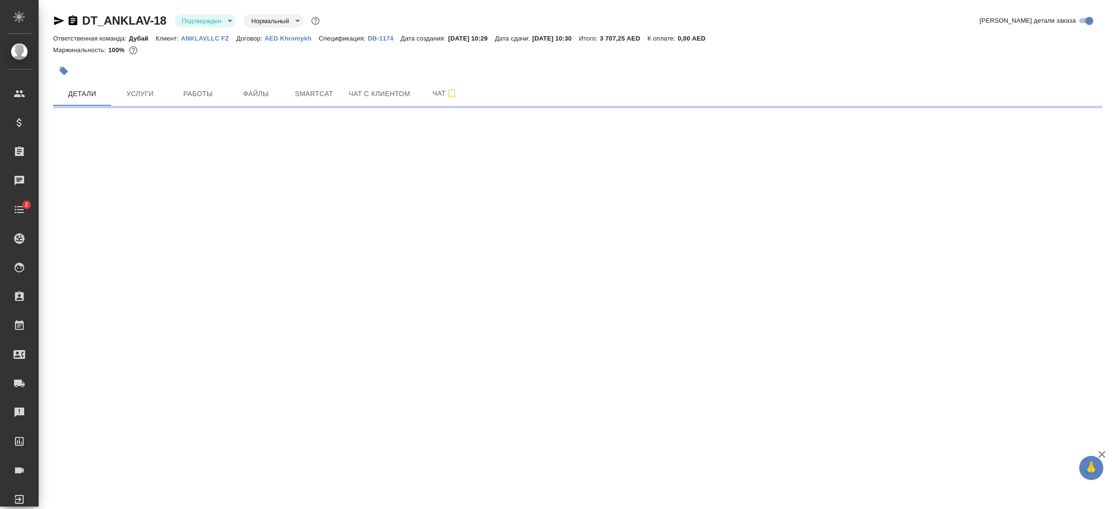
select select "RU"
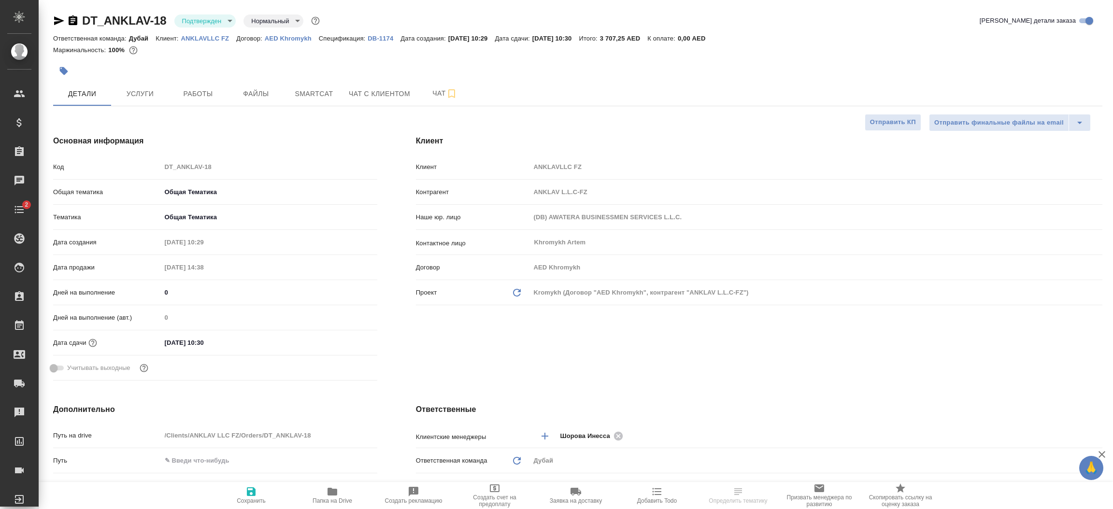
type textarea "x"
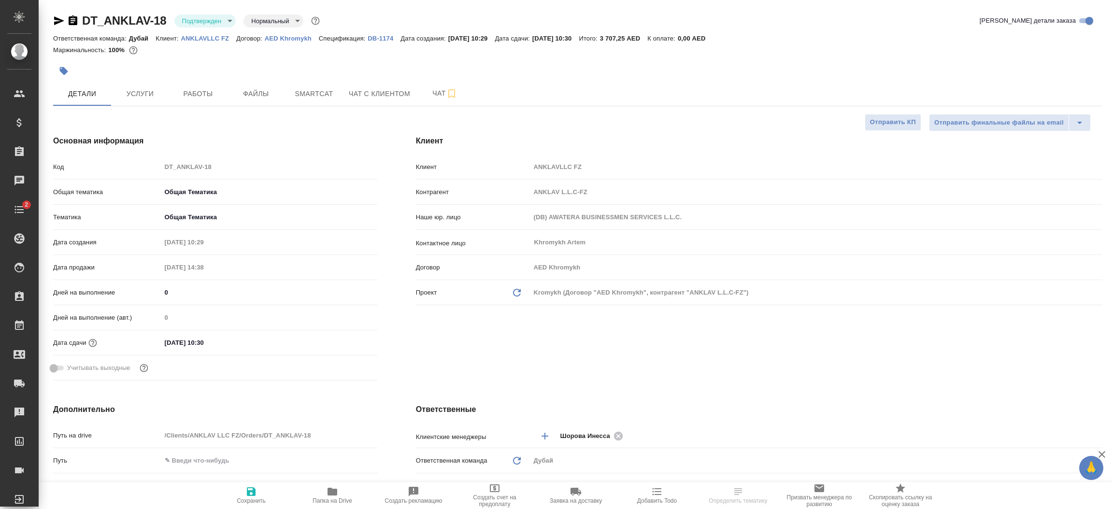
type textarea "x"
click at [639, 344] on div "Клиент Клиент ANKLAVLLC FZ Контрагент ANKLAV L.L.C-FZ Наше юр. лицо (DB) AWATER…" at bounding box center [758, 260] width 725 height 288
type textarea "x"
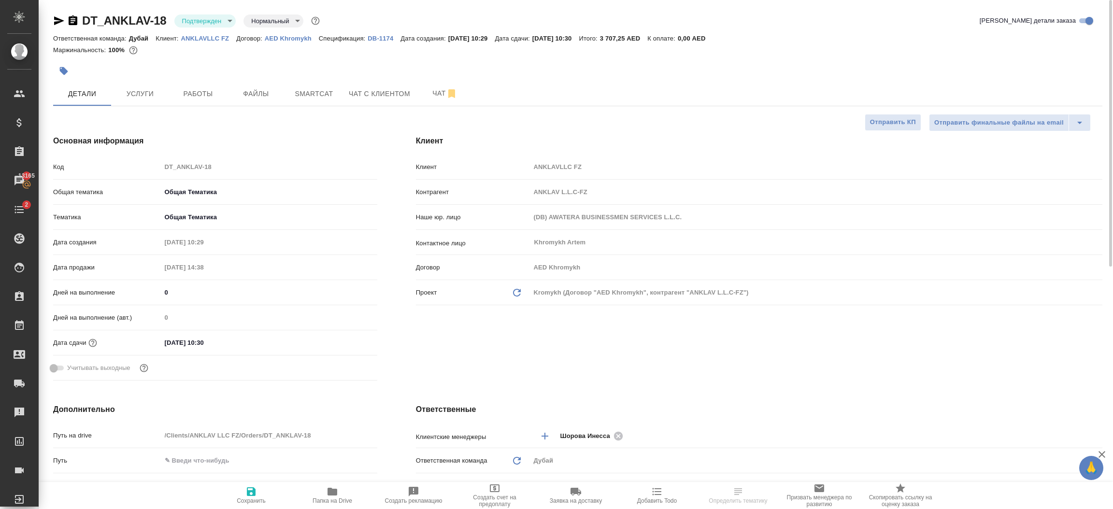
click at [214, 37] on p "ANKLAVLLC FZ" at bounding box center [209, 38] width 56 height 7
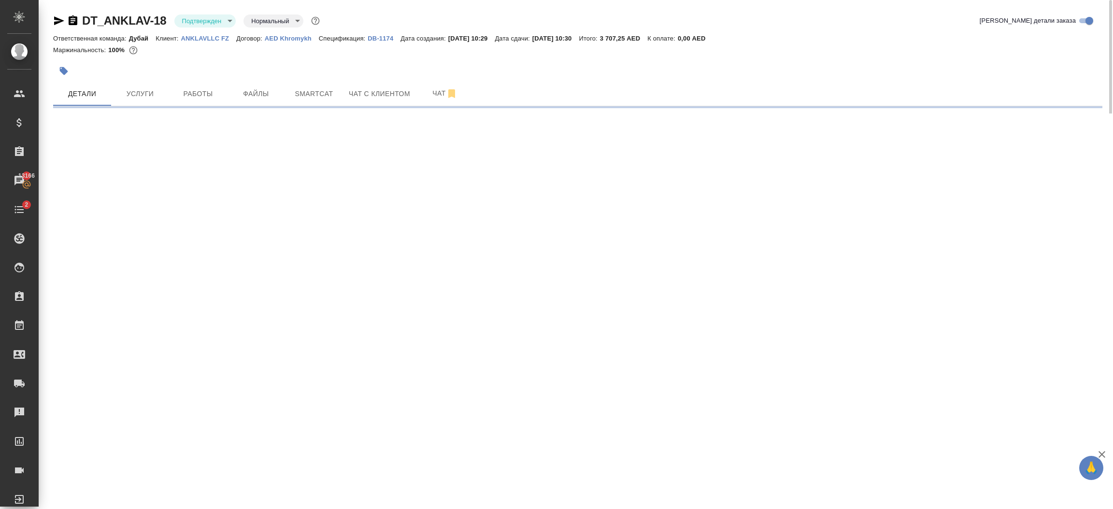
select select "RU"
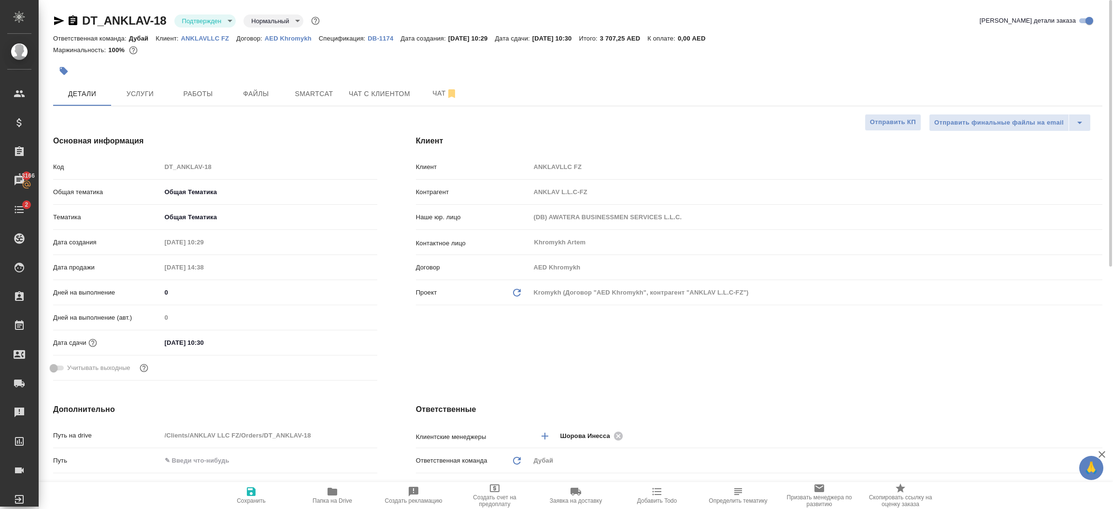
type textarea "x"
click at [206, 39] on p "ANKLAVLLC FZ" at bounding box center [209, 38] width 56 height 7
type textarea "x"
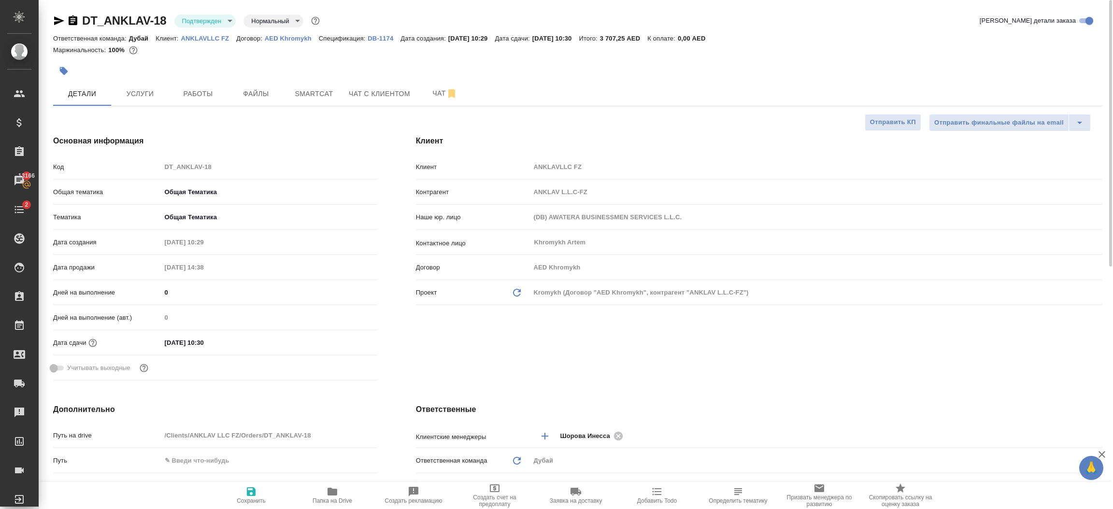
type textarea "x"
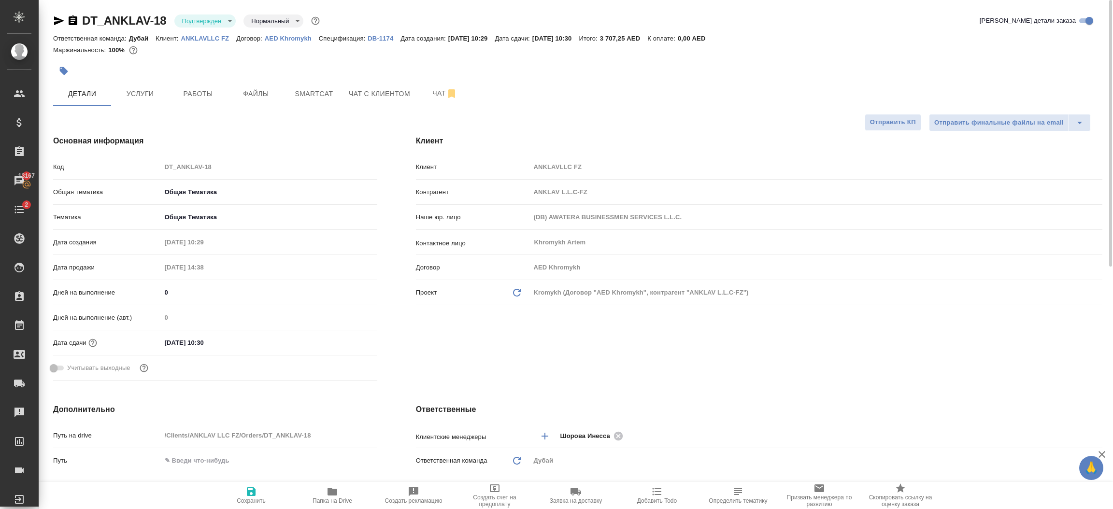
click at [680, 367] on div "Клиент Клиент ANKLAVLLC FZ Контрагент ANKLAV L.L.C-FZ Наше юр. лицо (DB) AWATER…" at bounding box center [758, 260] width 725 height 288
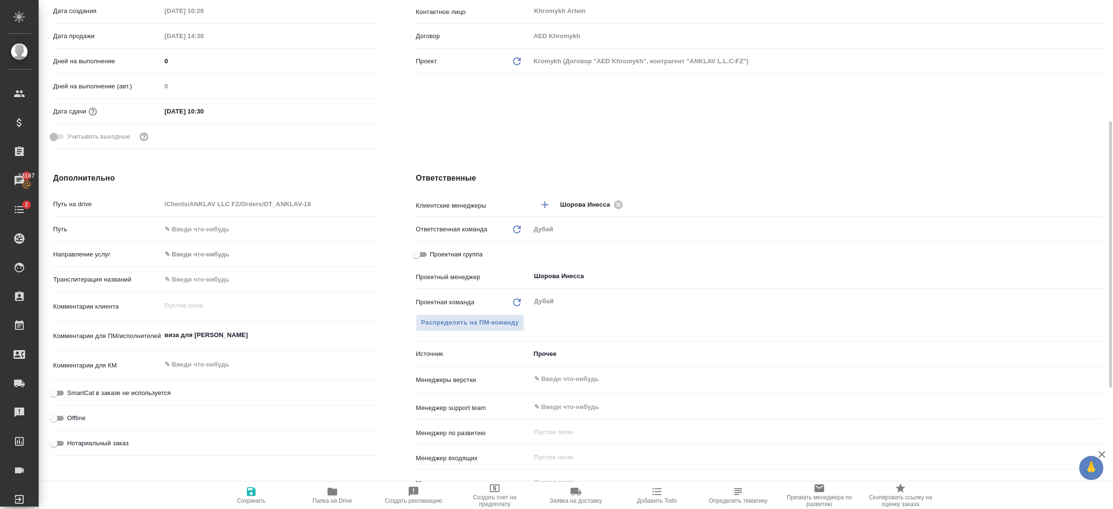
scroll to position [246, 0]
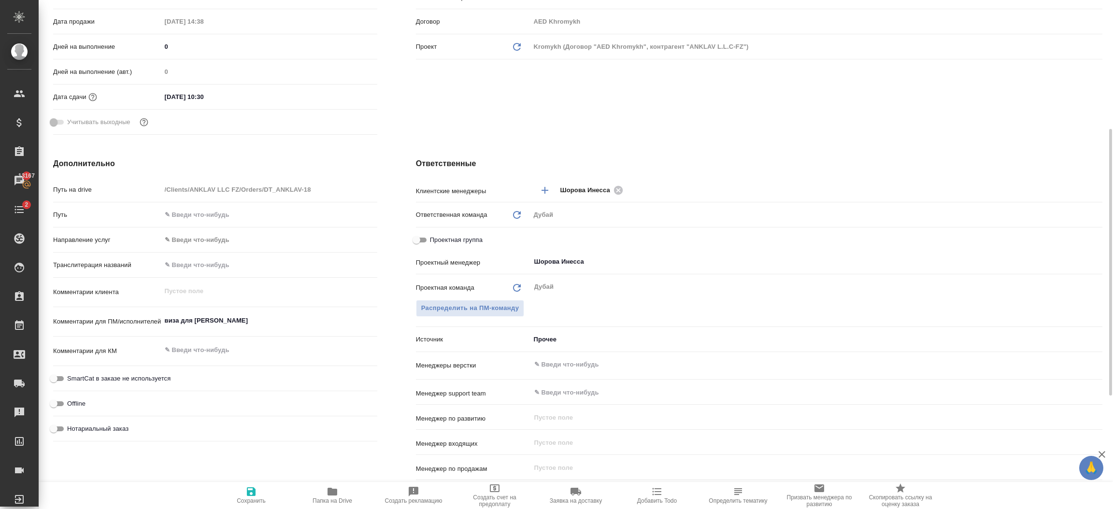
click at [578, 335] on body "🙏 .cls-1 fill:#fff; AWATERA Шорова Инесса i.shorova_kiev Клиенты Спецификации З…" at bounding box center [556, 254] width 1113 height 509
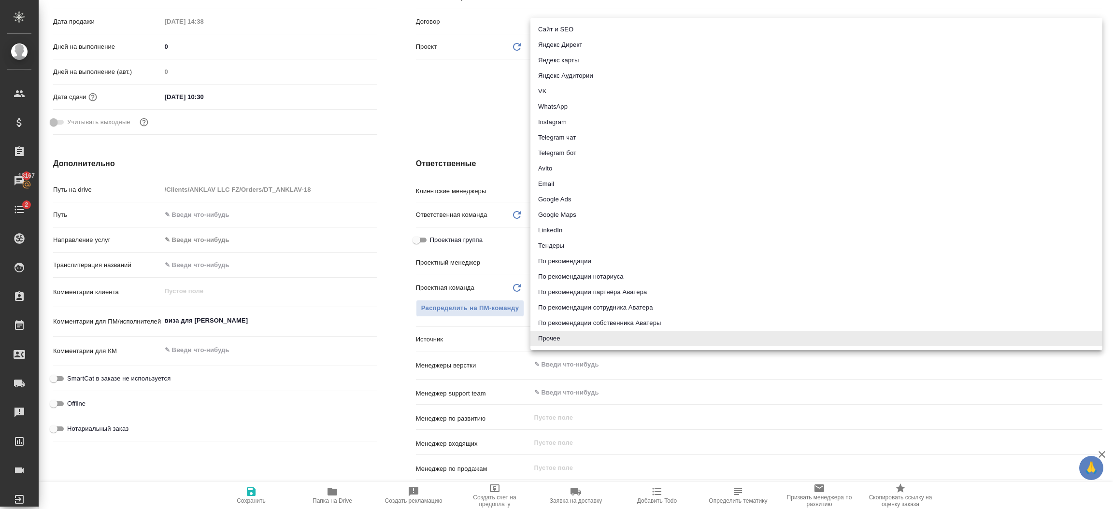
click at [657, 303] on li "По рекомендации сотрудника Аватера" at bounding box center [816, 307] width 572 height 15
type textarea "x"
type input "employeeRecommendation"
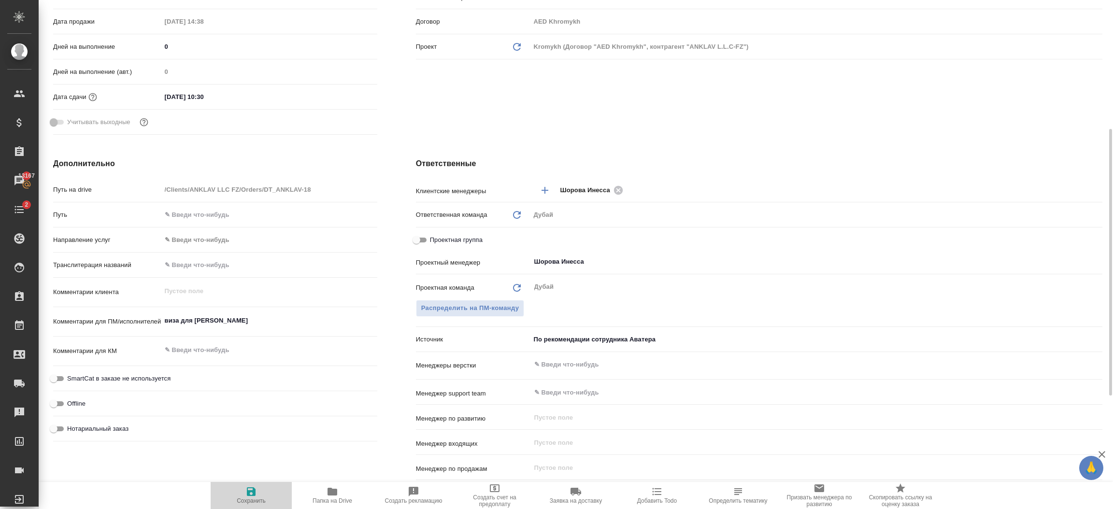
click at [247, 498] on span "Сохранить" at bounding box center [251, 500] width 29 height 7
type textarea "x"
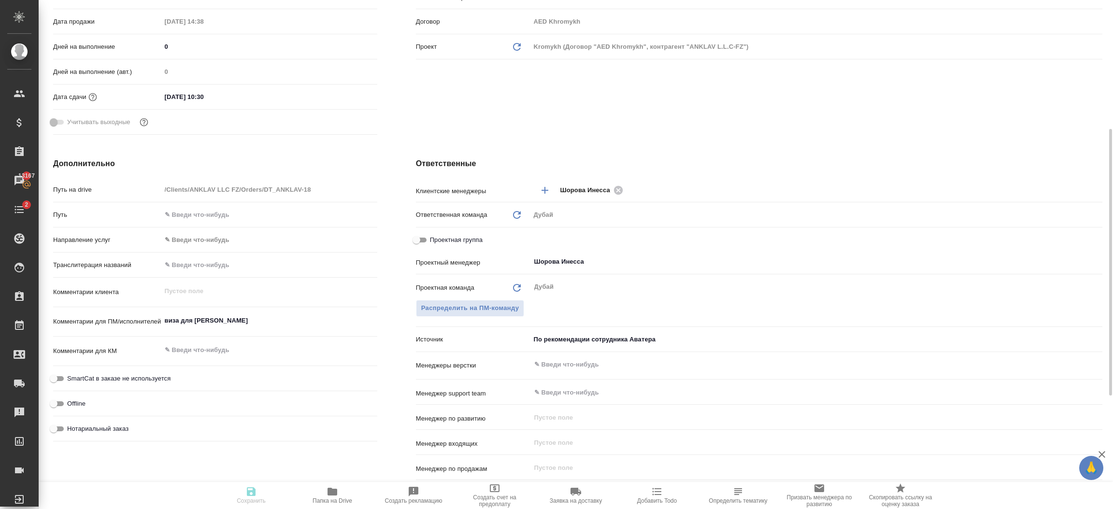
type textarea "x"
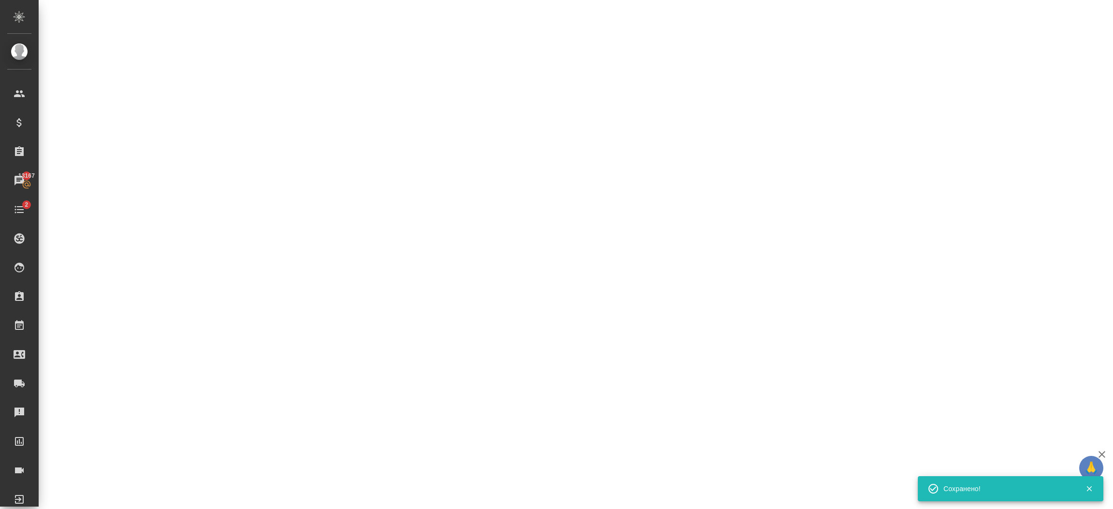
select select "RU"
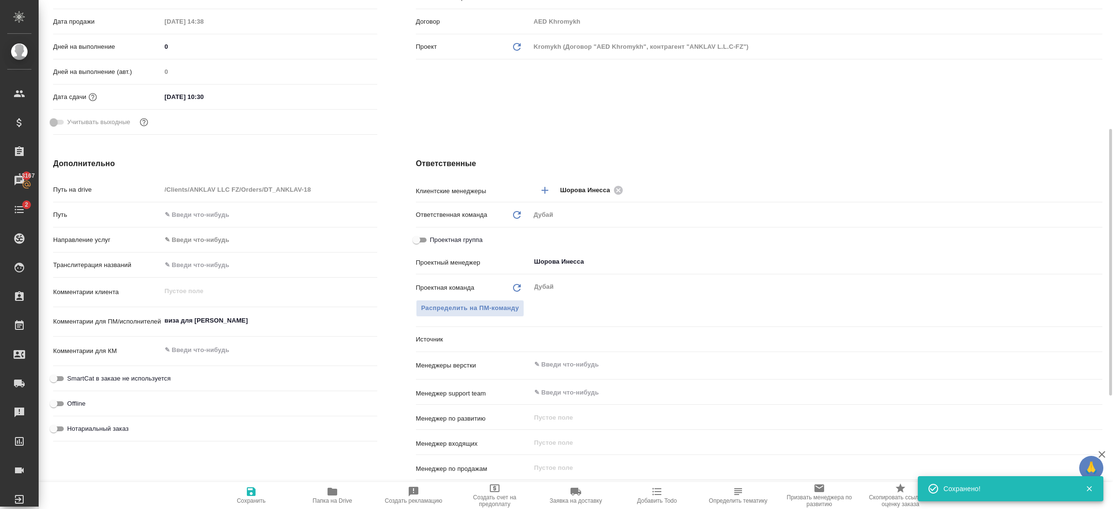
type textarea "x"
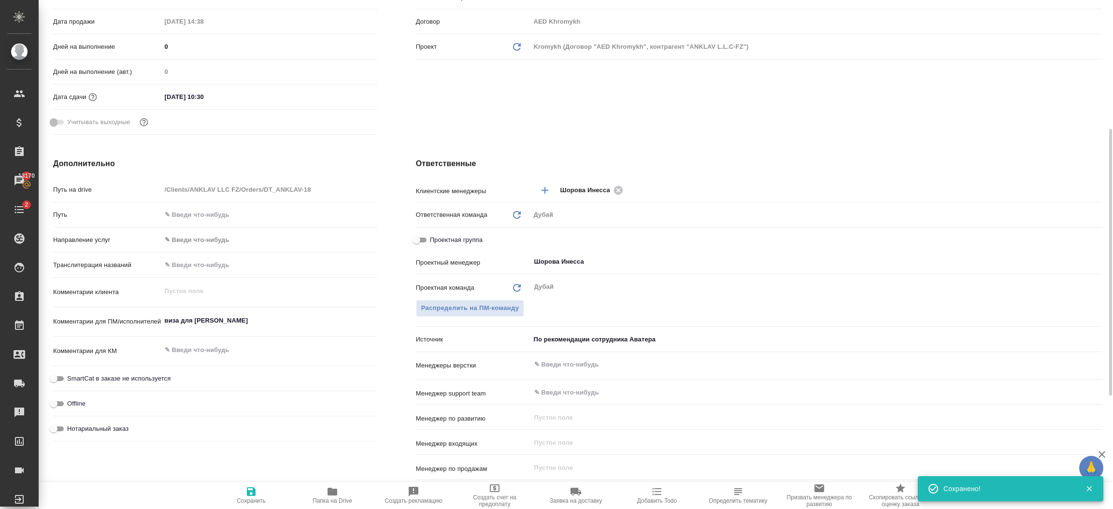
type textarea "x"
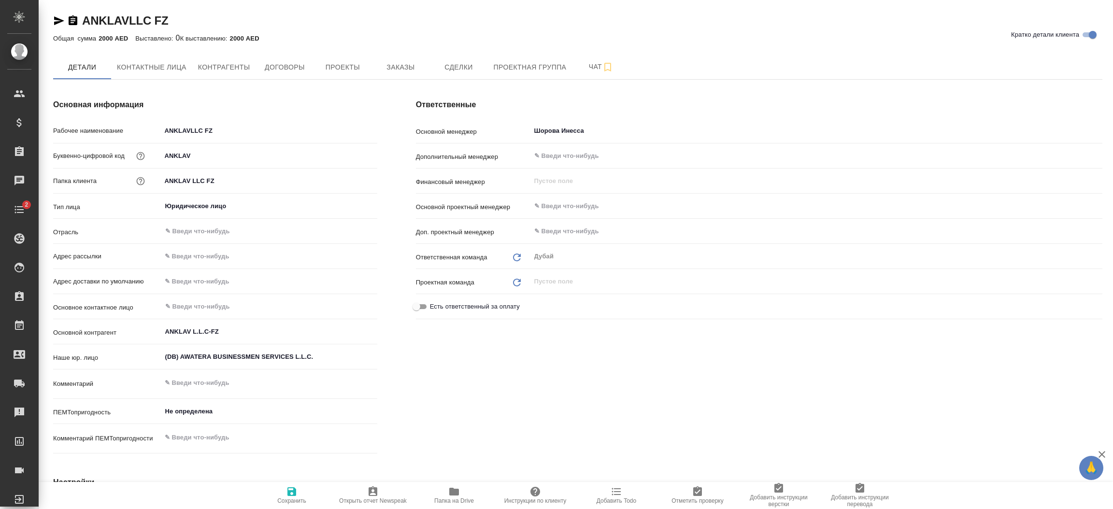
type textarea "x"
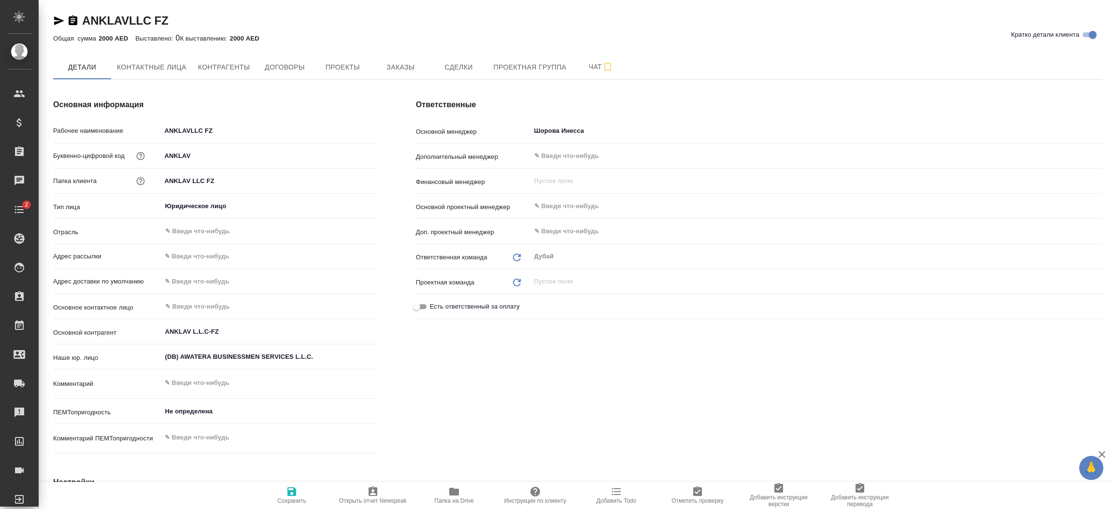
type textarea "x"
click at [339, 68] on span "Проекты" at bounding box center [342, 67] width 46 height 12
type textarea "x"
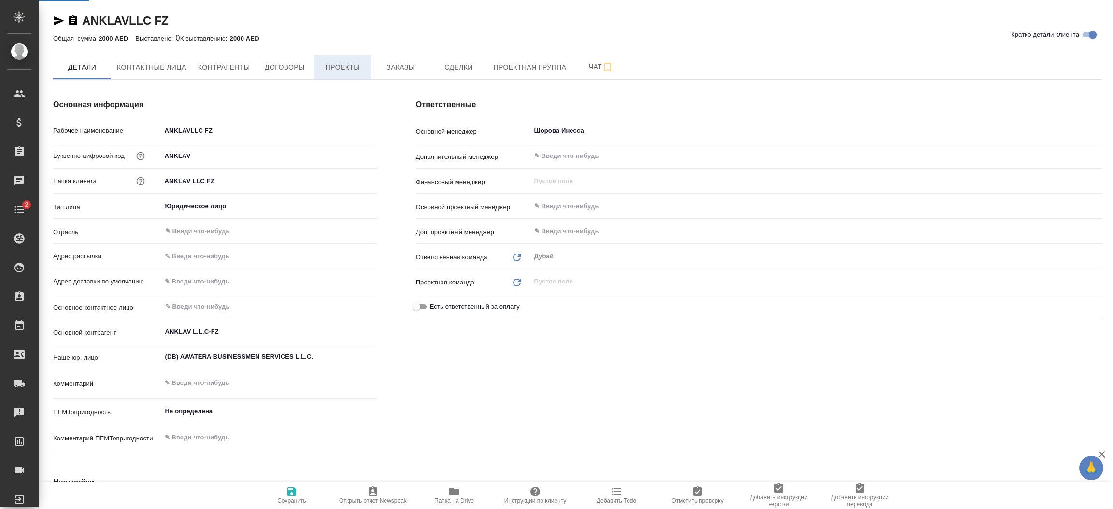
type textarea "x"
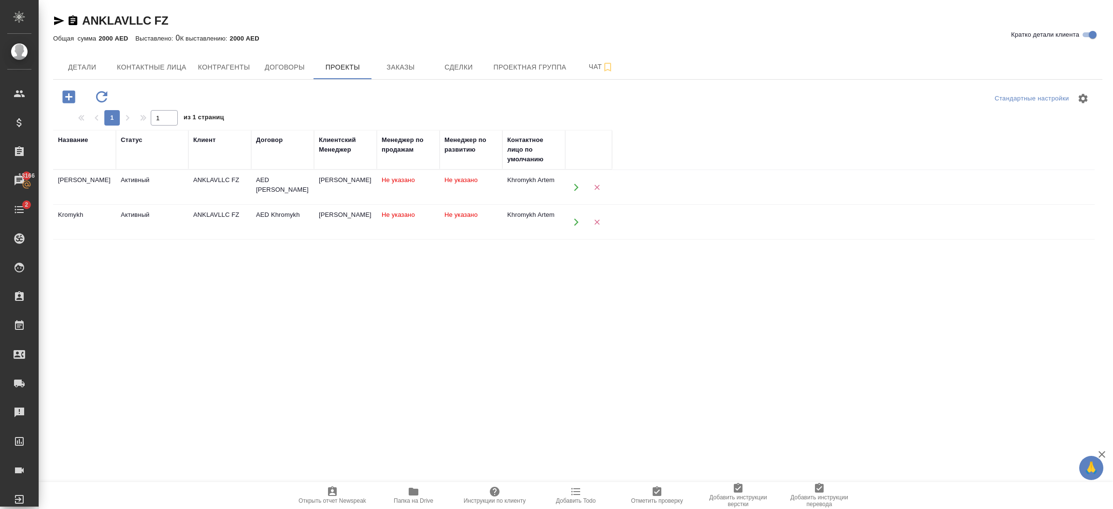
click at [574, 192] on button "button" at bounding box center [576, 187] width 20 height 20
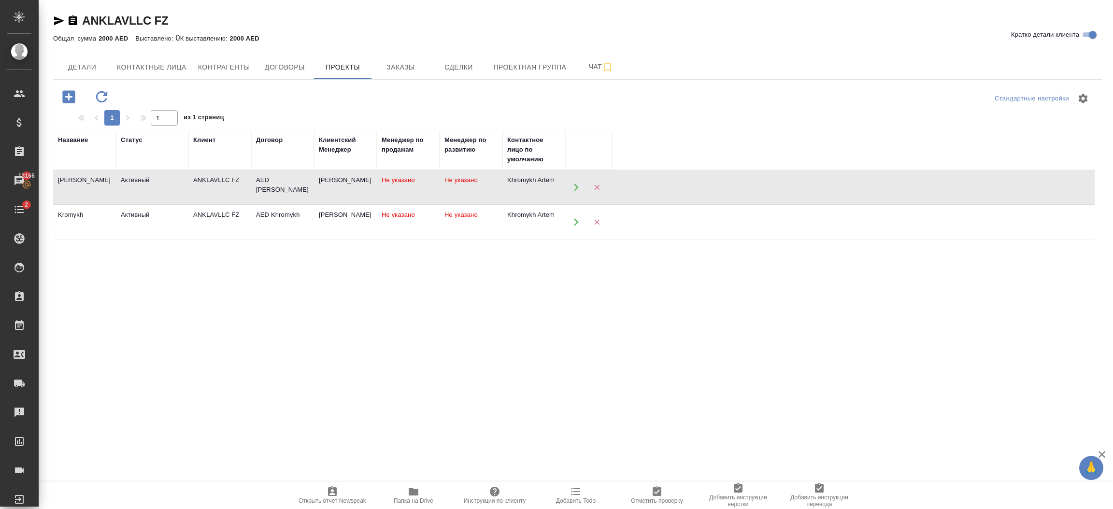
click at [572, 223] on icon "button" at bounding box center [576, 222] width 9 height 9
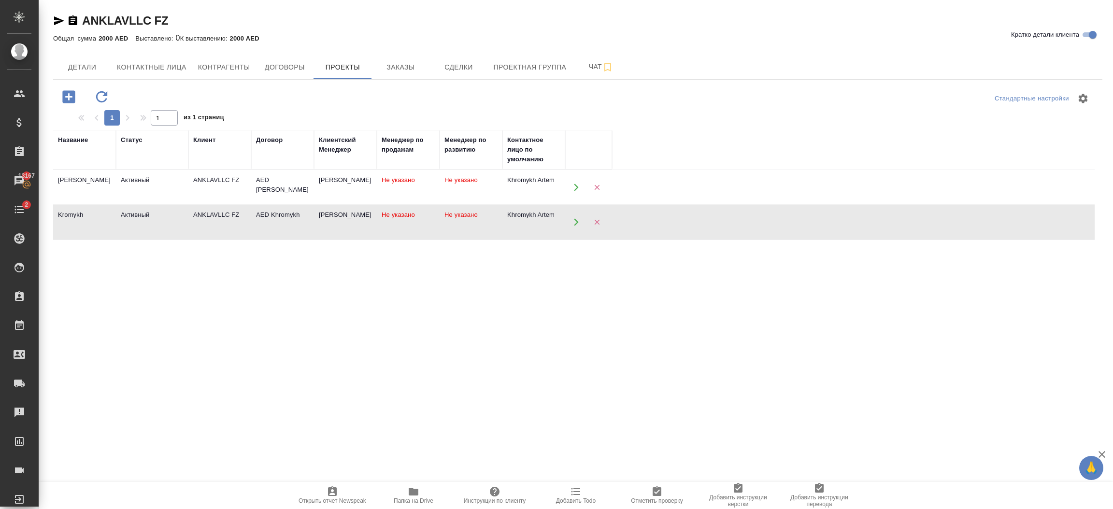
click at [575, 223] on icon "button" at bounding box center [576, 221] width 4 height 7
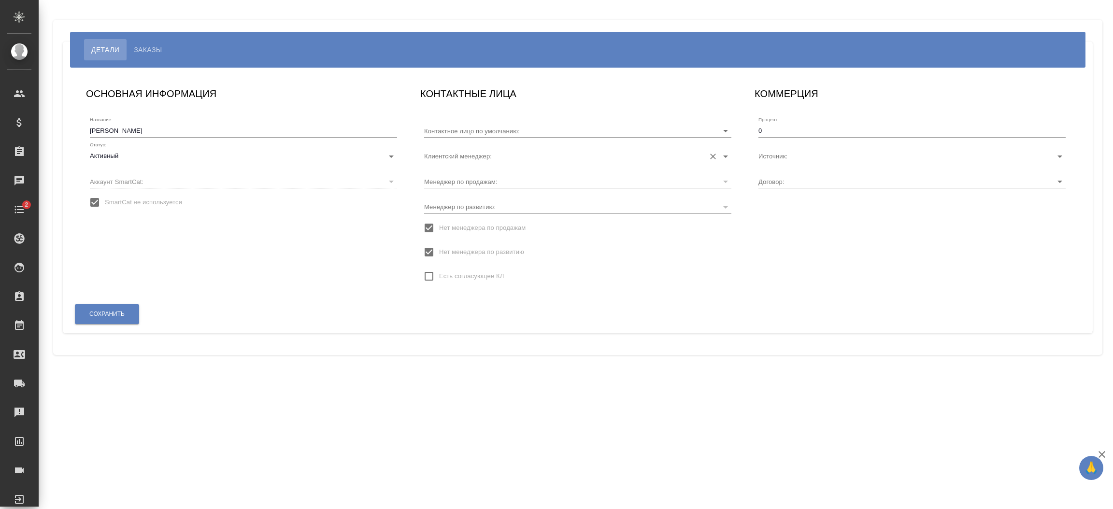
type input "Khromykh Artem"
type input "AED [PERSON_NAME]"
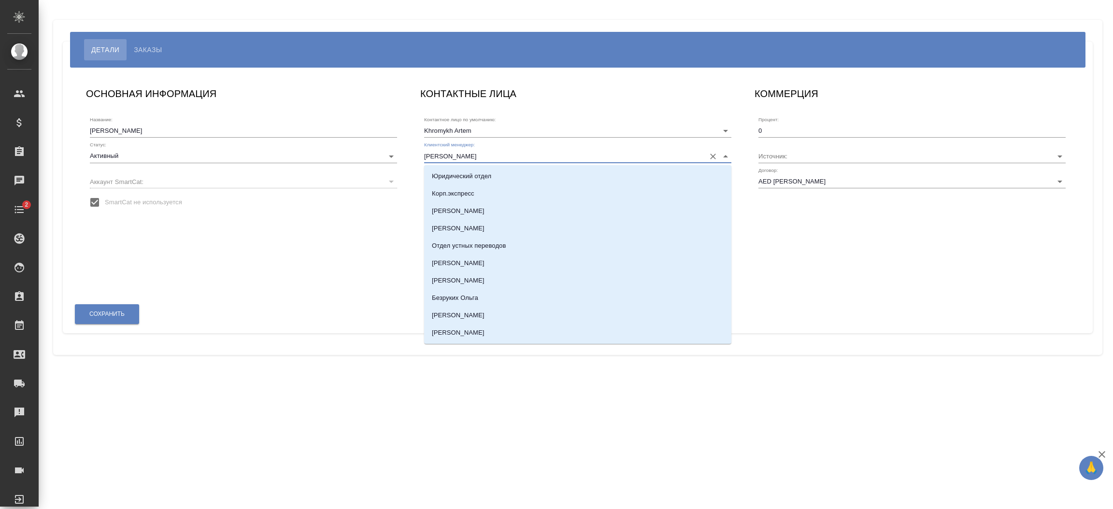
click at [487, 153] on input "[PERSON_NAME]" at bounding box center [562, 155] width 276 height 13
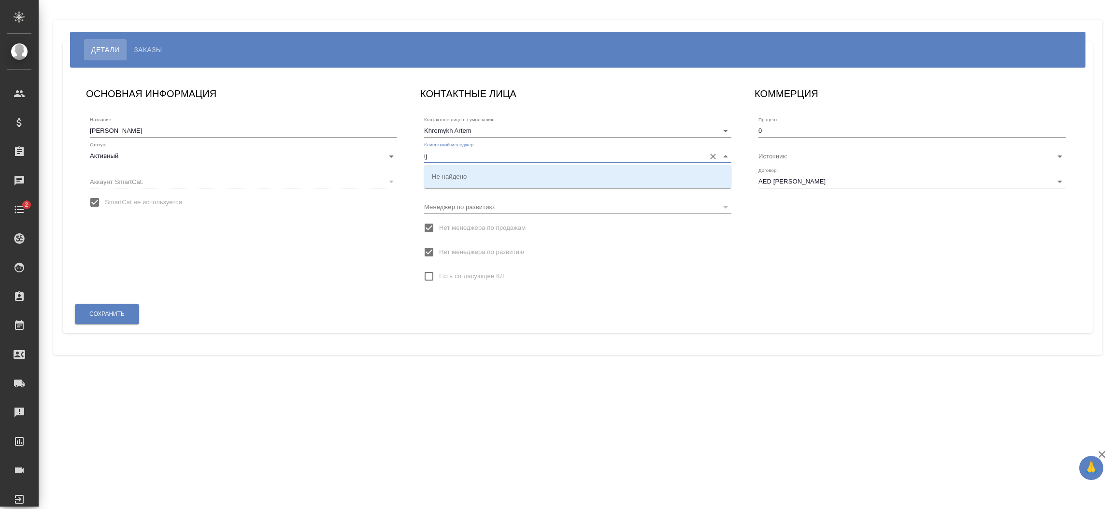
type input "i"
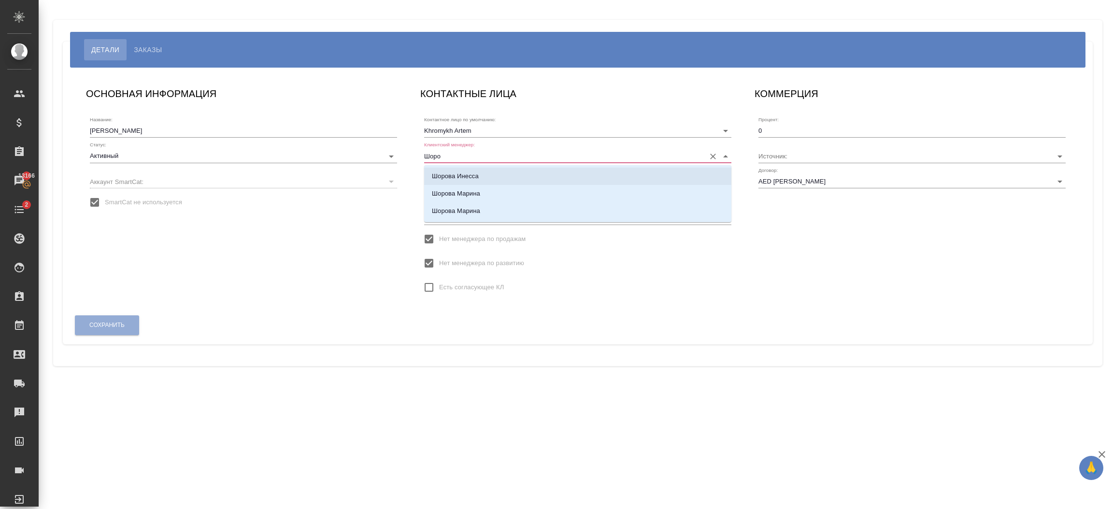
click at [488, 177] on li "Шорова Инесса" at bounding box center [577, 176] width 307 height 17
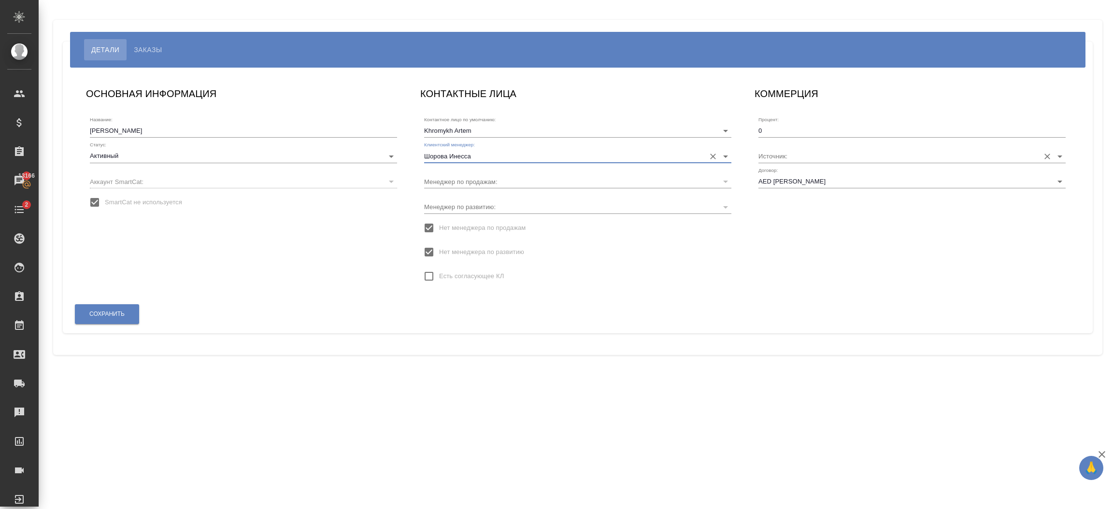
type input "Шорова Инесса"
click at [796, 156] on input "Источник:" at bounding box center [896, 155] width 276 height 13
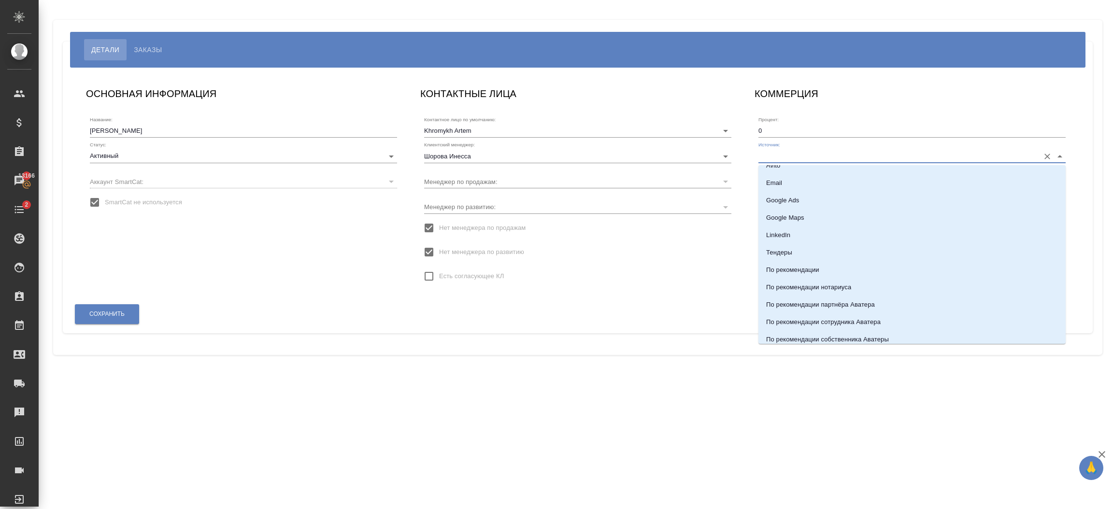
scroll to position [176, 0]
click at [916, 318] on li "По рекомендации сотрудника Аватера" at bounding box center [911, 313] width 307 height 17
type input "По рекомендации сотрудника Аватера"
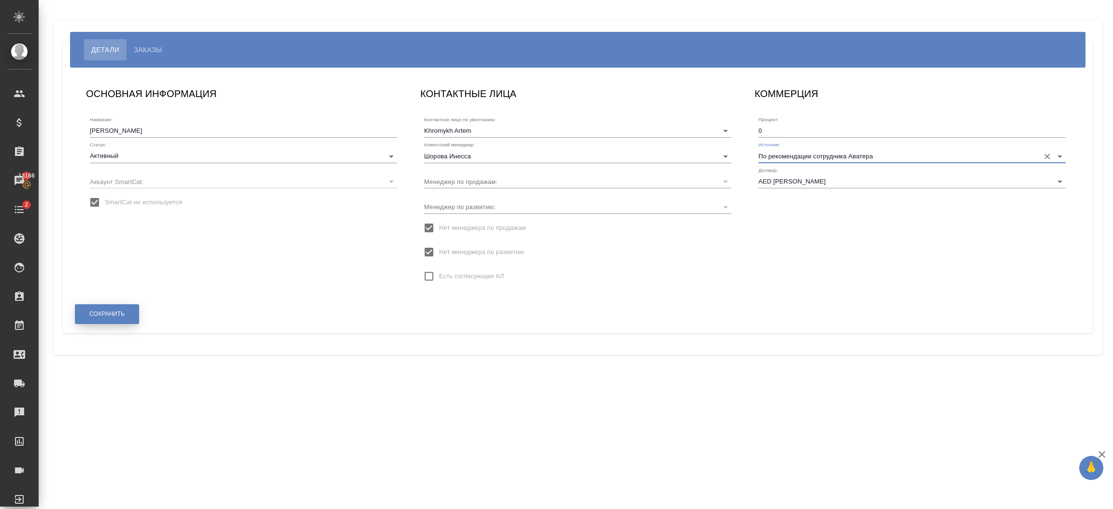
click at [115, 318] on button "Сохранить" at bounding box center [107, 314] width 64 height 20
type input "Khromykh Artem"
type input "AED Khromykh"
click at [505, 158] on input "Березуцкий Никита" at bounding box center [562, 155] width 276 height 13
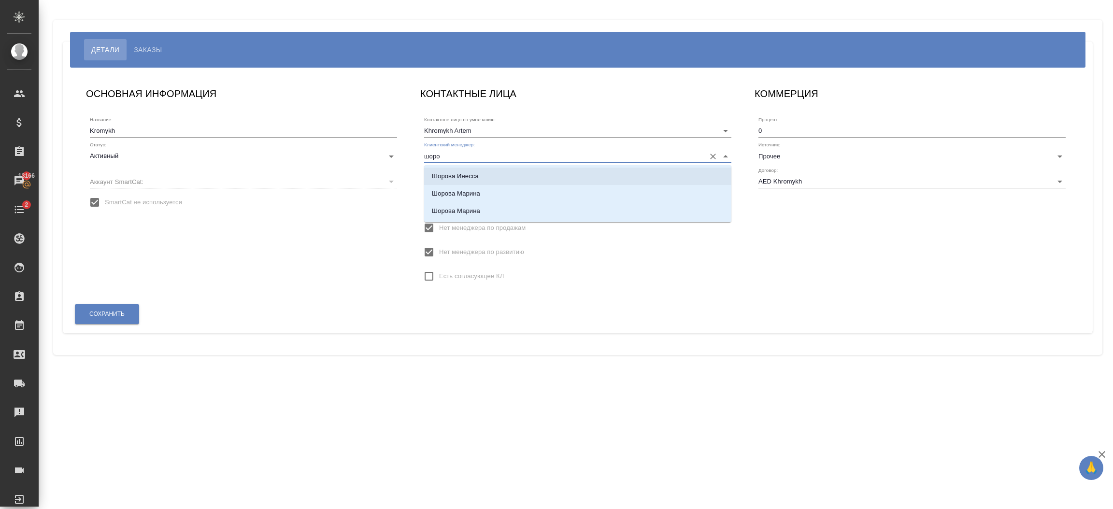
click at [492, 170] on li "Шорова Инесса" at bounding box center [577, 176] width 307 height 17
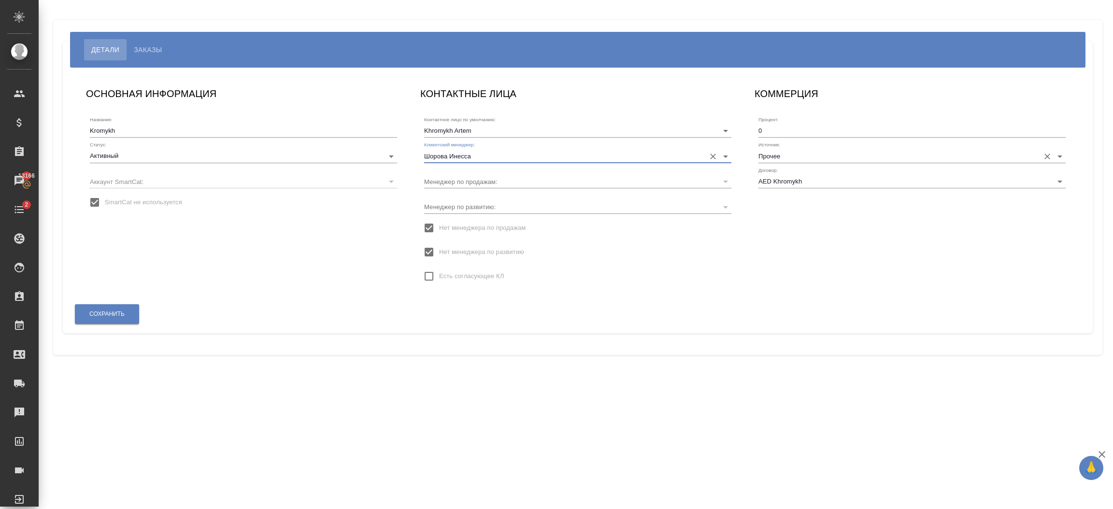
type input "Шорова Инесса"
click at [815, 159] on input "Прочее" at bounding box center [896, 155] width 276 height 13
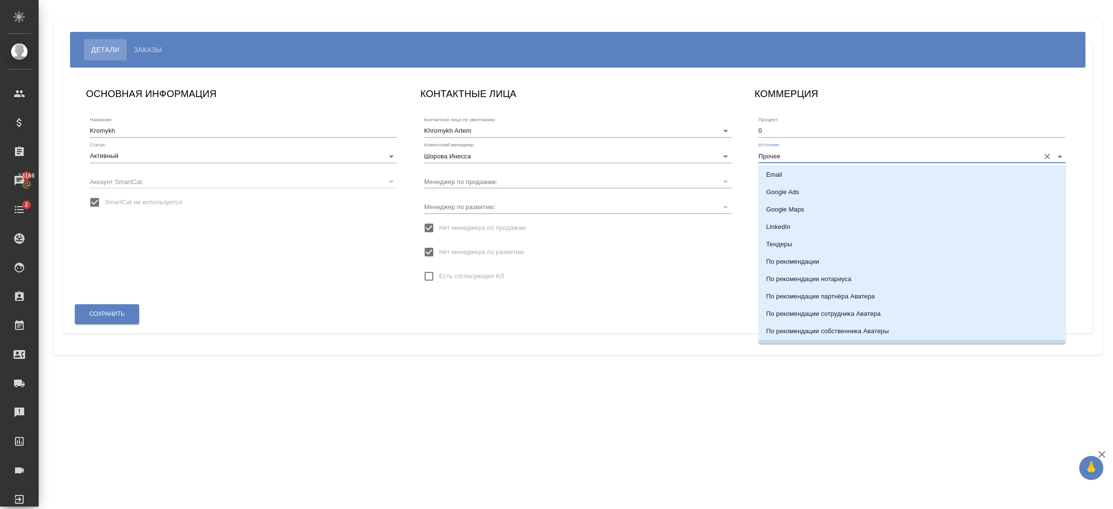
scroll to position [184, 0]
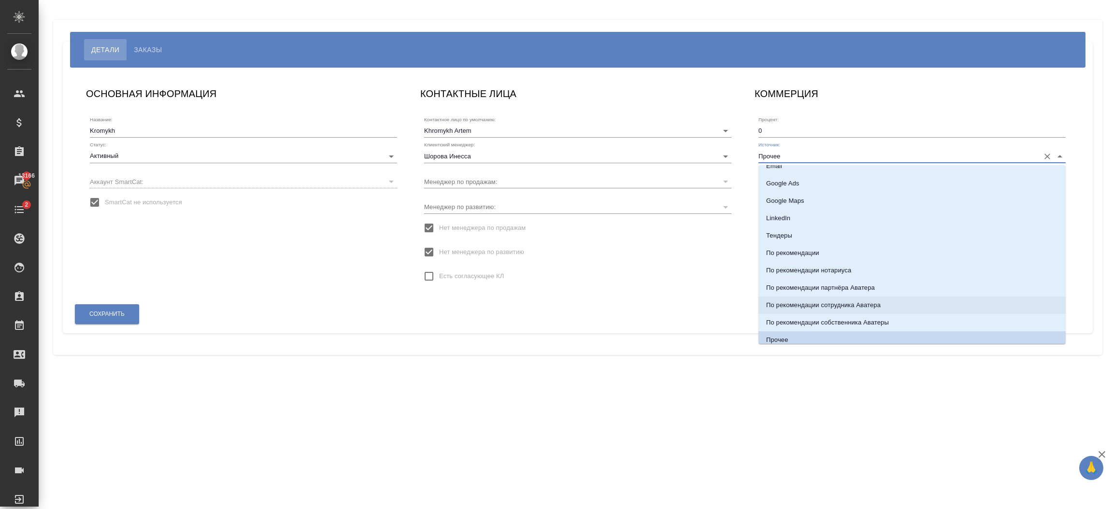
click at [879, 305] on p "По рекомендации сотрудника Аватера" at bounding box center [823, 305] width 114 height 10
type input "По рекомендации сотрудника Аватера"
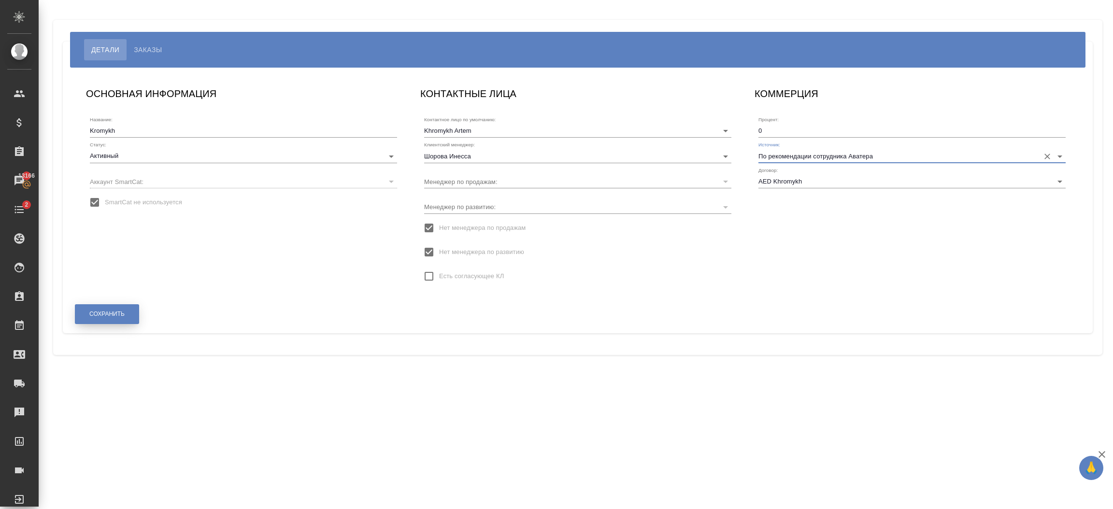
click at [115, 317] on span "Сохранить" at bounding box center [106, 314] width 35 height 8
type input "AED Khromykh"
type input "Khromykh Artem"
type input "Шорова Инесса"
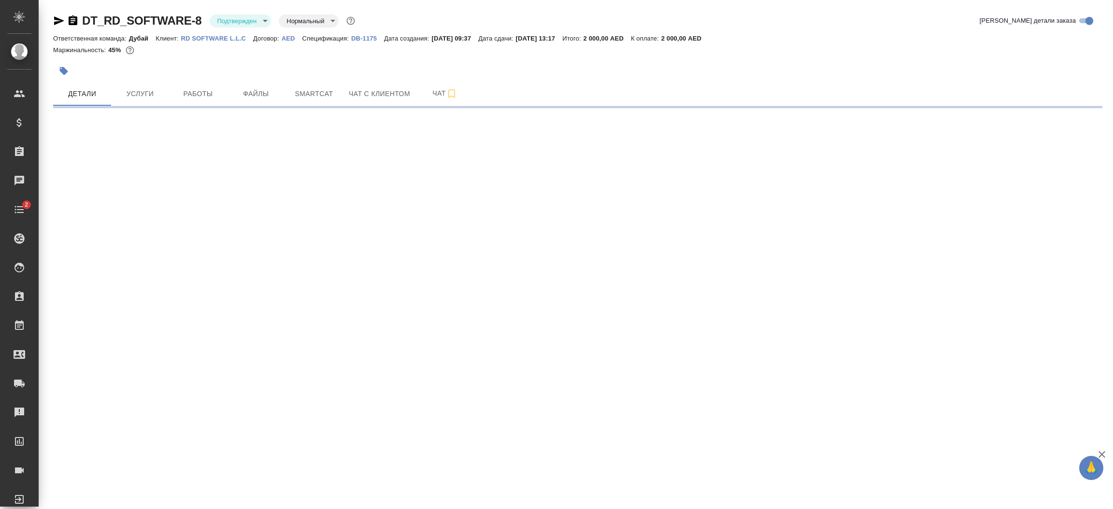
select select "RU"
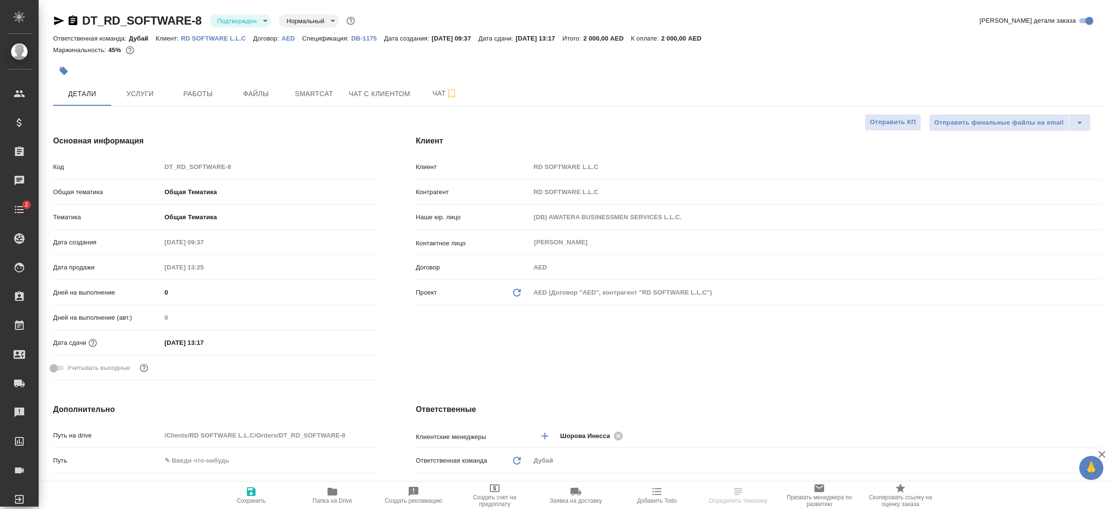
type textarea "x"
click at [633, 359] on div "Клиент Клиент RD SOFTWARE L.L.C Контрагент RD SOFTWARE L.L.C Наше юр. лицо (DB)…" at bounding box center [758, 260] width 725 height 288
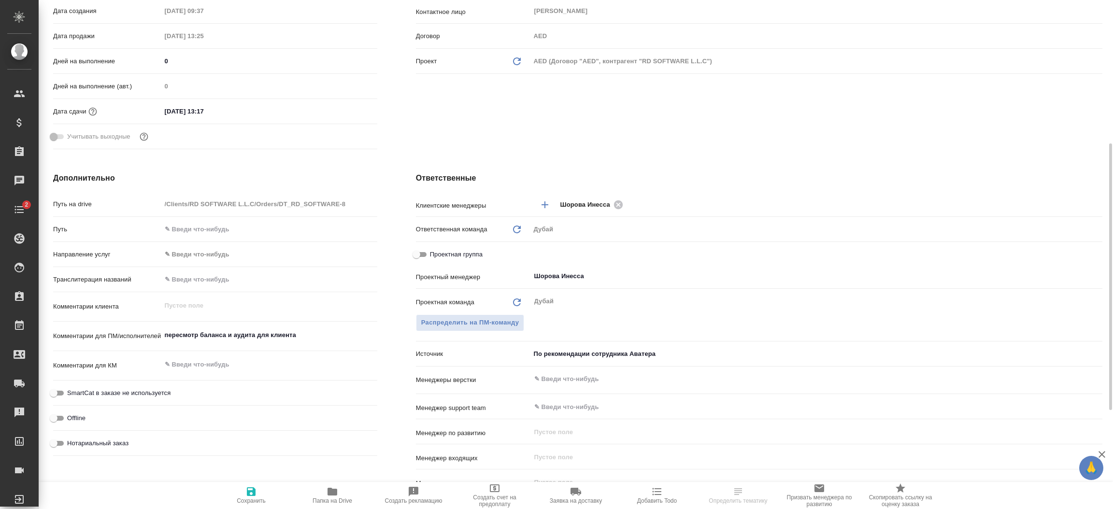
scroll to position [275, 0]
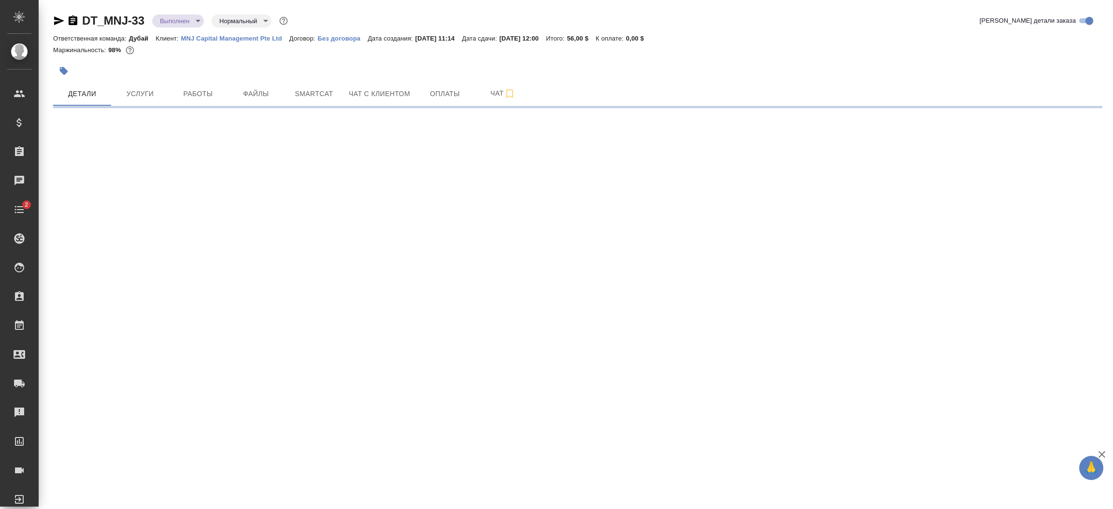
select select "RU"
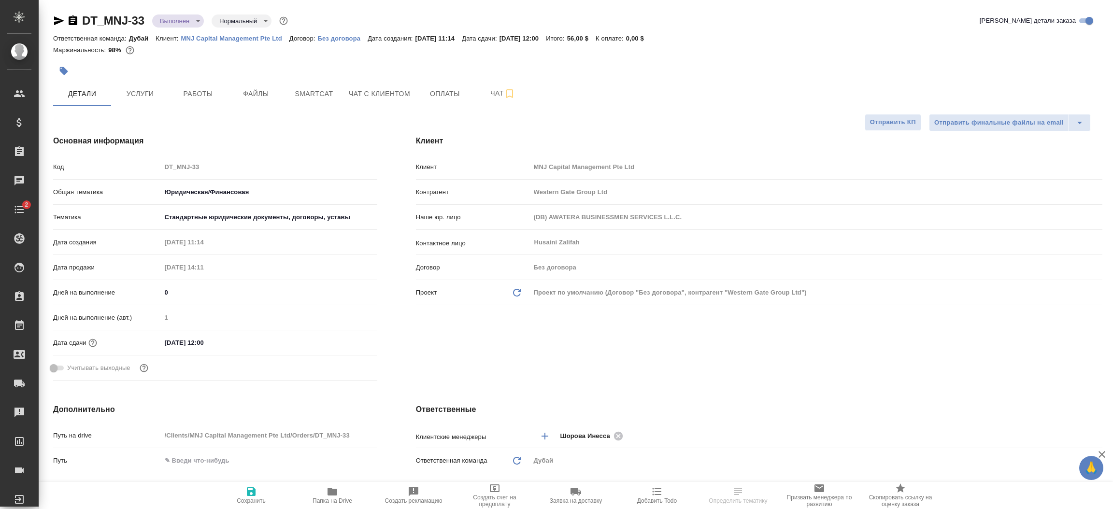
type textarea "x"
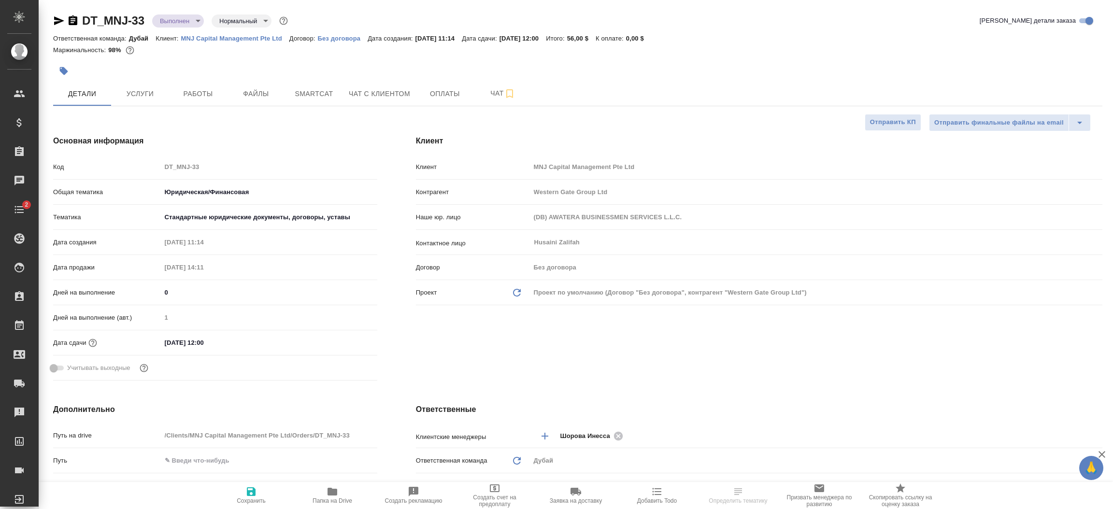
type textarea "x"
click at [673, 361] on div "Клиент Клиент MNJ Capital Management Pte Ltd Контрагент Western Gate Group Ltd …" at bounding box center [758, 260] width 725 height 288
type textarea "x"
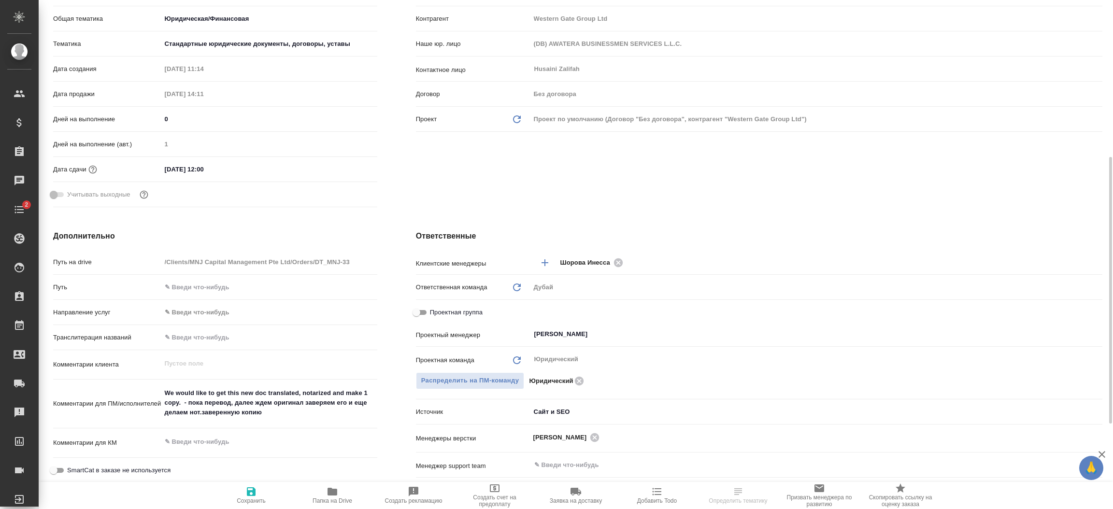
scroll to position [261, 0]
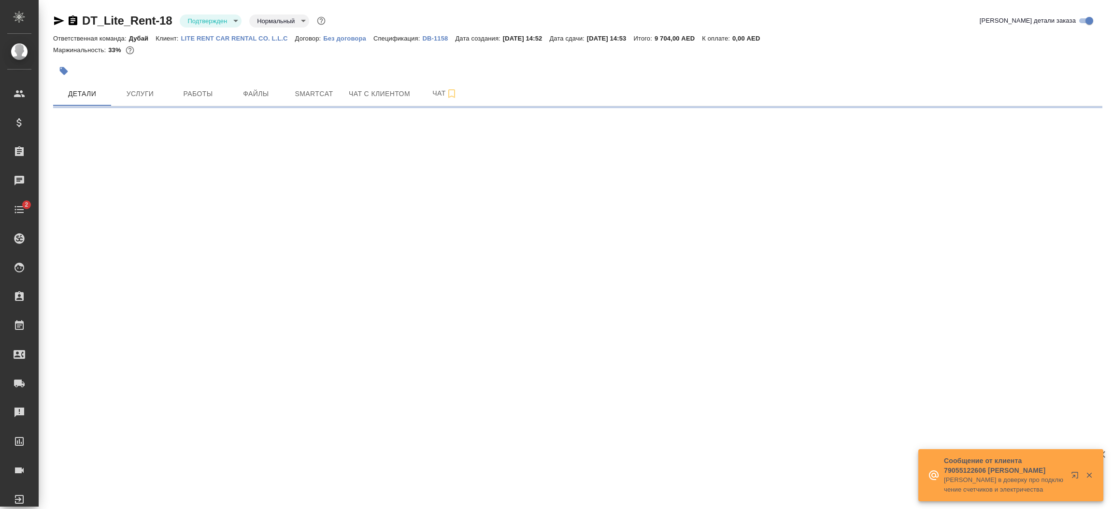
select select "RU"
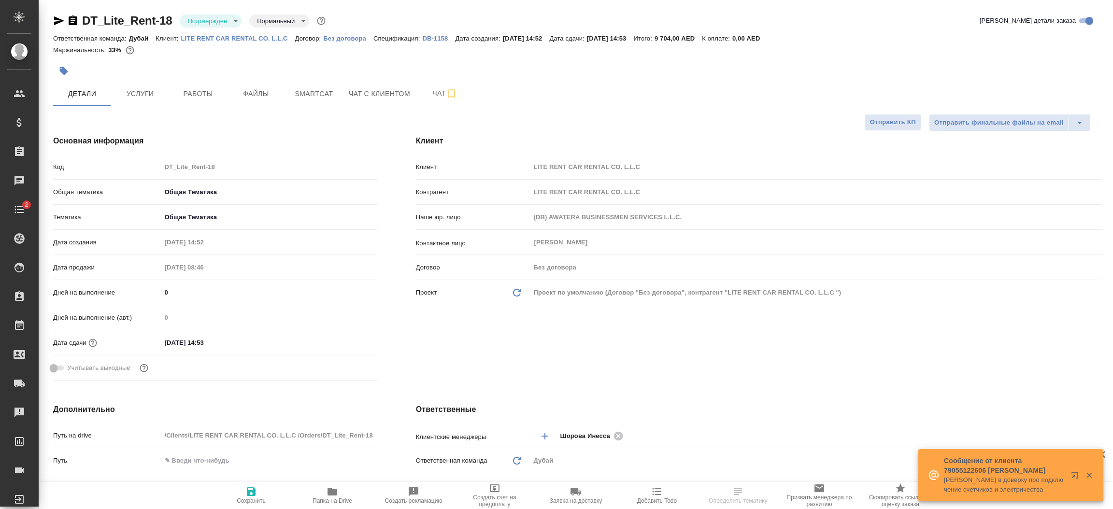
type textarea "x"
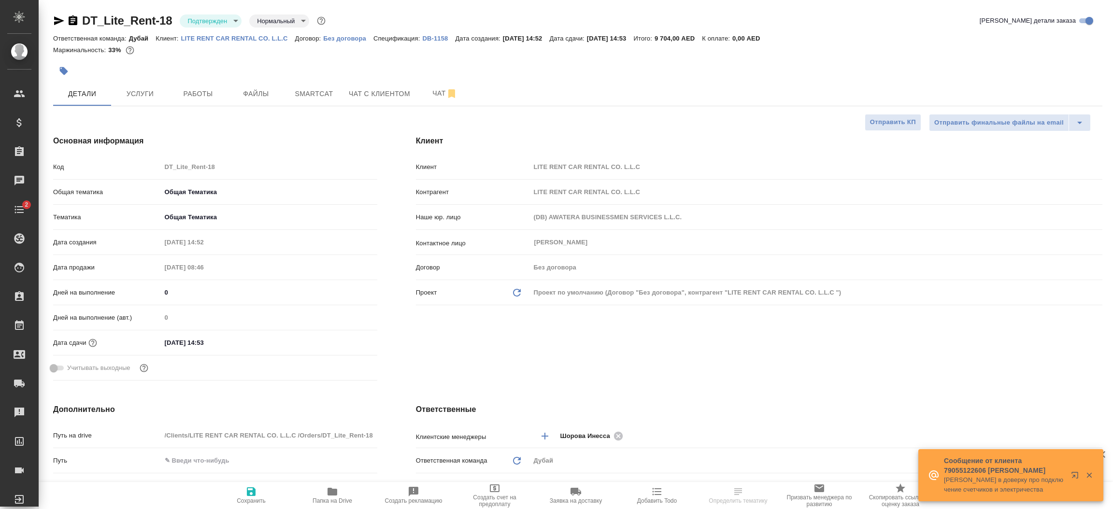
type textarea "x"
click at [650, 382] on div "Клиент Клиент LITE RENT CAR RENTAL CO. L.L.C Контрагент LITE RENT CAR RENTAL CO…" at bounding box center [758, 260] width 725 height 288
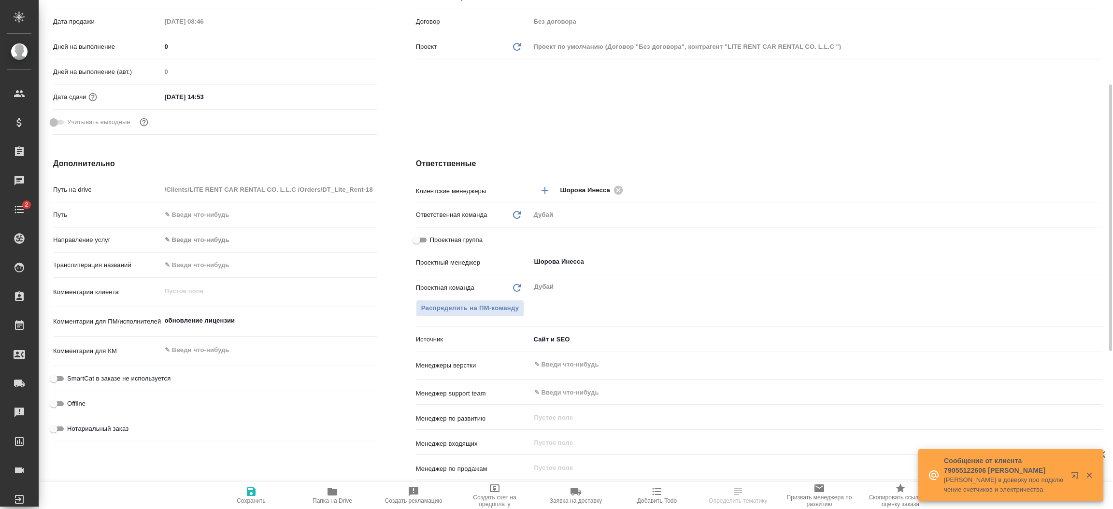
scroll to position [275, 0]
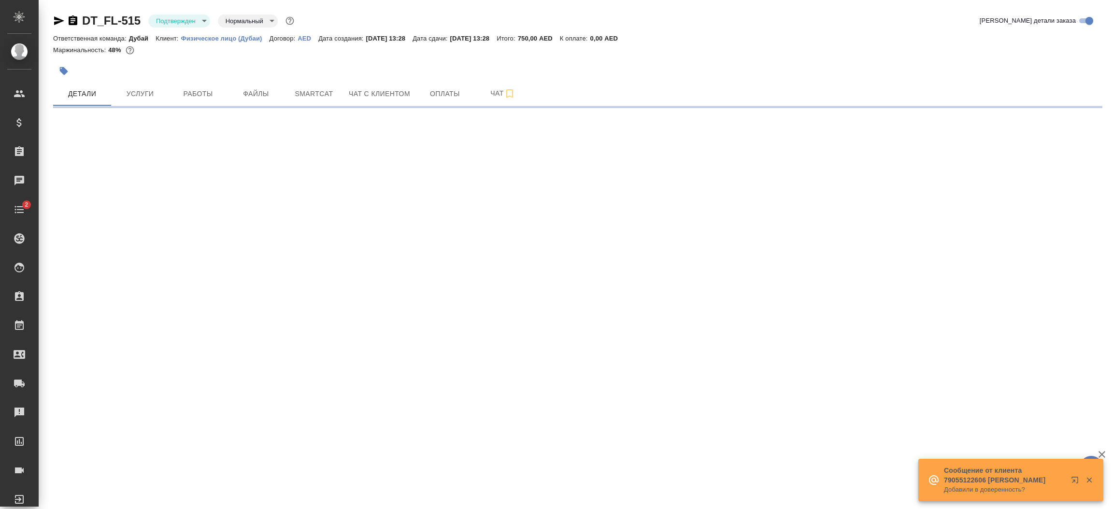
select select "RU"
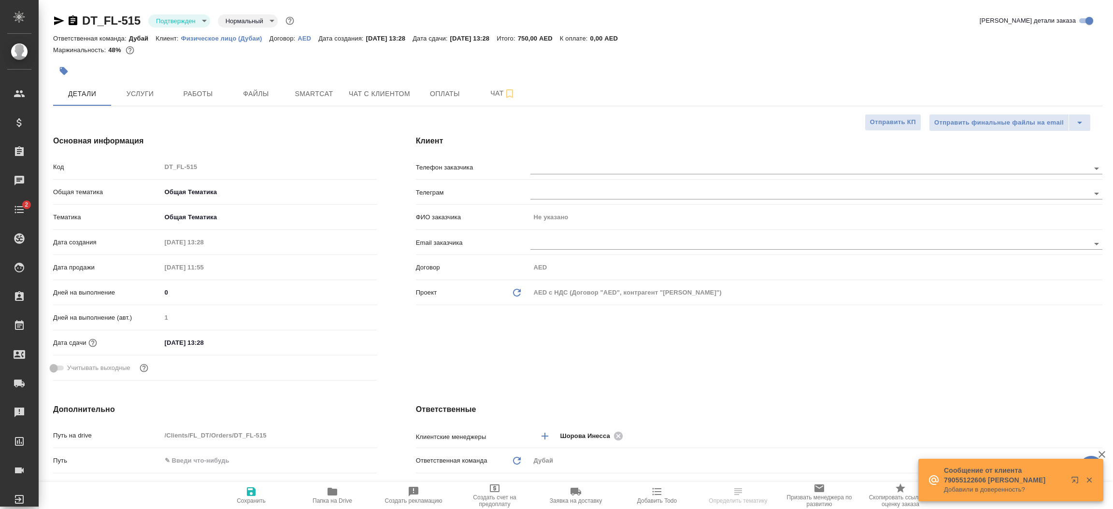
type textarea "x"
click at [575, 365] on div "Клиент Телефон заказчика Телеграм ФИО заказчика Не указано Email заказчика Дого…" at bounding box center [758, 260] width 725 height 288
type textarea "x"
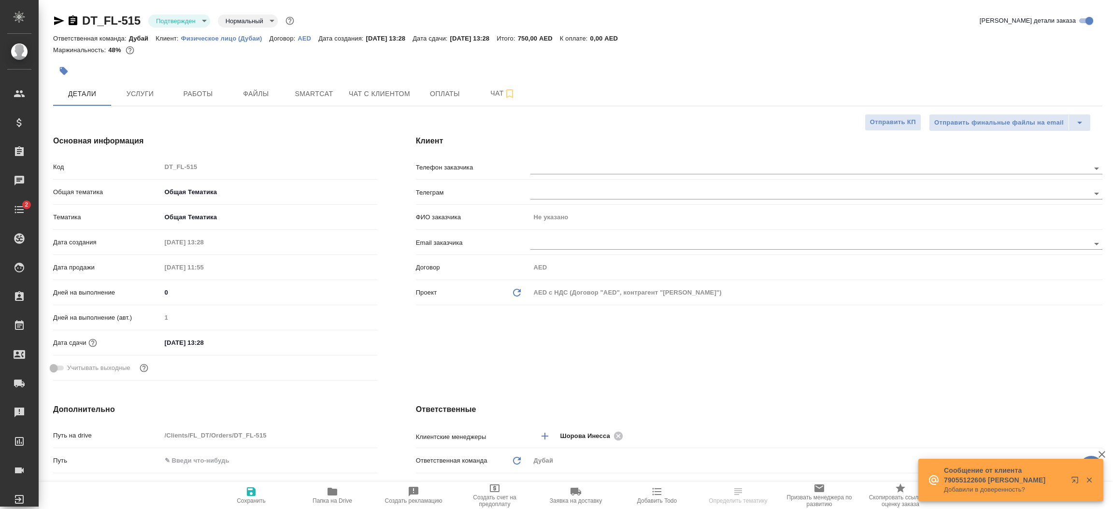
type textarea "x"
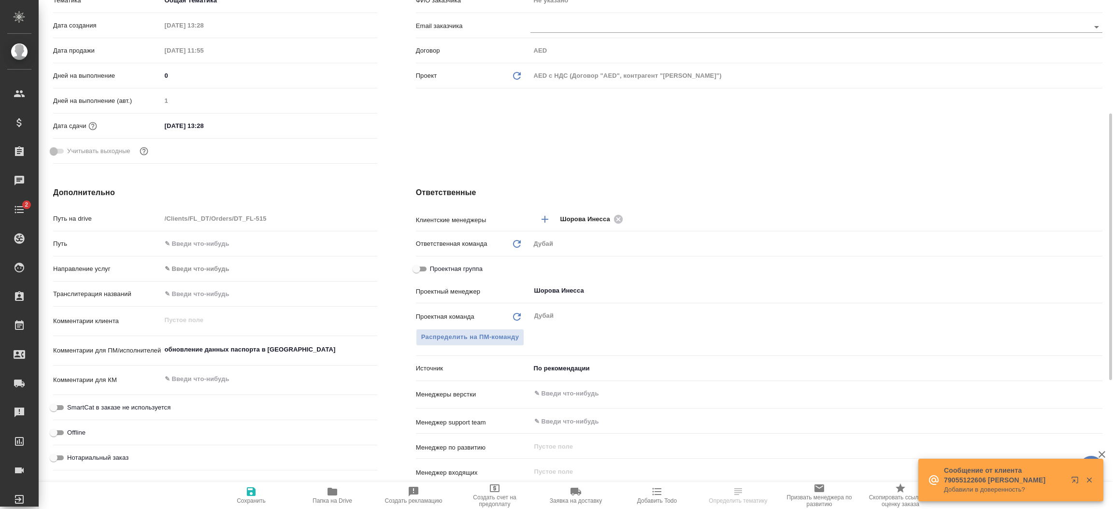
scroll to position [231, 0]
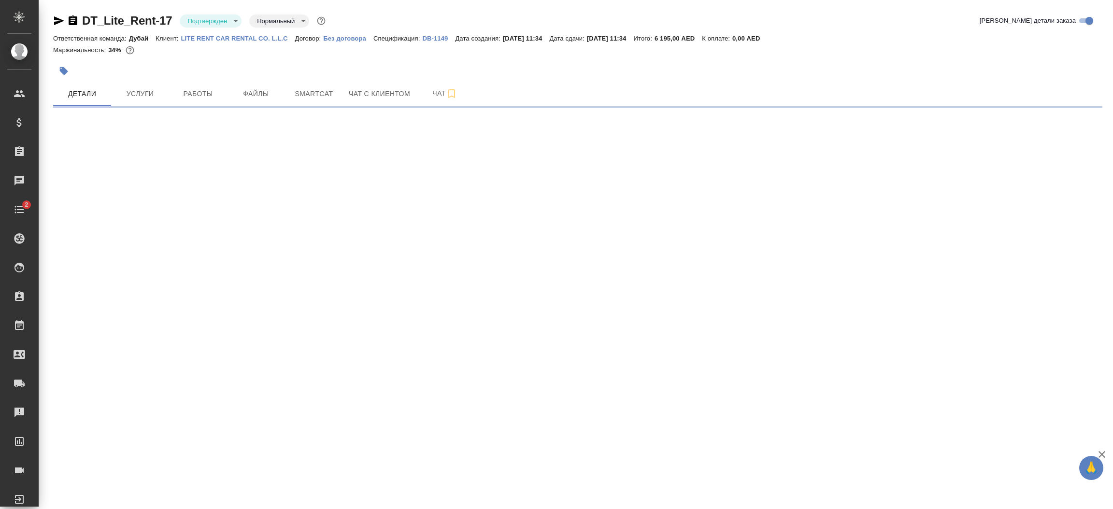
select select "RU"
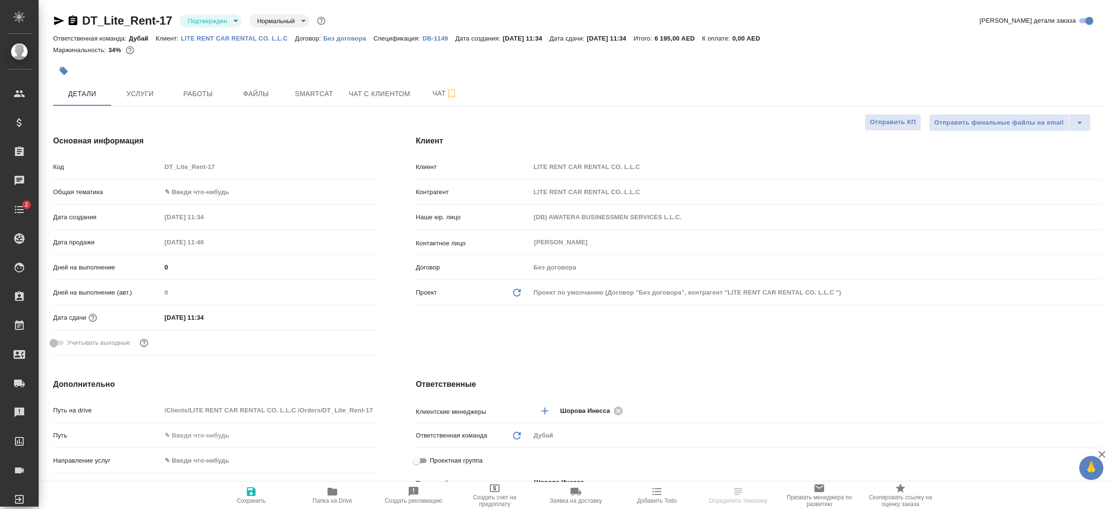
type textarea "x"
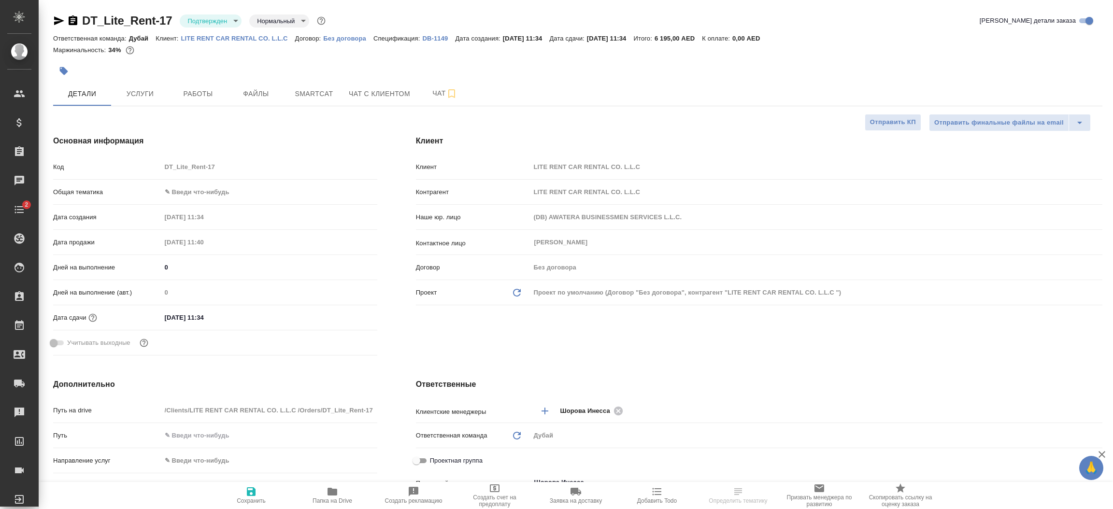
type textarea "x"
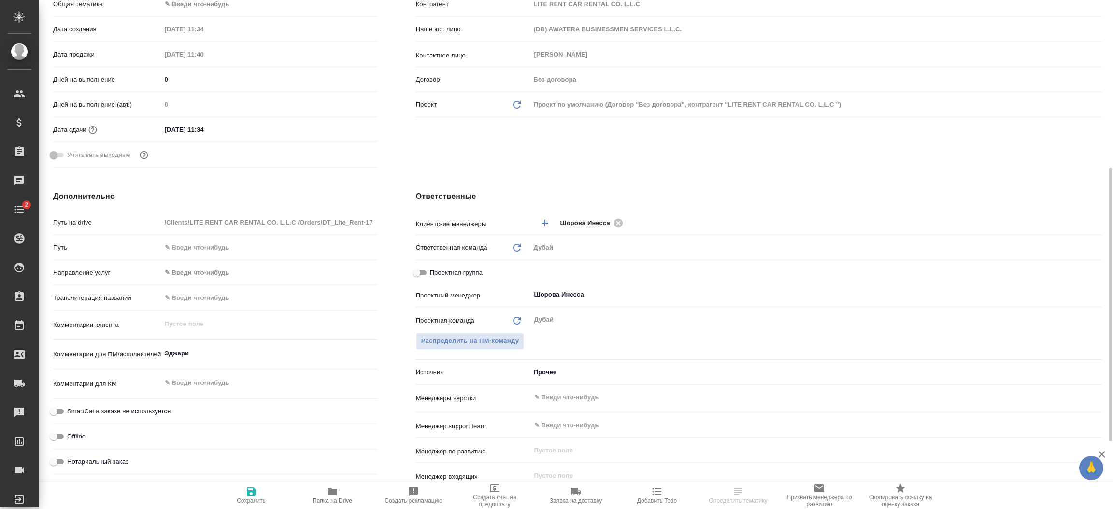
scroll to position [231, 0]
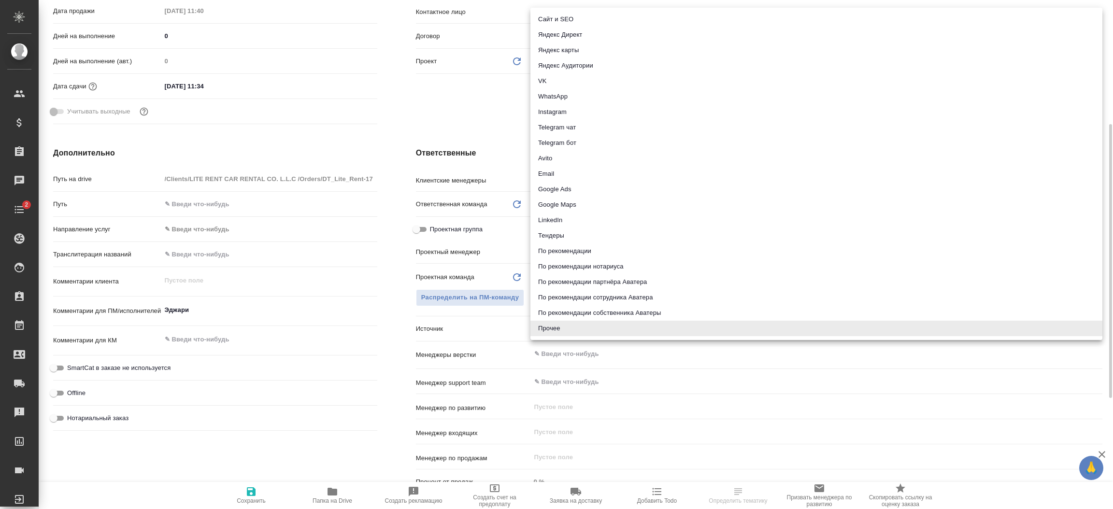
click at [576, 327] on body "🙏 .cls-1 fill:#fff; AWATERA Шорова Инесса i.shorova_kiev Клиенты Спецификации З…" at bounding box center [556, 254] width 1113 height 509
click at [563, 16] on li "Сайт и SEO" at bounding box center [816, 19] width 572 height 15
type textarea "x"
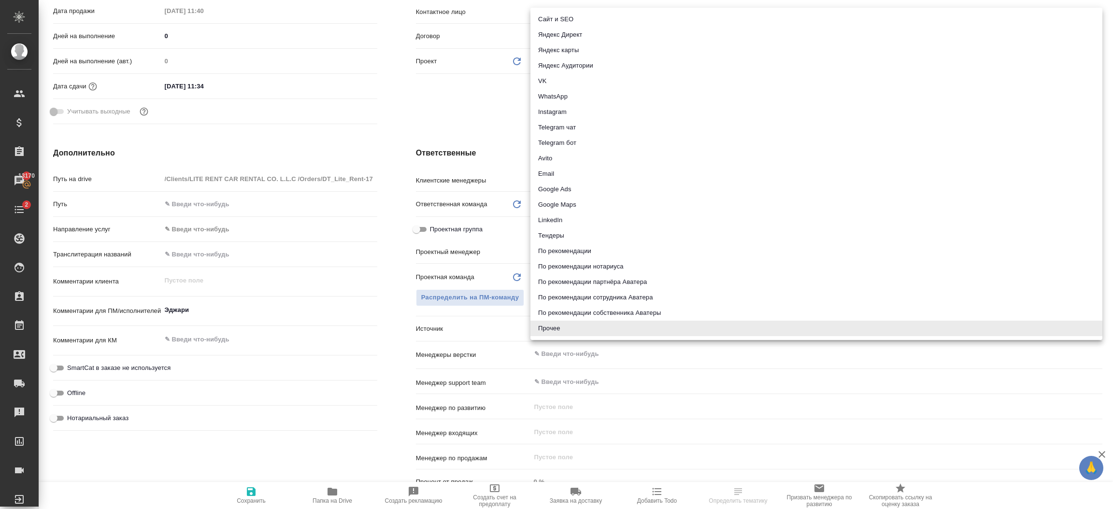
type input "seo"
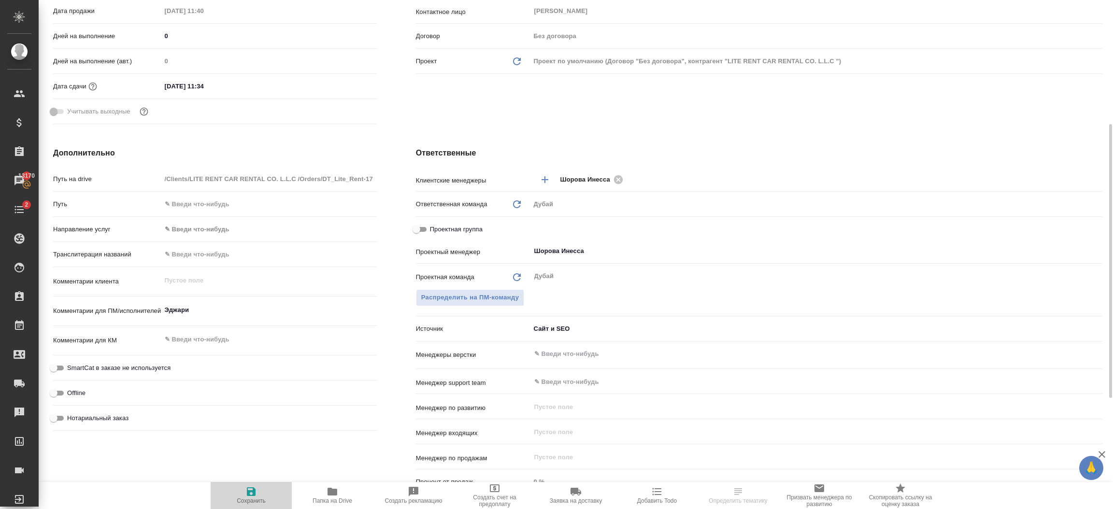
click at [250, 494] on icon "button" at bounding box center [251, 492] width 12 height 12
type textarea "x"
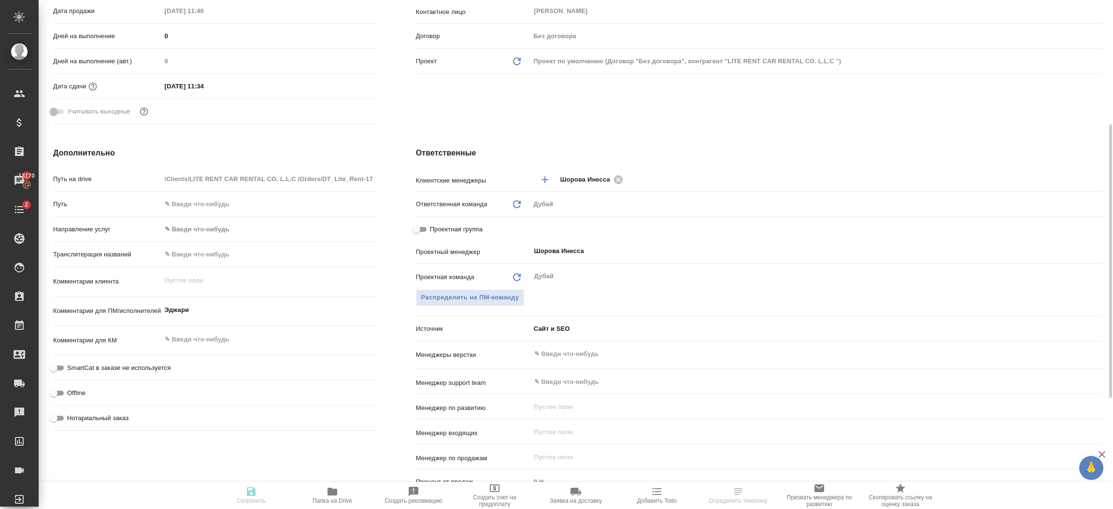
type textarea "x"
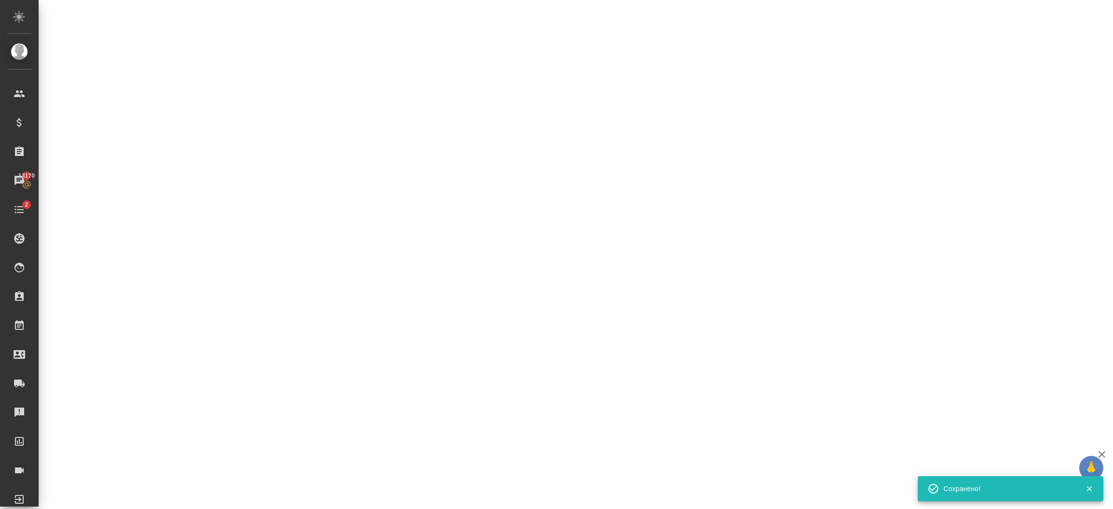
select select "RU"
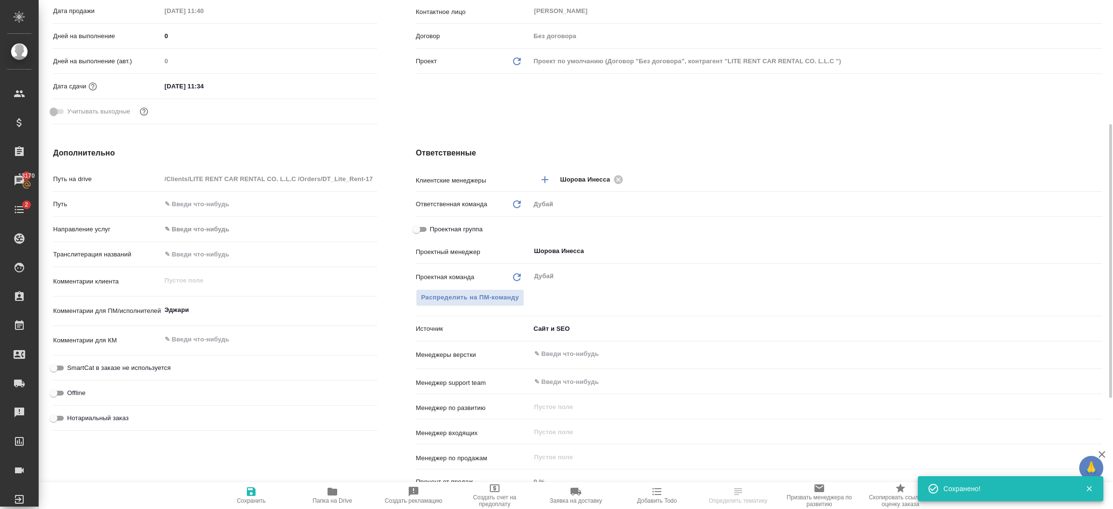
type textarea "x"
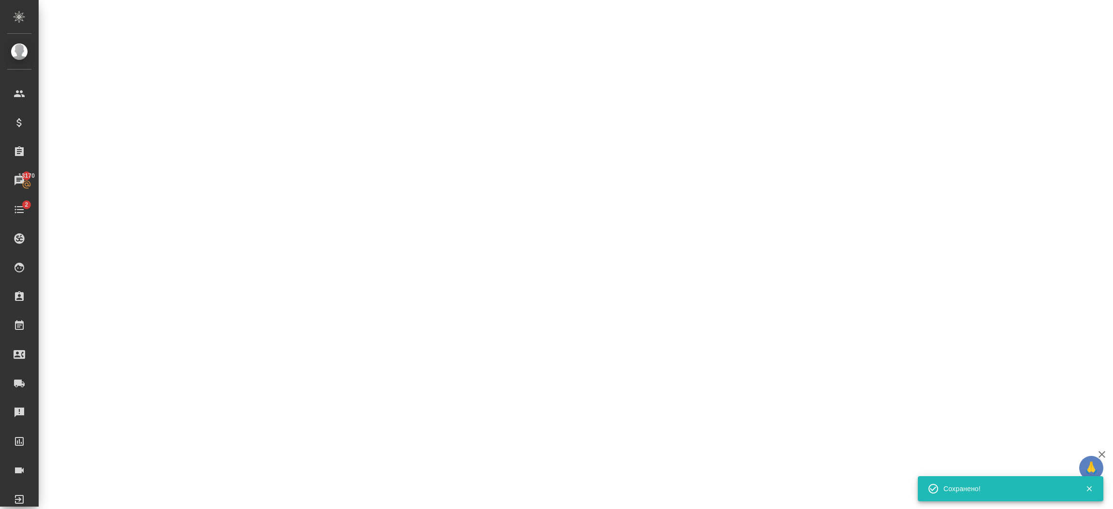
select select "RU"
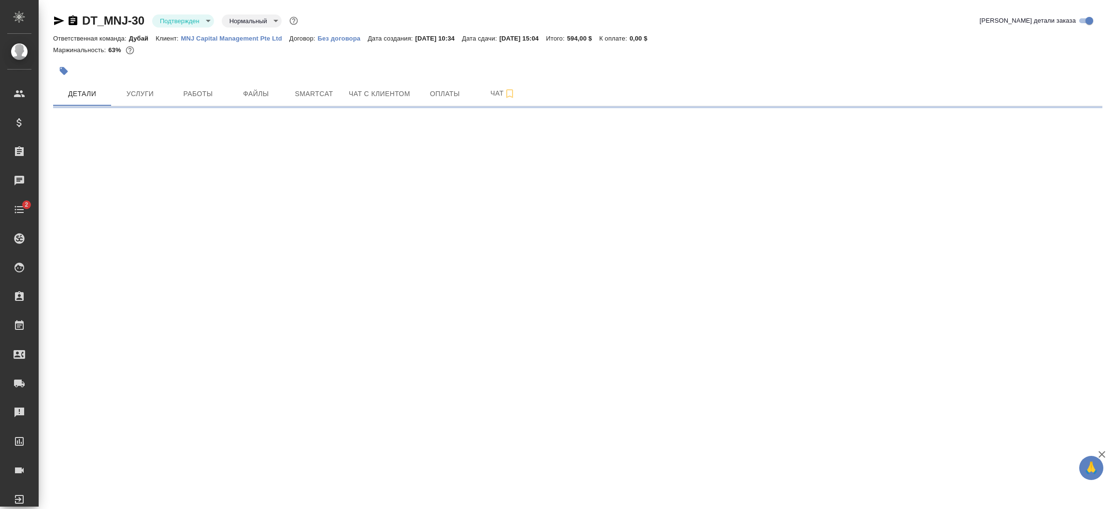
select select "RU"
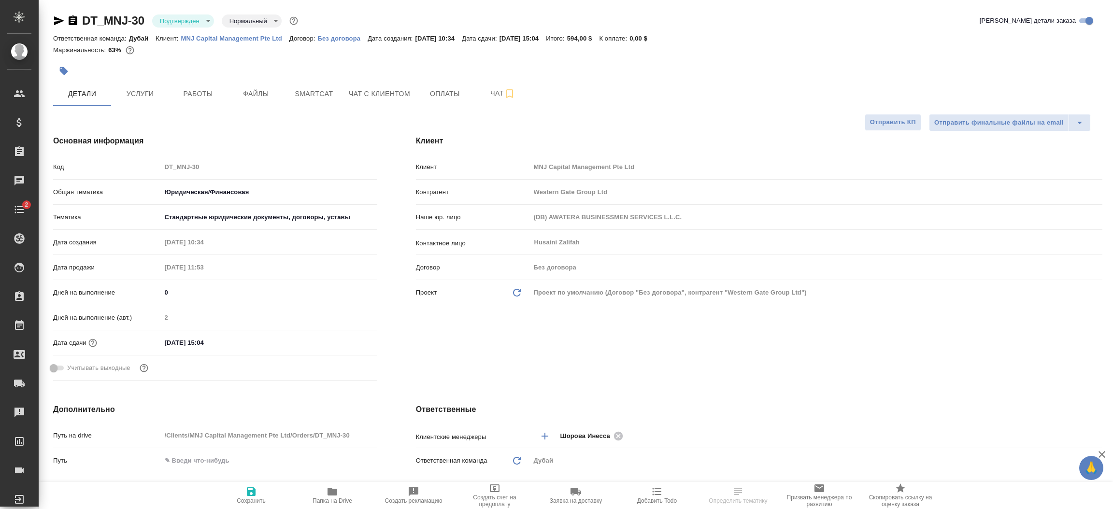
type textarea "x"
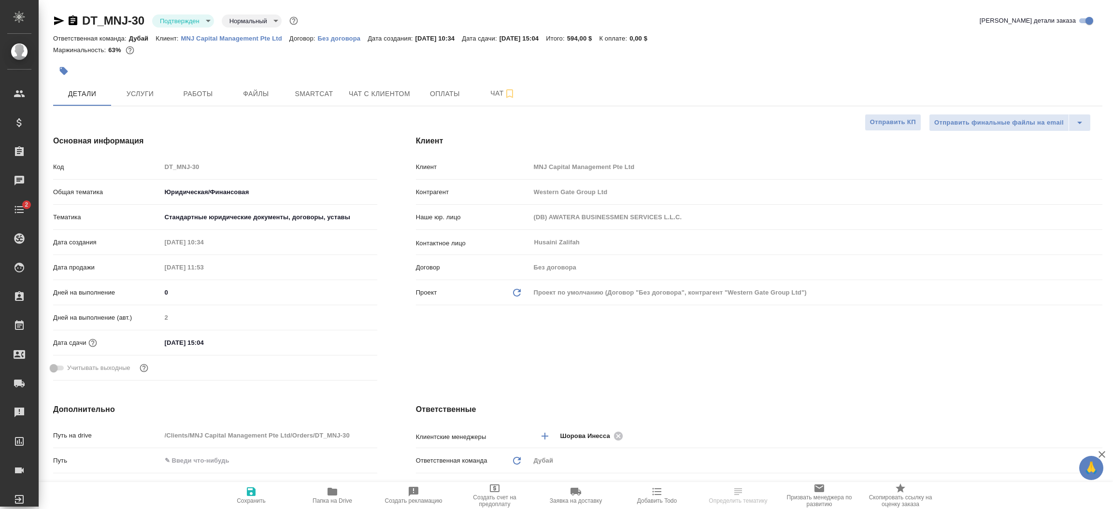
type textarea "x"
click at [606, 367] on div "Клиент Клиент MNJ Capital Management Pte Ltd Контрагент Western Gate Group Ltd …" at bounding box center [758, 260] width 725 height 288
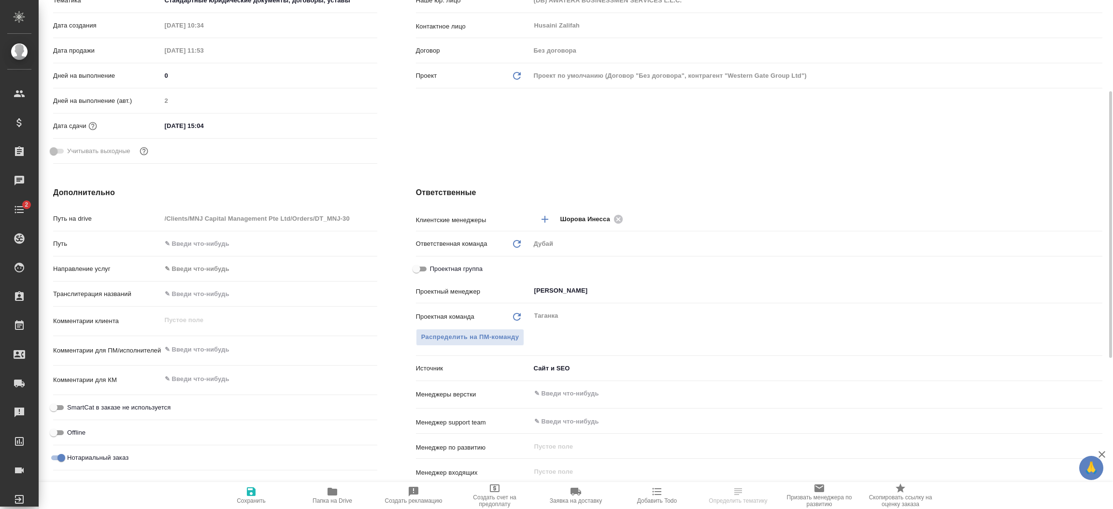
scroll to position [261, 0]
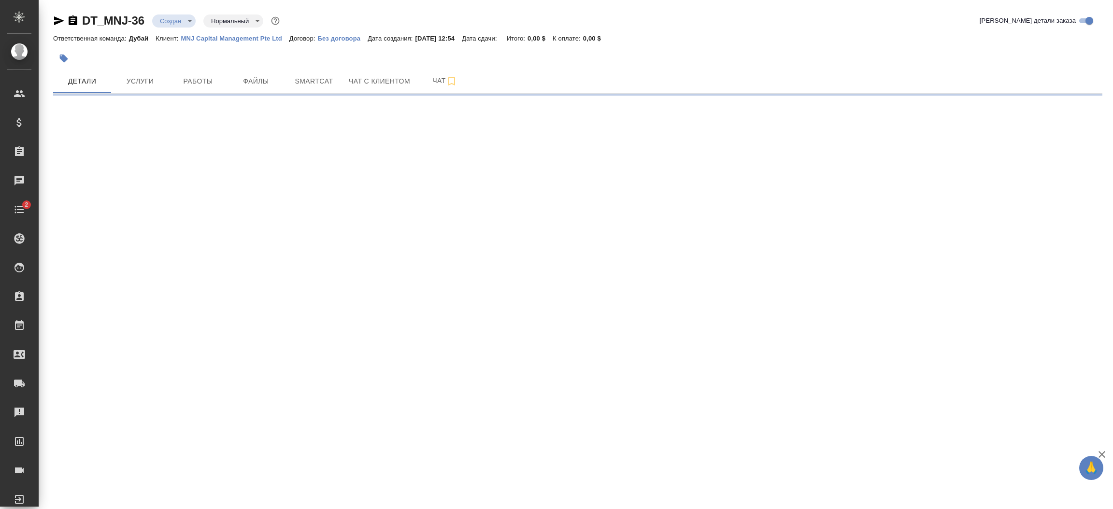
select select "RU"
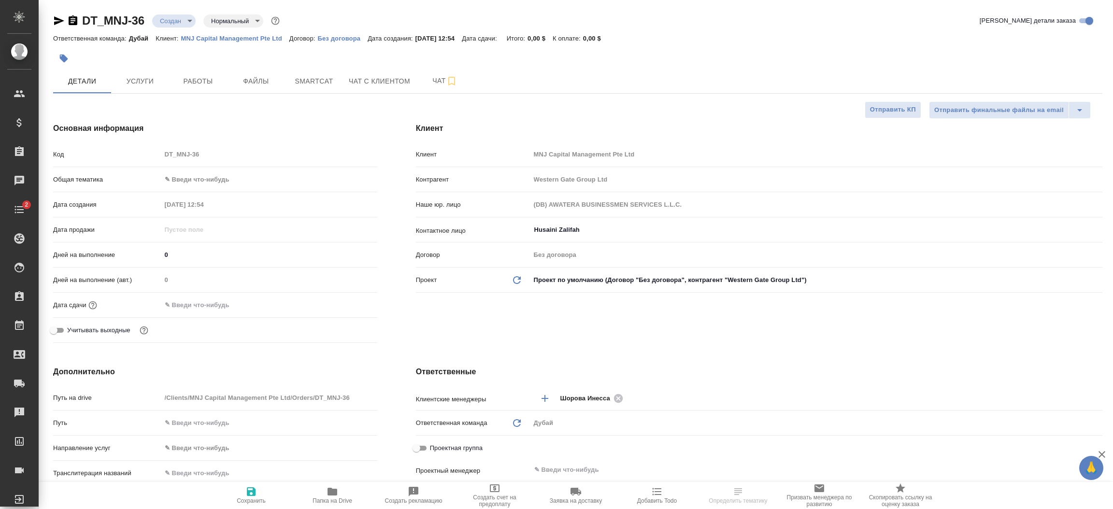
type textarea "x"
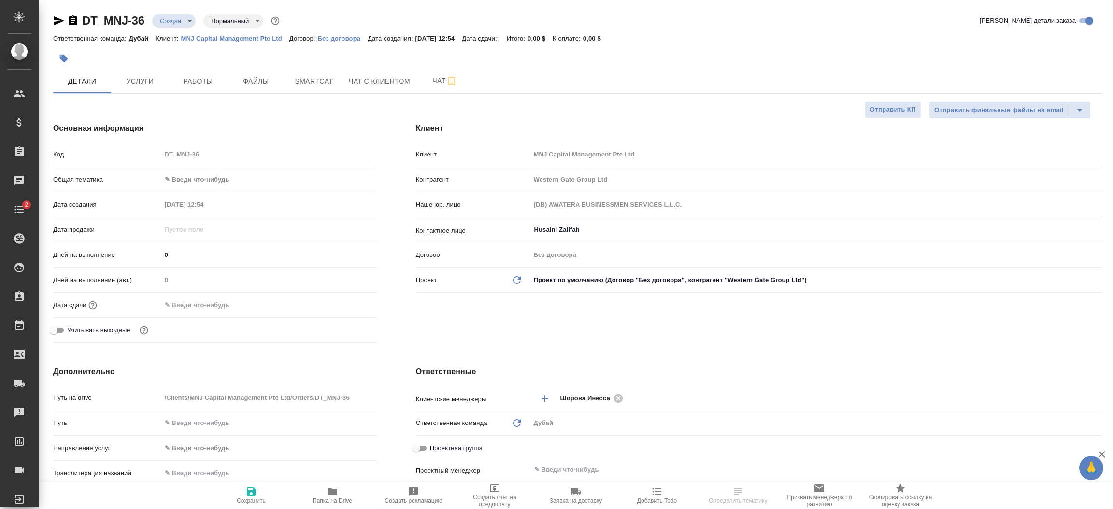
type textarea "x"
click at [703, 366] on h4 "Ответственные" at bounding box center [759, 372] width 686 height 12
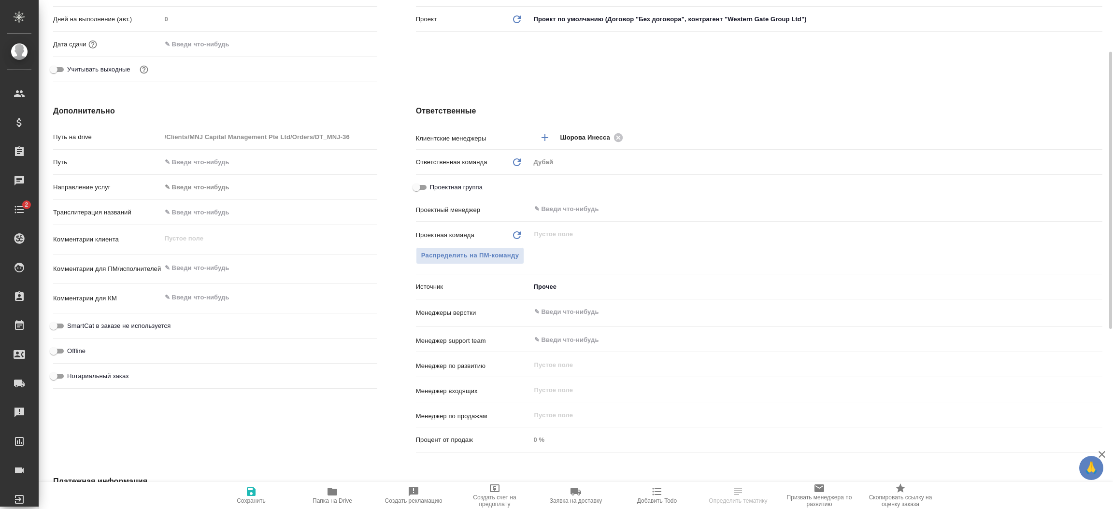
scroll to position [275, 0]
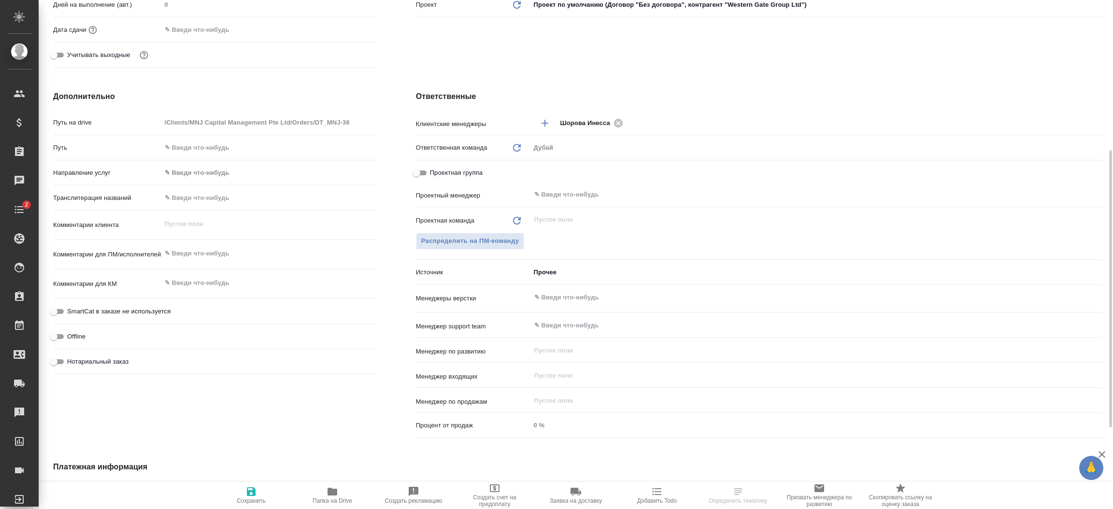
click at [564, 268] on body "🙏 .cls-1 fill:#fff; AWATERA [PERSON_NAME].shorova_kiev Клиенты Спецификации Зак…" at bounding box center [556, 254] width 1113 height 509
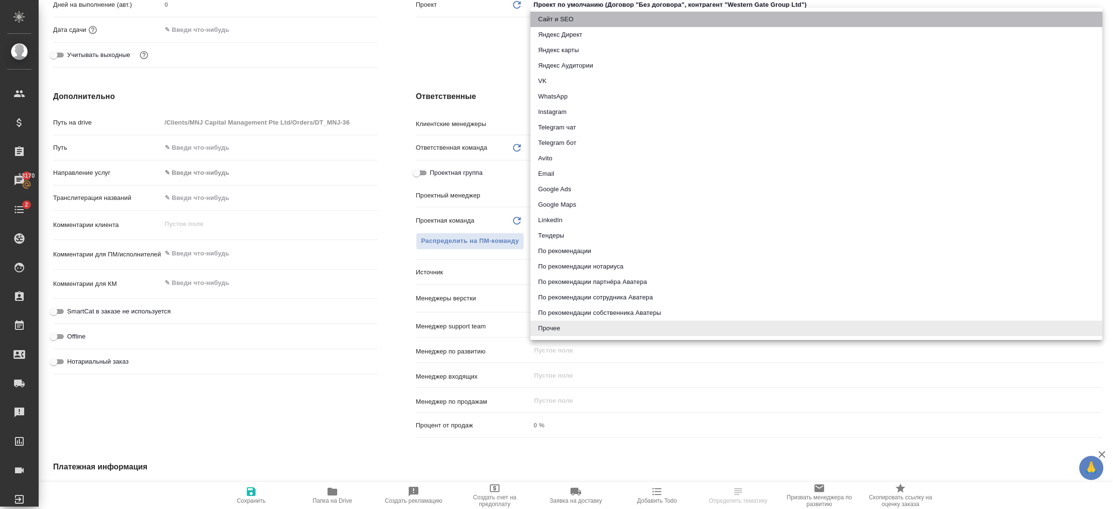
click at [561, 16] on li "Сайт и SEO" at bounding box center [816, 19] width 572 height 15
type textarea "x"
type input "seo"
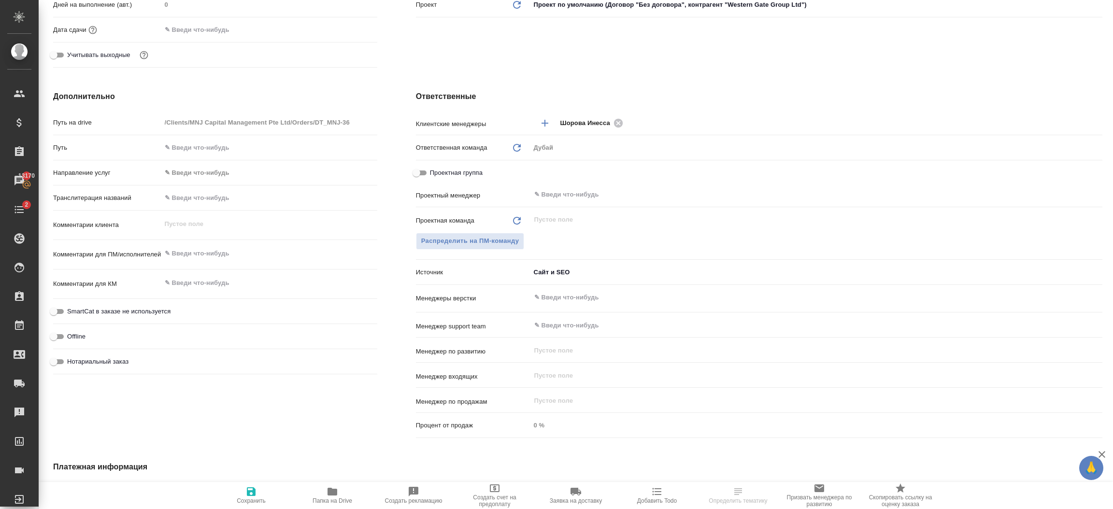
click at [561, 126] on li "Сайт и SEO" at bounding box center [744, 130] width 429 height 9
click at [239, 495] on span "Сохранить" at bounding box center [251, 495] width 70 height 18
type textarea "x"
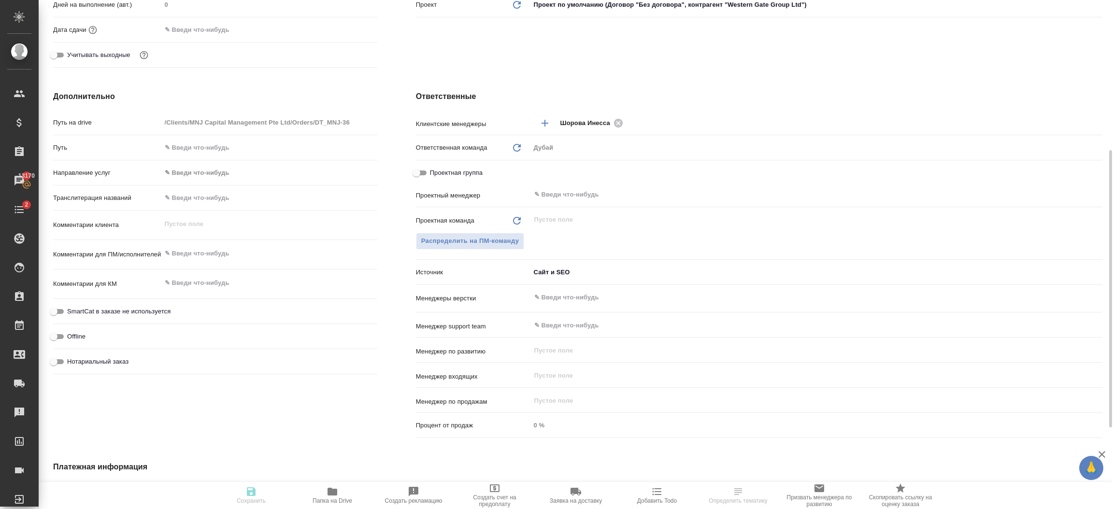
type textarea "x"
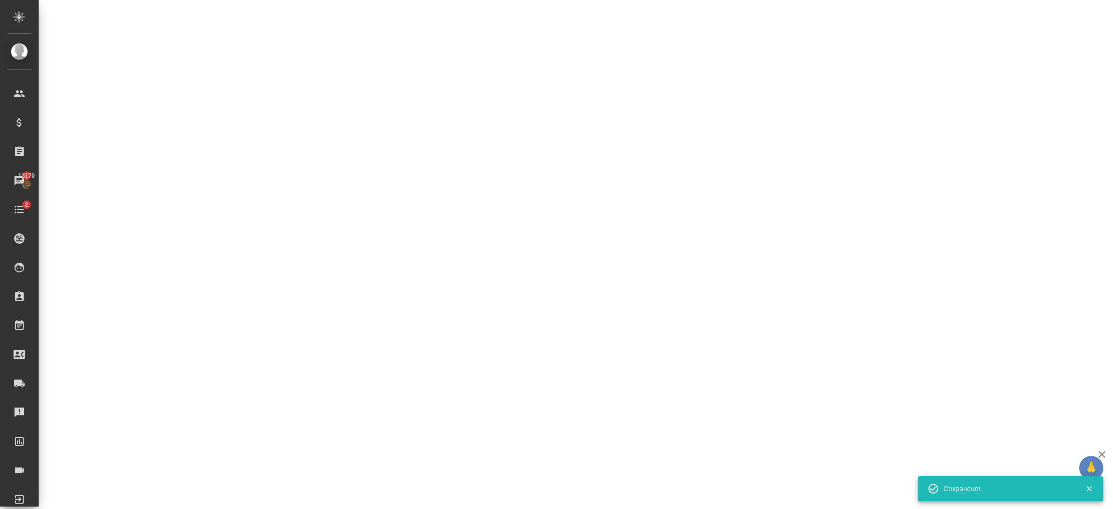
select select "RU"
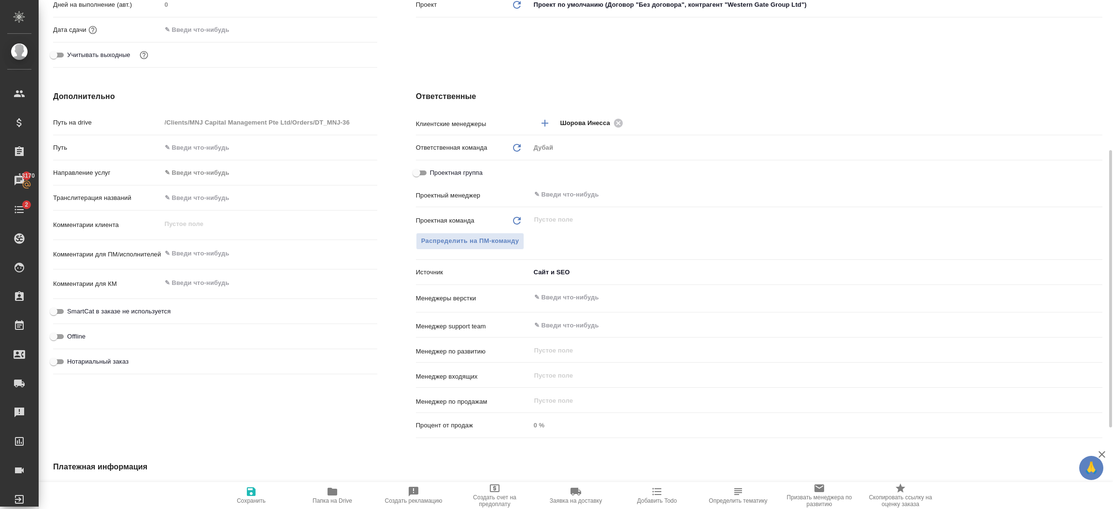
type textarea "x"
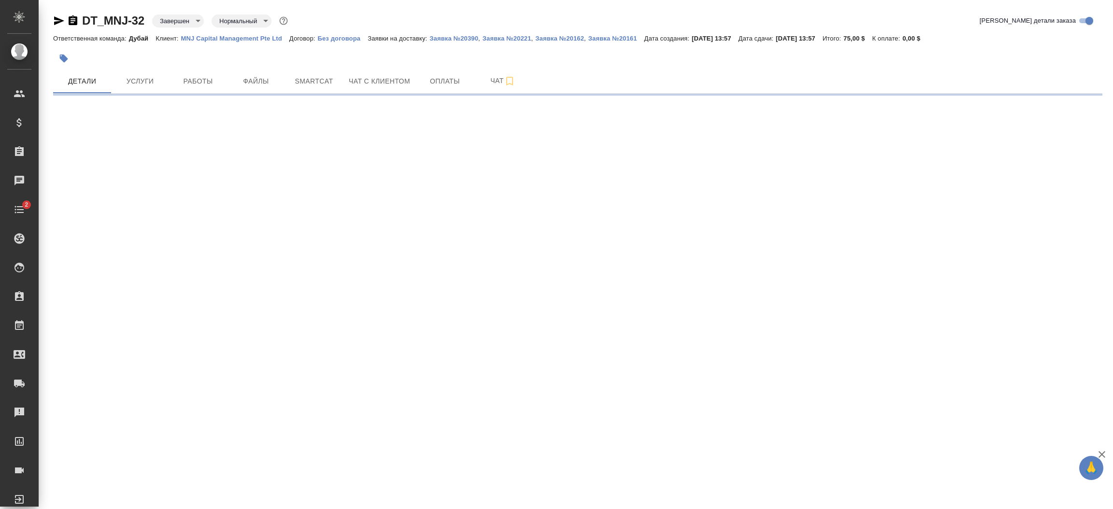
select select "RU"
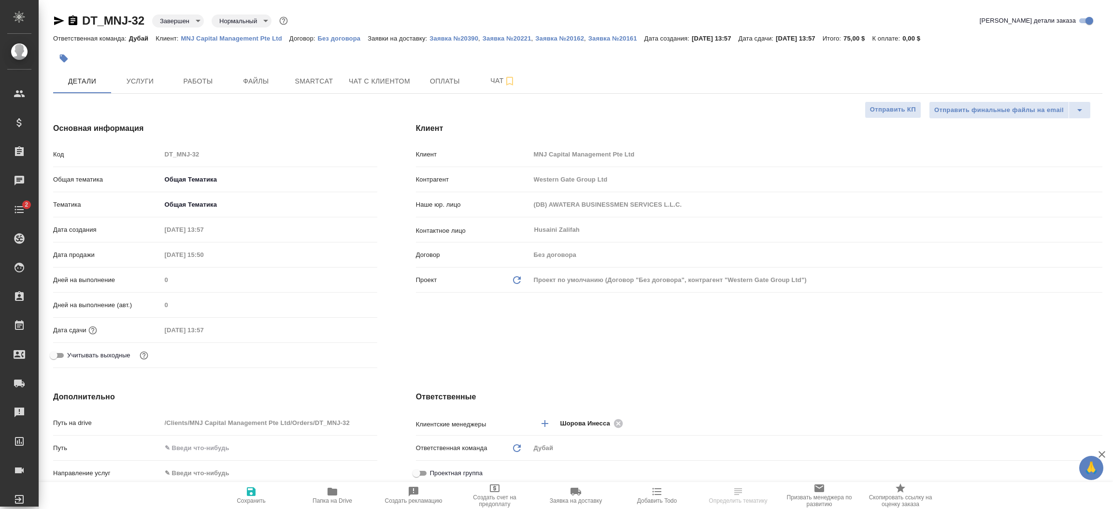
type textarea "x"
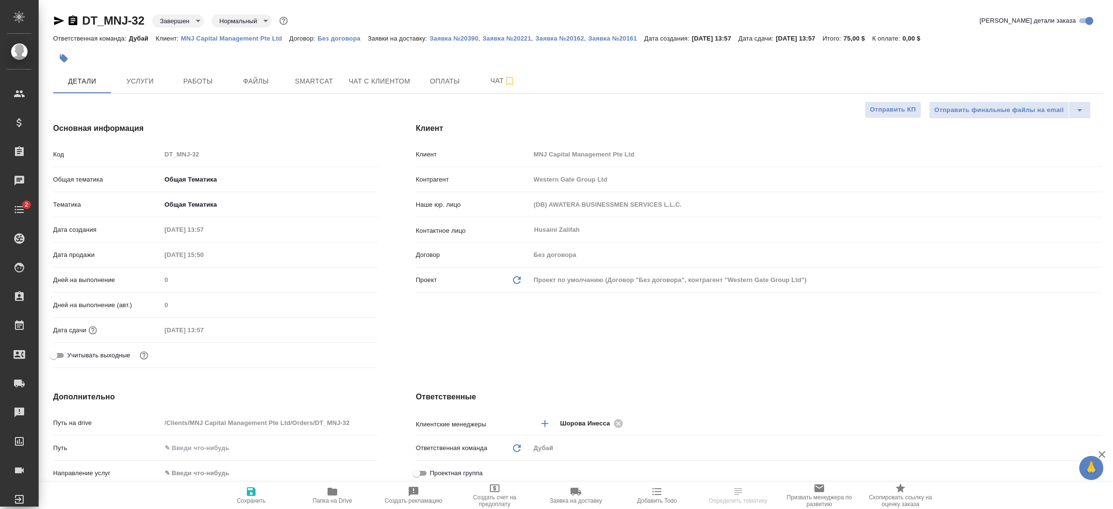
type textarea "x"
click at [677, 370] on div "Клиент Клиент MNJ Capital Management Pte Ltd Контрагент Western Gate Group Ltd …" at bounding box center [758, 247] width 725 height 288
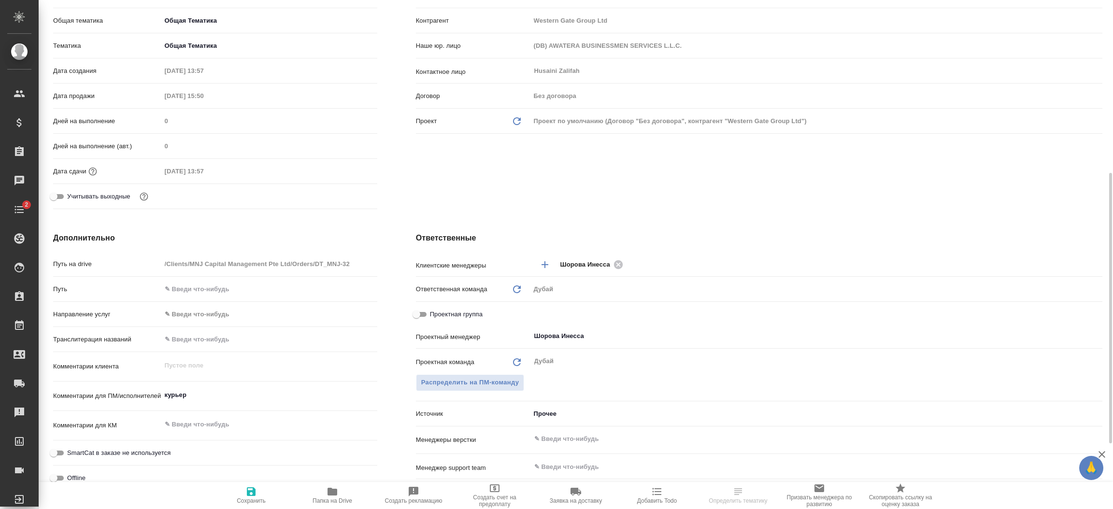
scroll to position [217, 0]
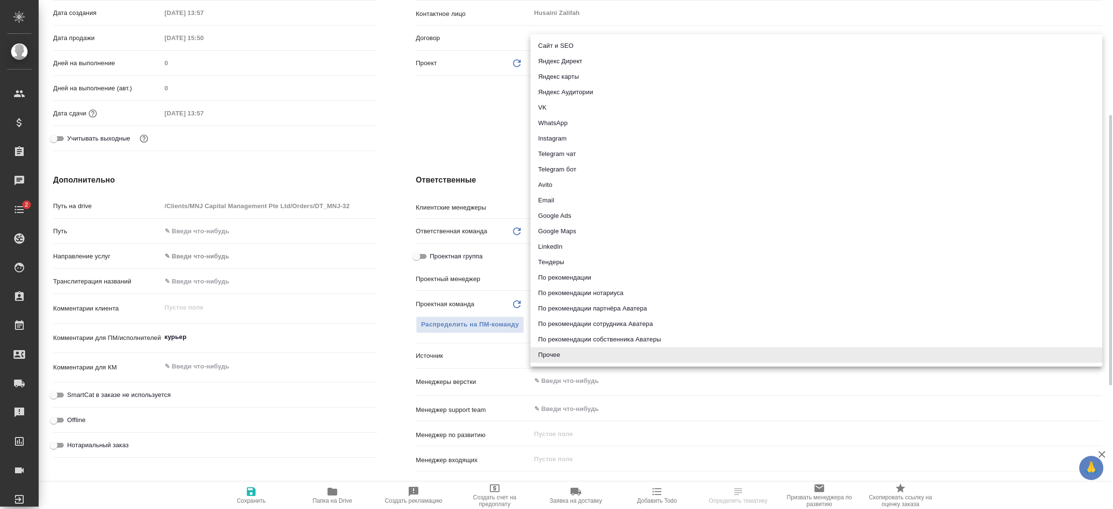
click at [560, 350] on body "🙏 .cls-1 fill:#fff; AWATERA Шорова Инесса i.shorova_kiev Клиенты Спецификации З…" at bounding box center [556, 254] width 1113 height 509
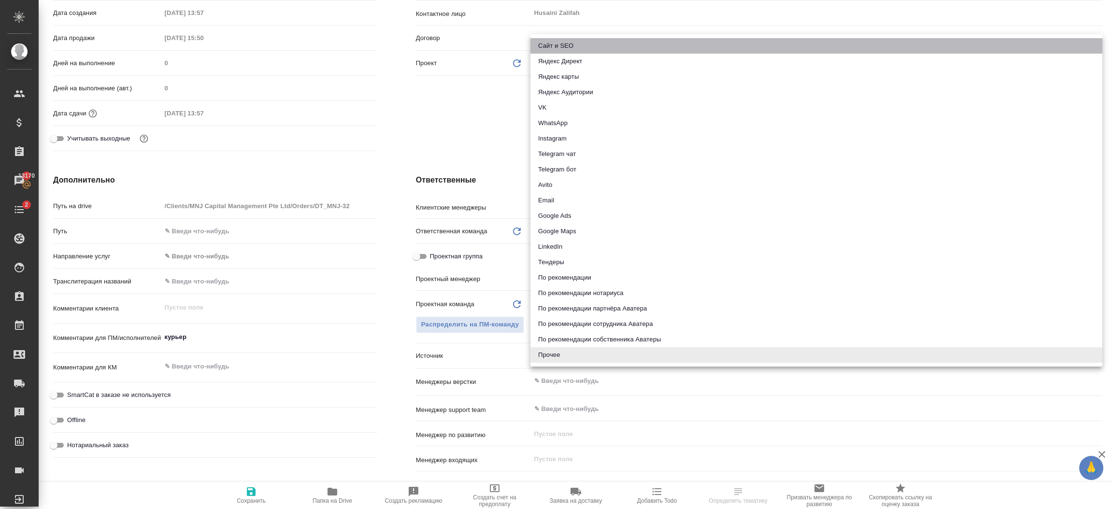
click at [550, 46] on li "Сайт и SEO" at bounding box center [816, 45] width 572 height 15
type textarea "x"
type input "seo"
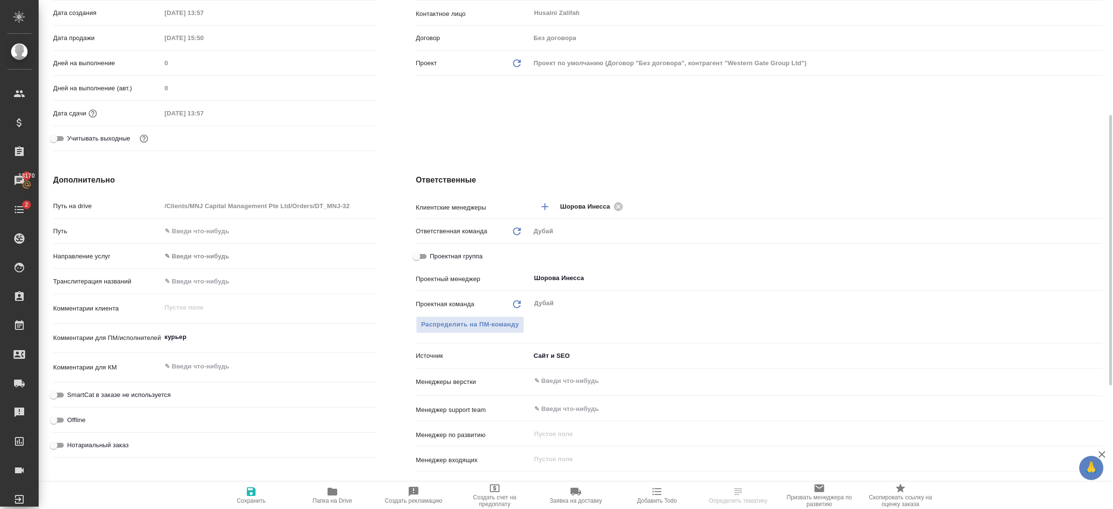
click at [257, 491] on span "Сохранить" at bounding box center [251, 495] width 70 height 18
type textarea "x"
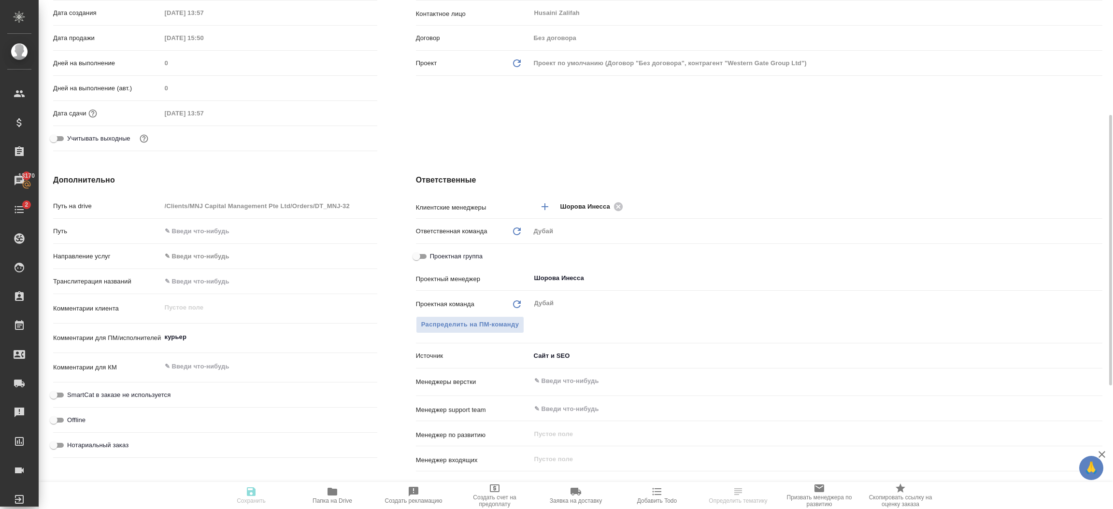
type textarea "x"
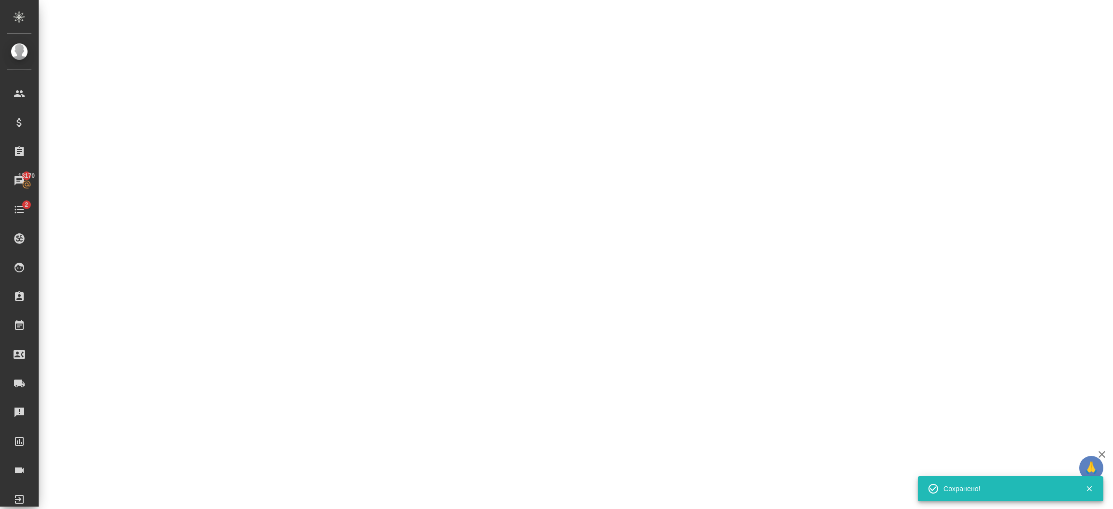
select select "RU"
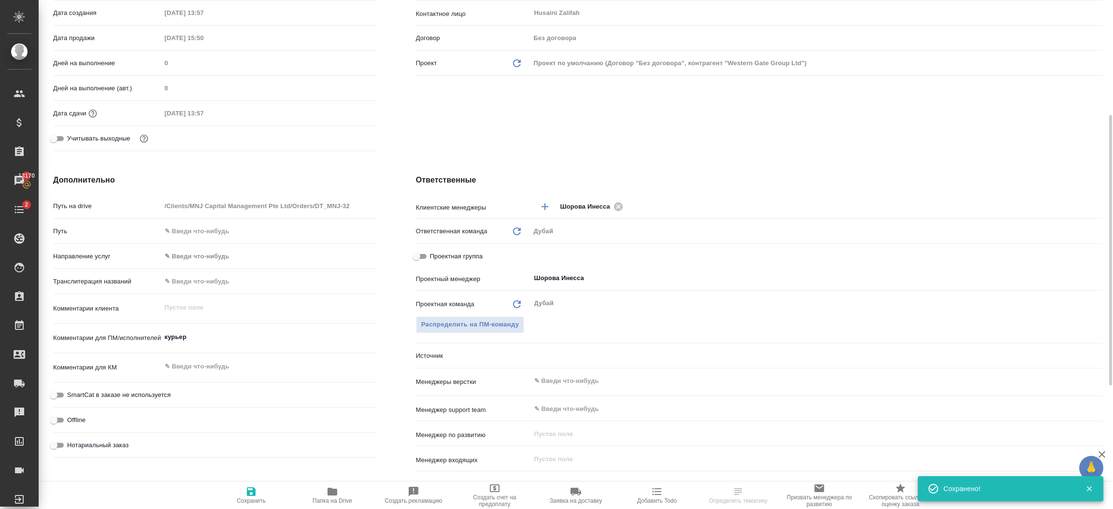
type textarea "x"
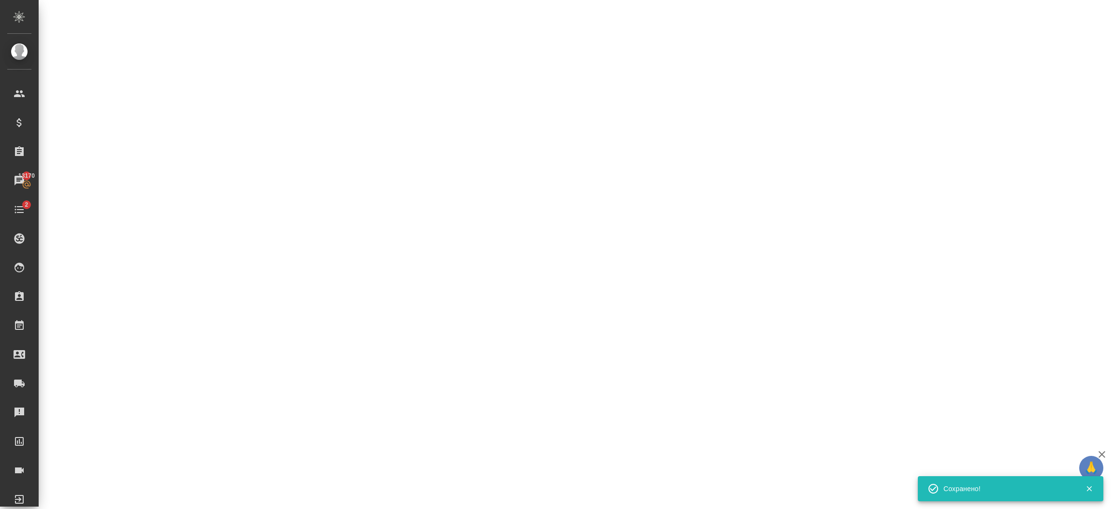
select select "RU"
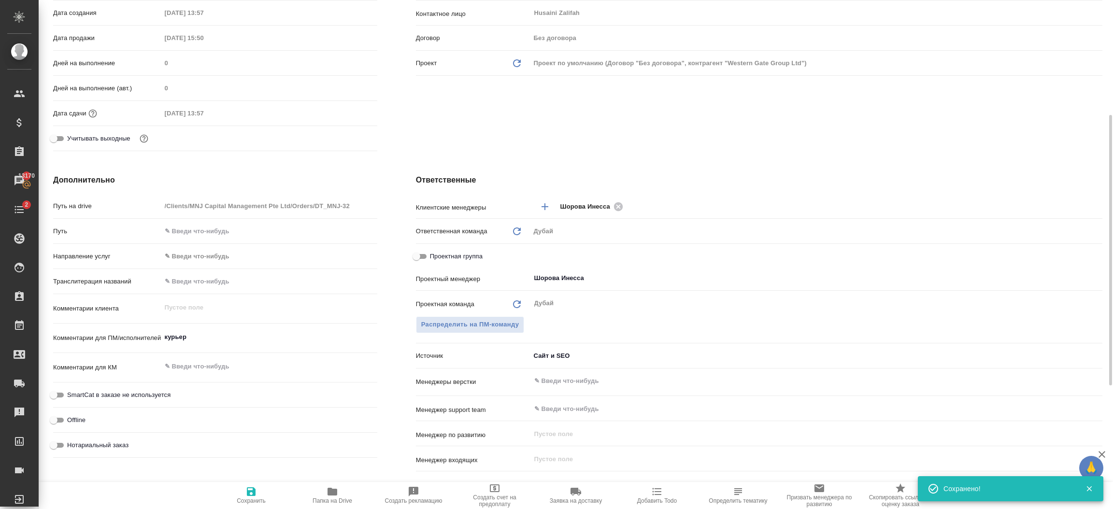
type textarea "x"
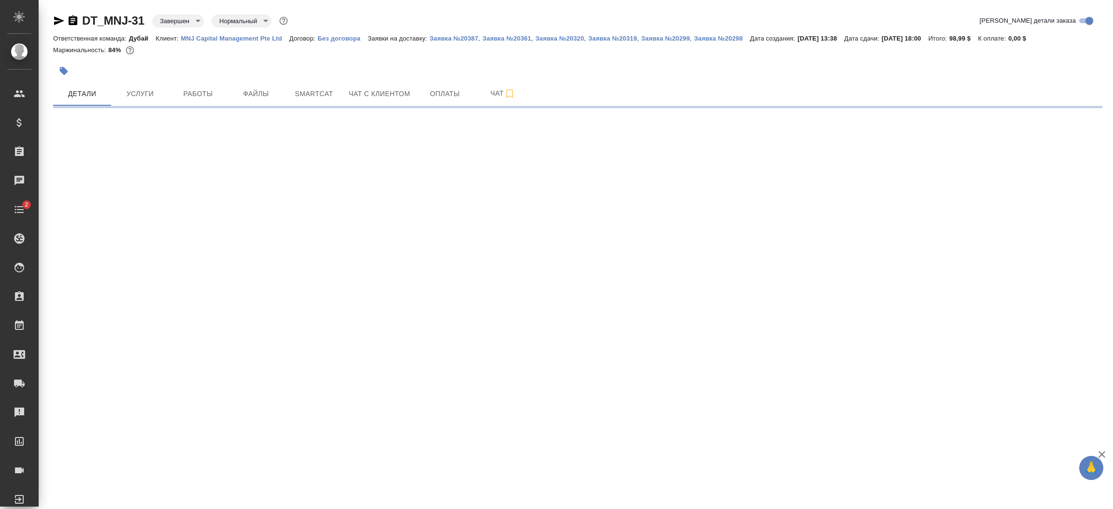
select select "RU"
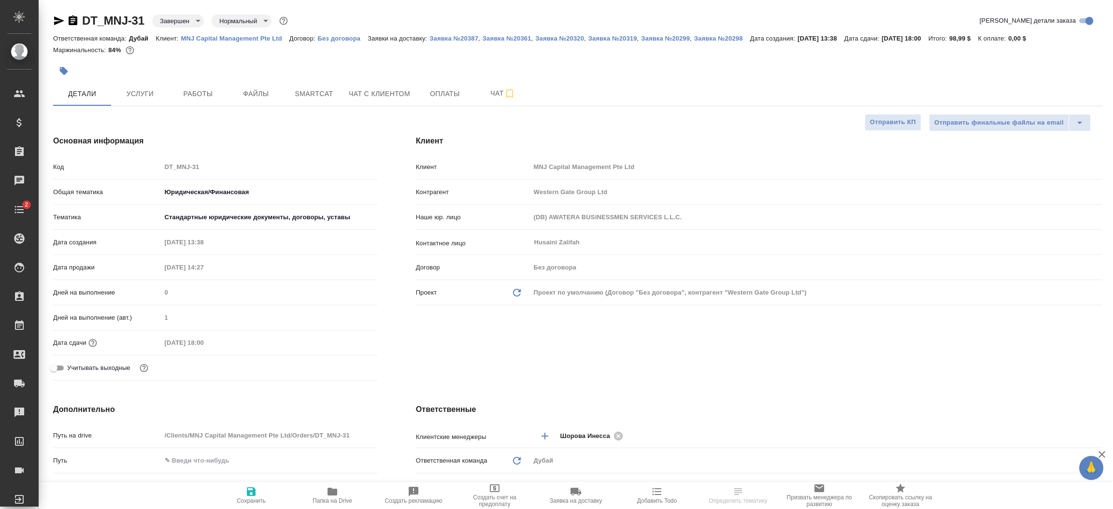
type textarea "x"
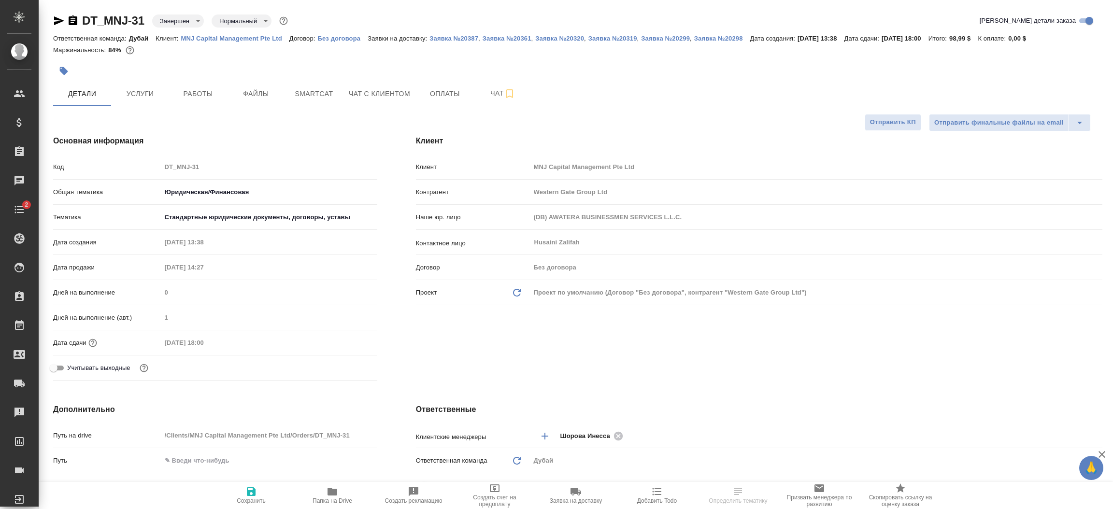
type textarea "x"
click at [566, 357] on div "Клиент Клиент MNJ Capital Management Pte Ltd Контрагент Western Gate Group Ltd …" at bounding box center [758, 260] width 725 height 288
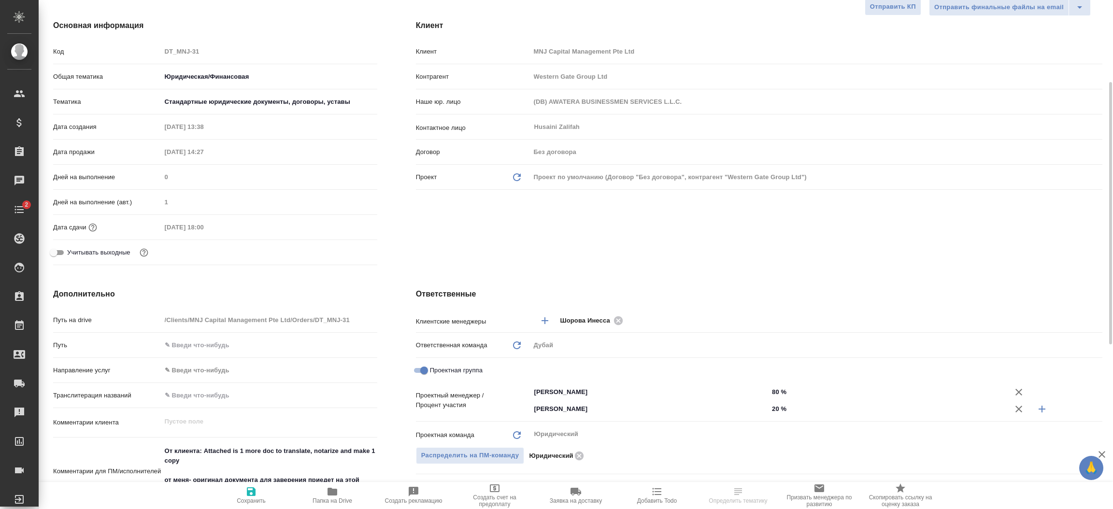
scroll to position [188, 0]
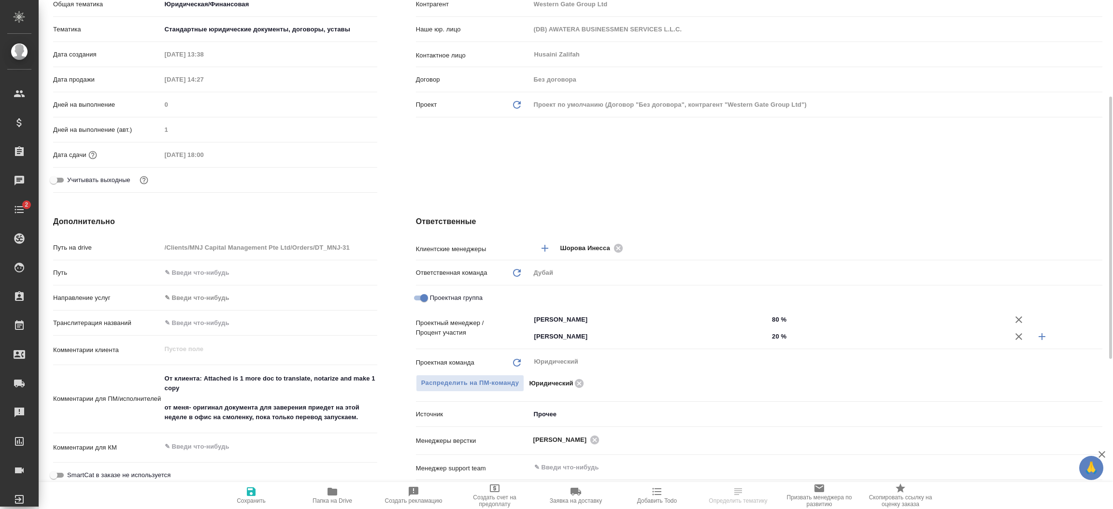
click at [564, 420] on body "🙏 .cls-1 fill:#fff; AWATERA [PERSON_NAME].shorova_kiev Клиенты Спецификации Зак…" at bounding box center [556, 254] width 1113 height 509
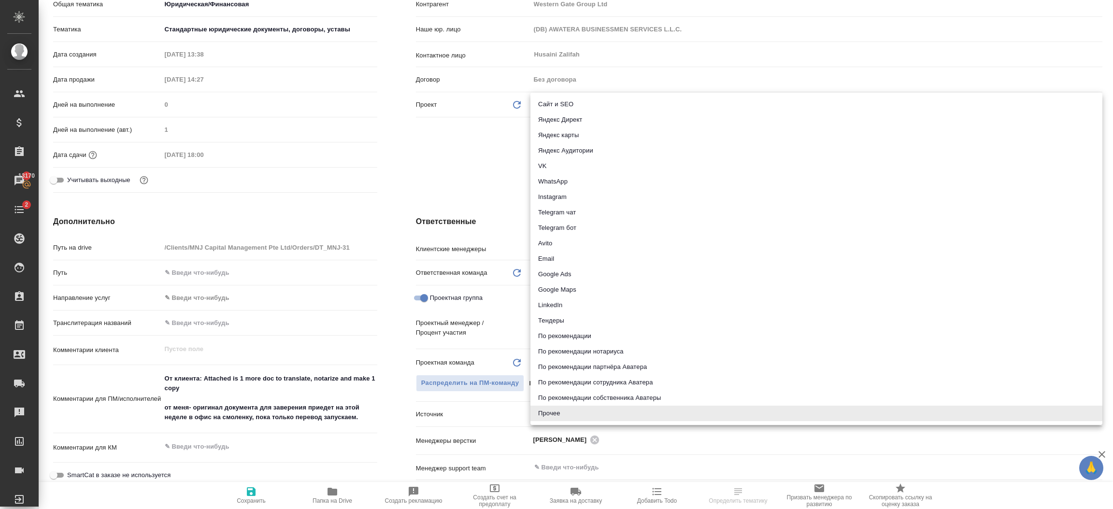
click at [560, 104] on li "Сайт и SEO" at bounding box center [816, 104] width 572 height 15
type textarea "x"
type input "seo"
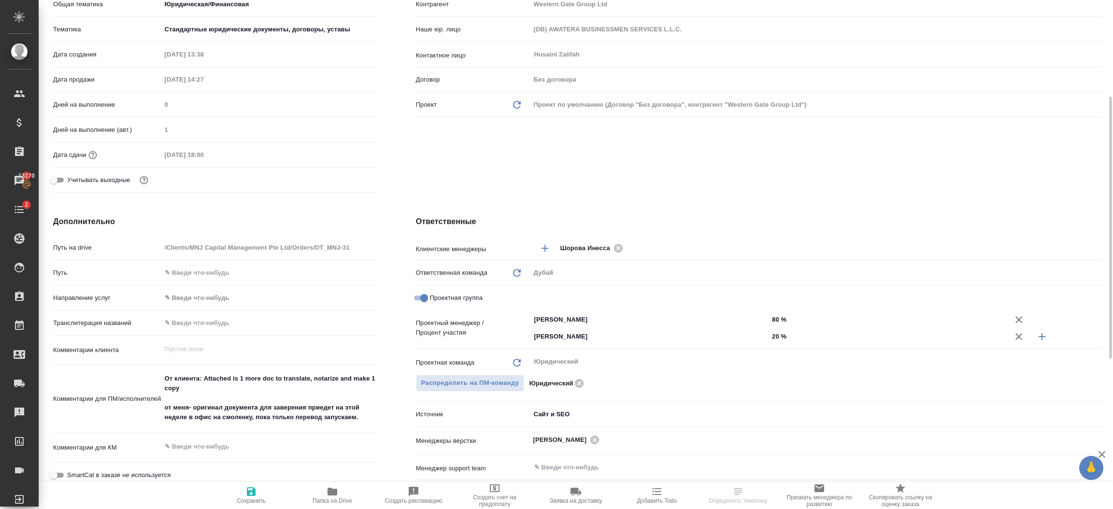
click at [247, 497] on icon "button" at bounding box center [251, 492] width 12 height 12
type textarea "x"
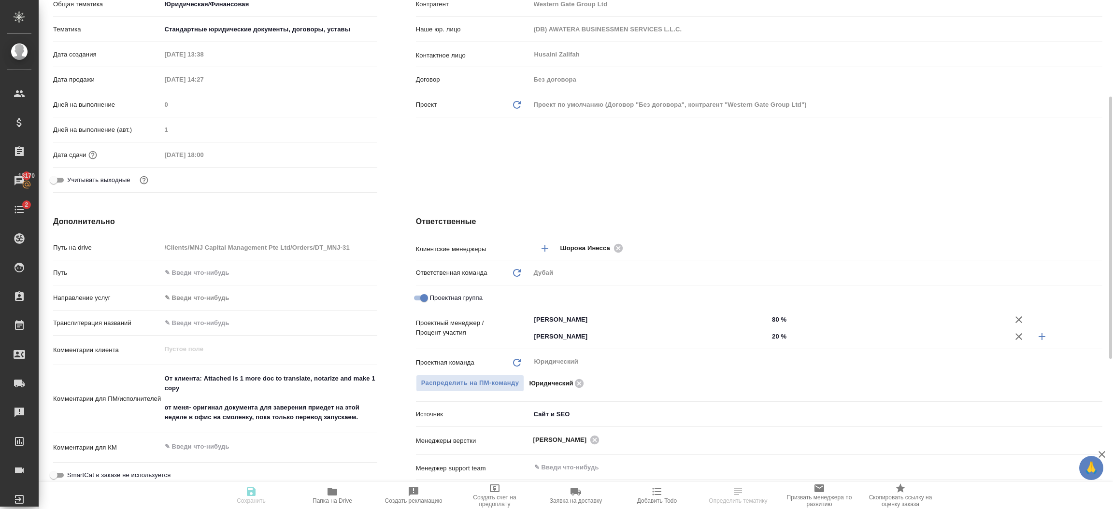
type textarea "x"
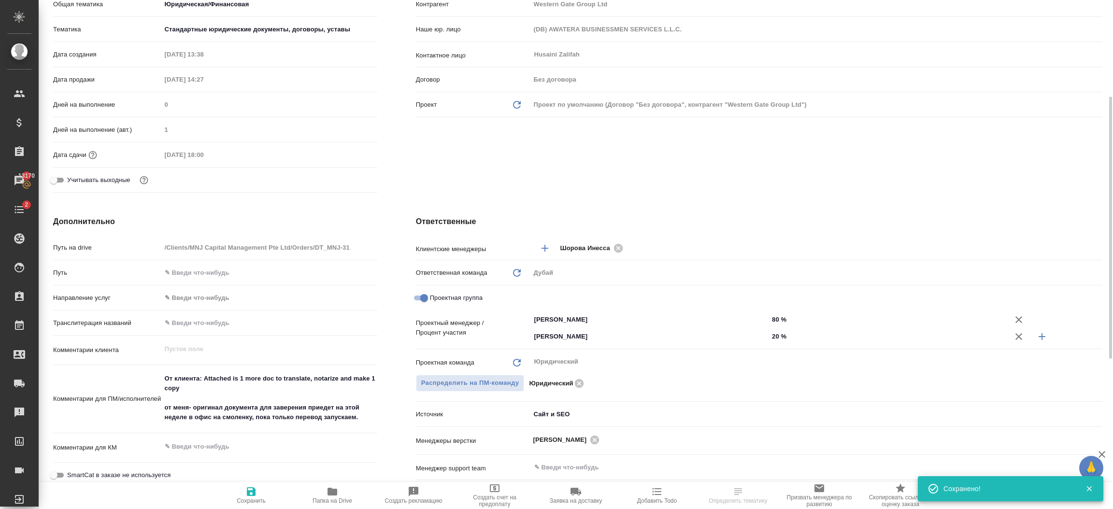
select select "RU"
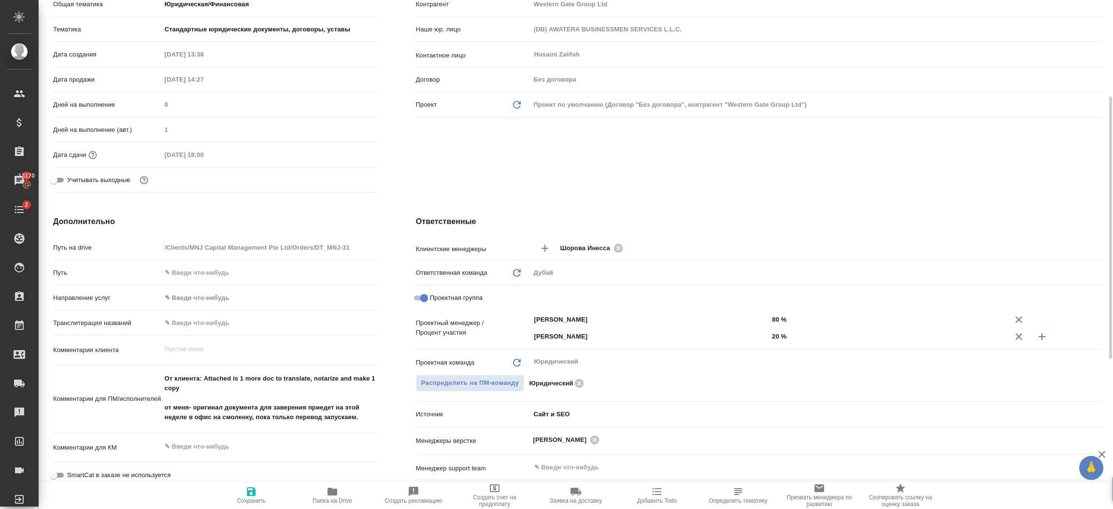
type textarea "x"
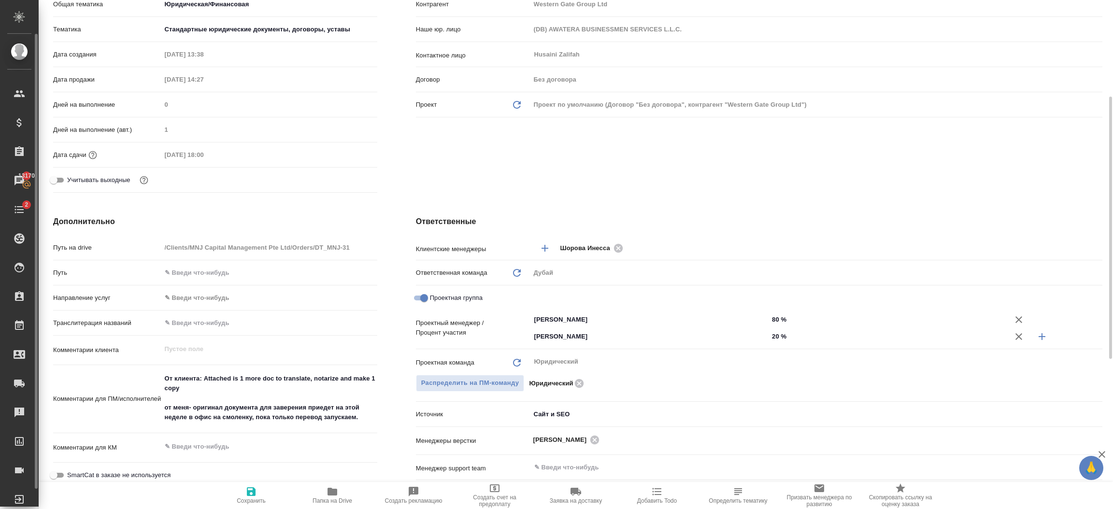
type textarea "x"
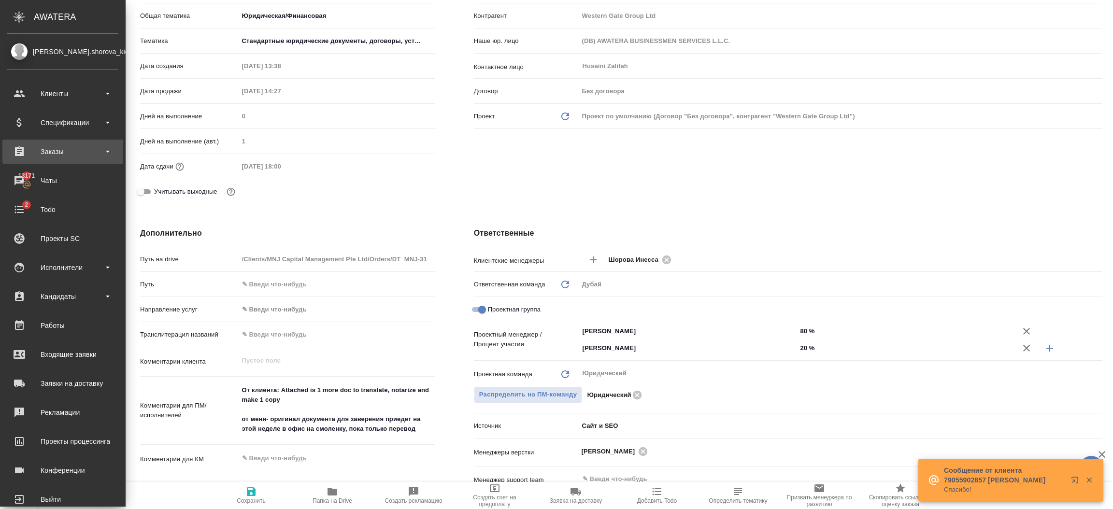
click at [60, 153] on div "Заказы" at bounding box center [62, 151] width 111 height 14
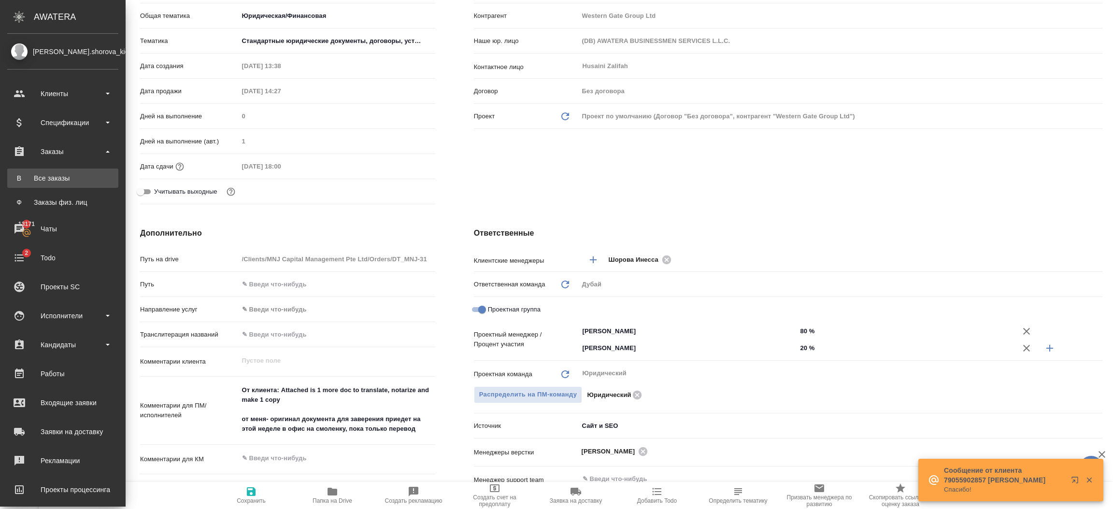
type textarea "x"
click at [60, 180] on div "Все заказы" at bounding box center [62, 178] width 101 height 10
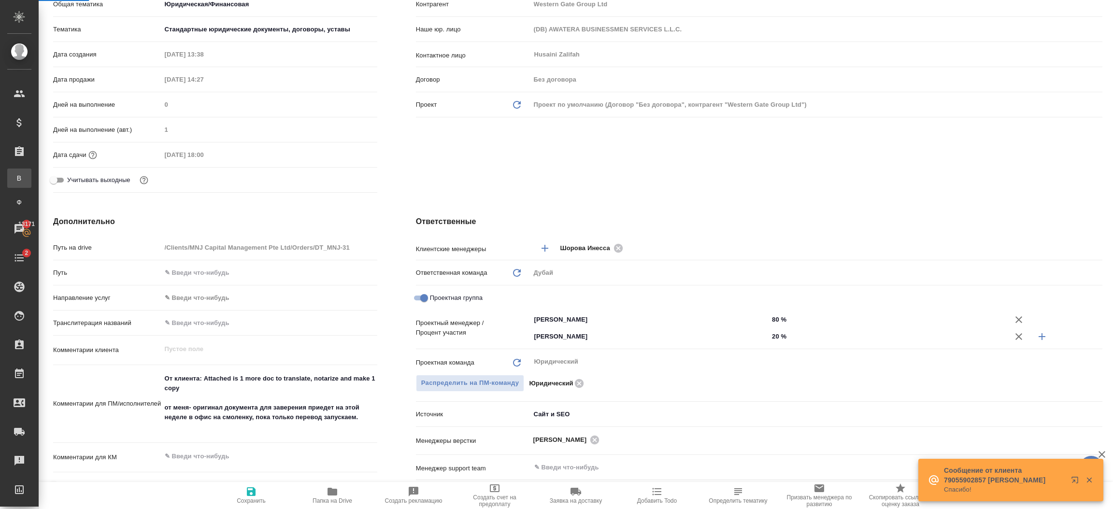
type textarea "x"
